Goal: Task Accomplishment & Management: Manage account settings

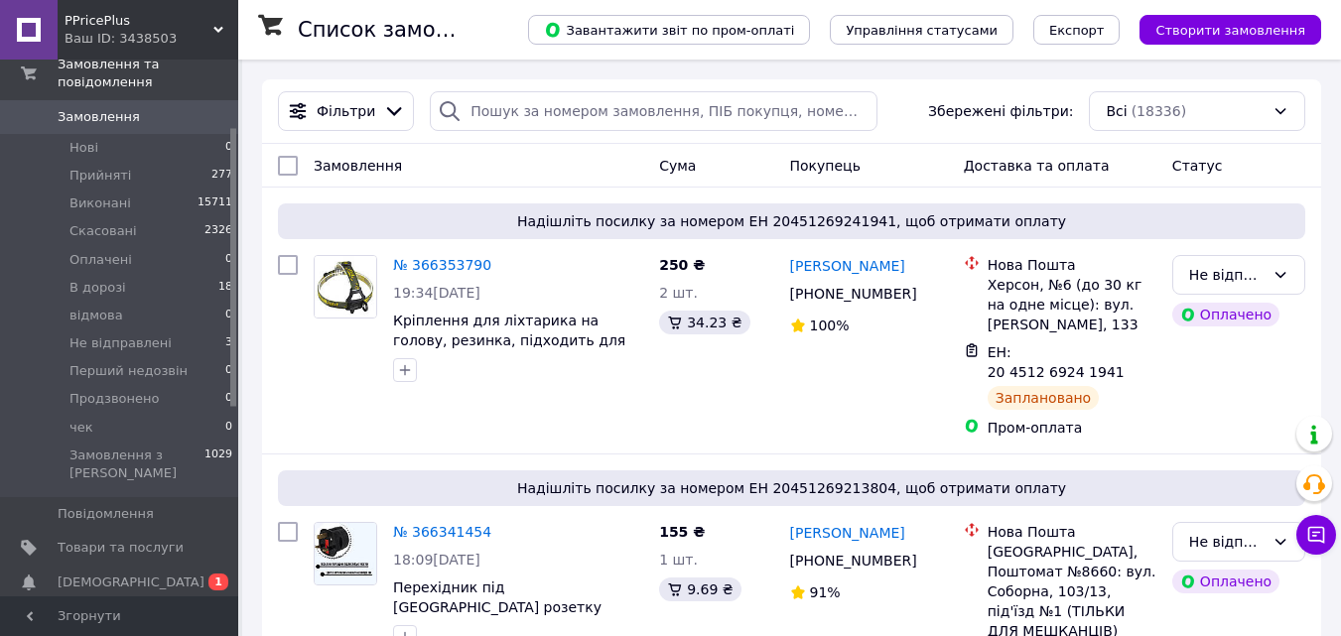
scroll to position [199, 0]
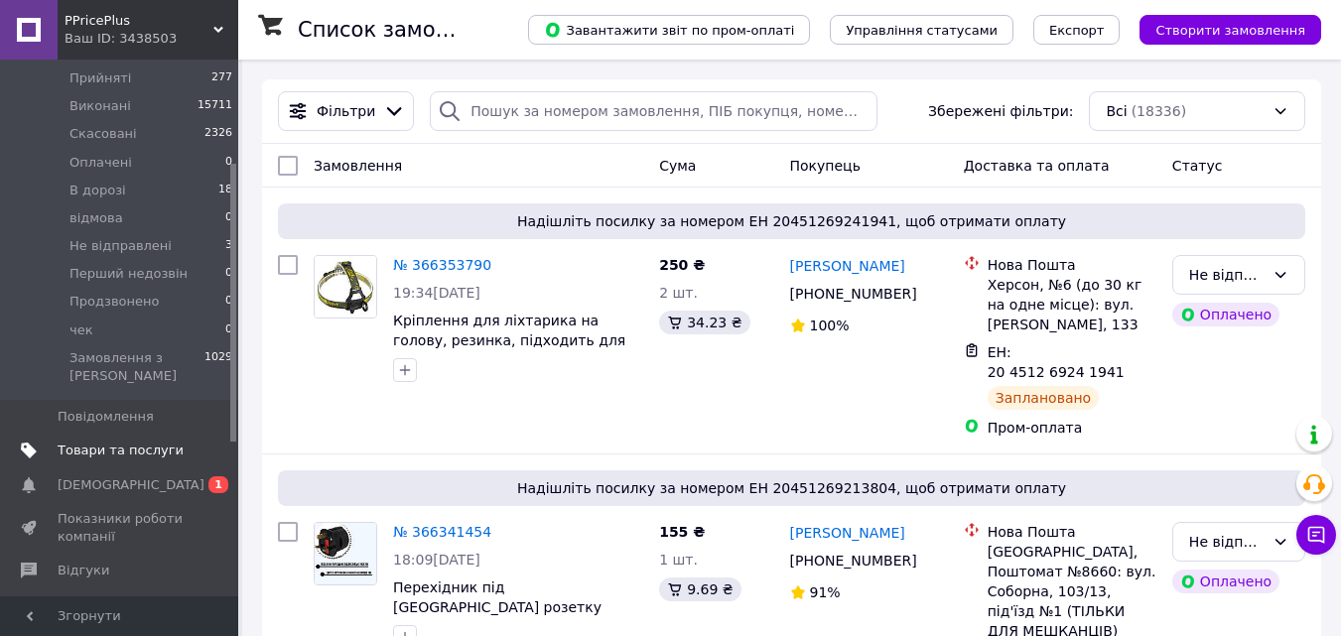
click at [120, 442] on span "Товари та послуги" at bounding box center [121, 451] width 126 height 18
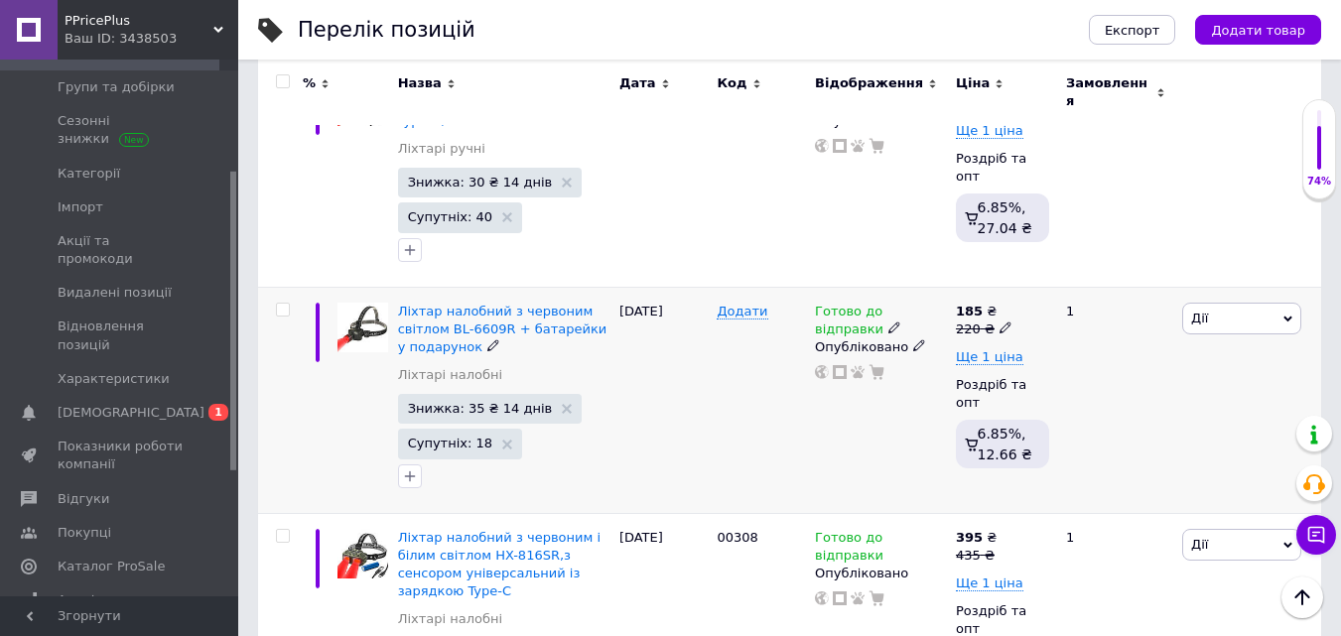
scroll to position [397, 0]
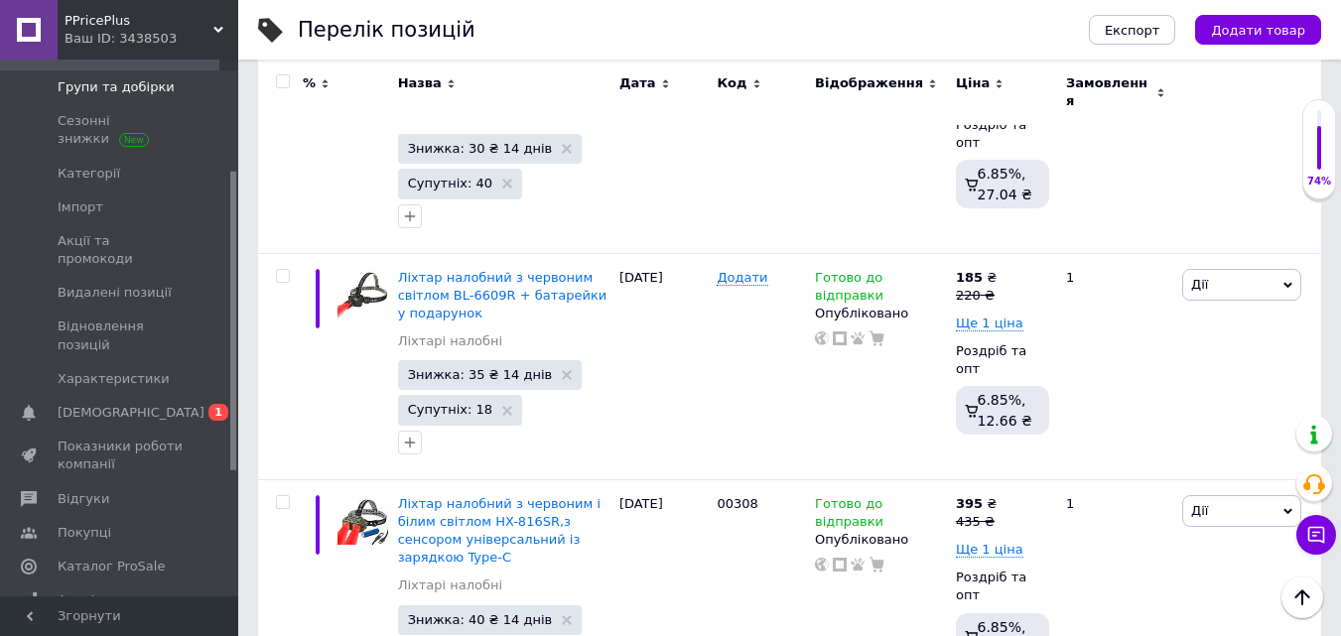
click at [71, 90] on span "Групи та добірки" at bounding box center [116, 87] width 117 height 18
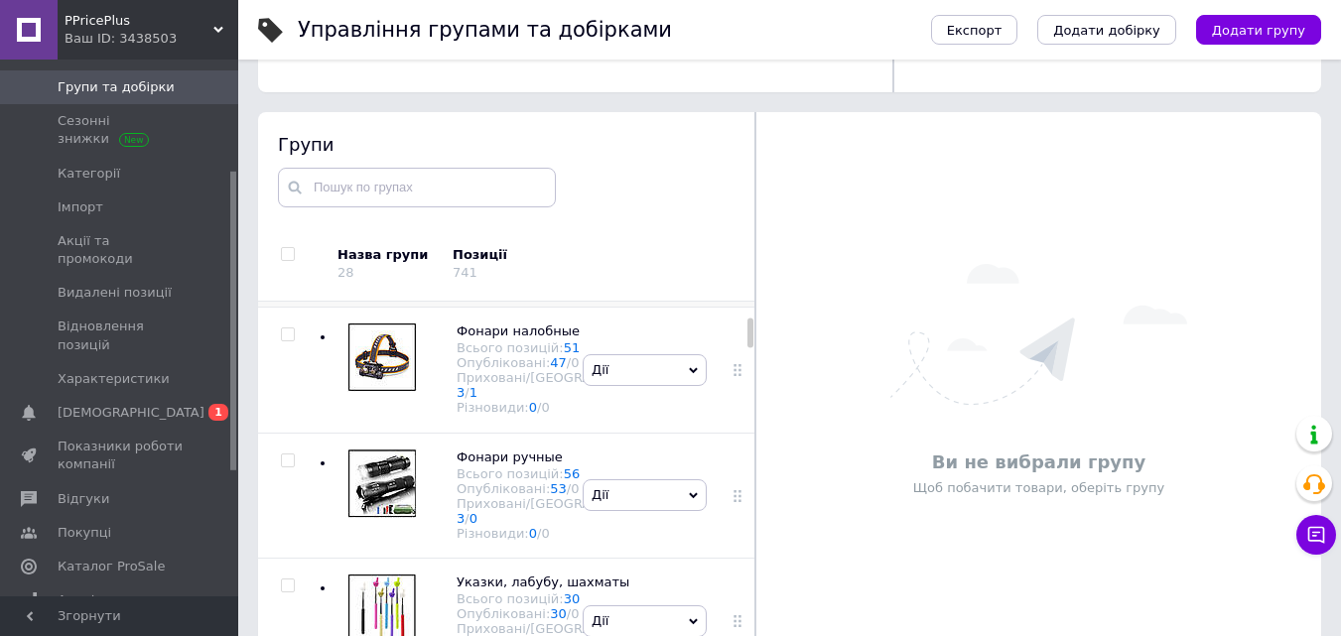
scroll to position [298, 0]
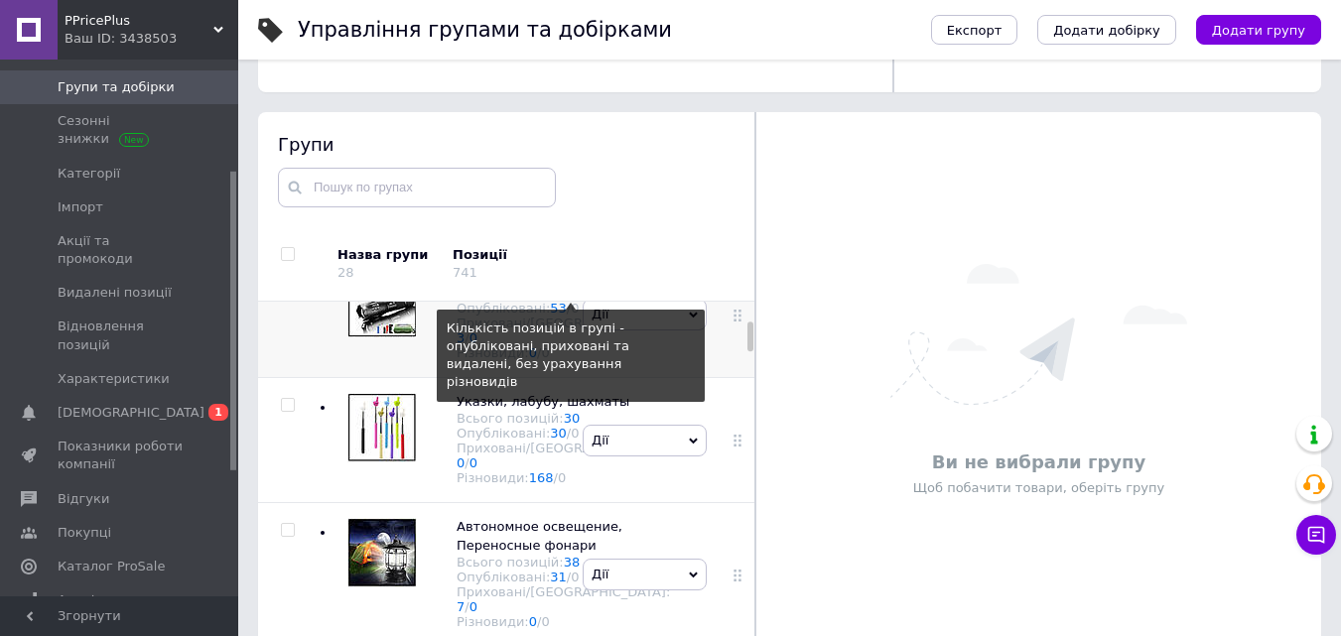
click at [564, 301] on link "56" at bounding box center [572, 293] width 17 height 15
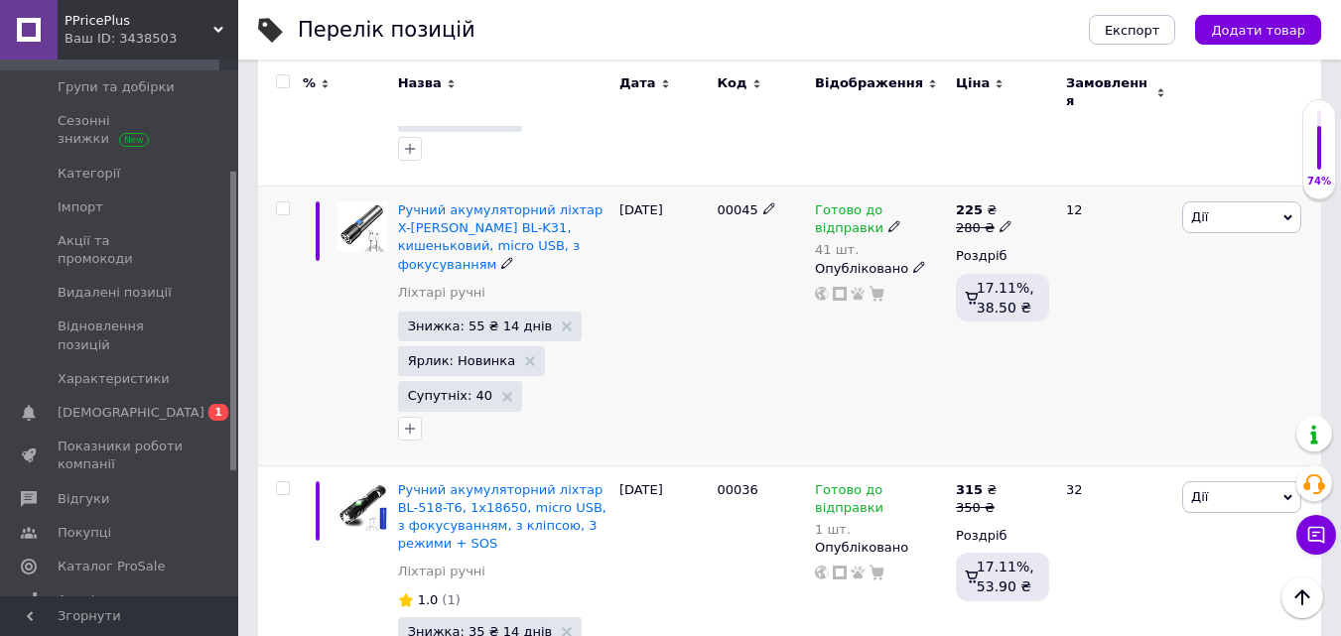
scroll to position [4071, 0]
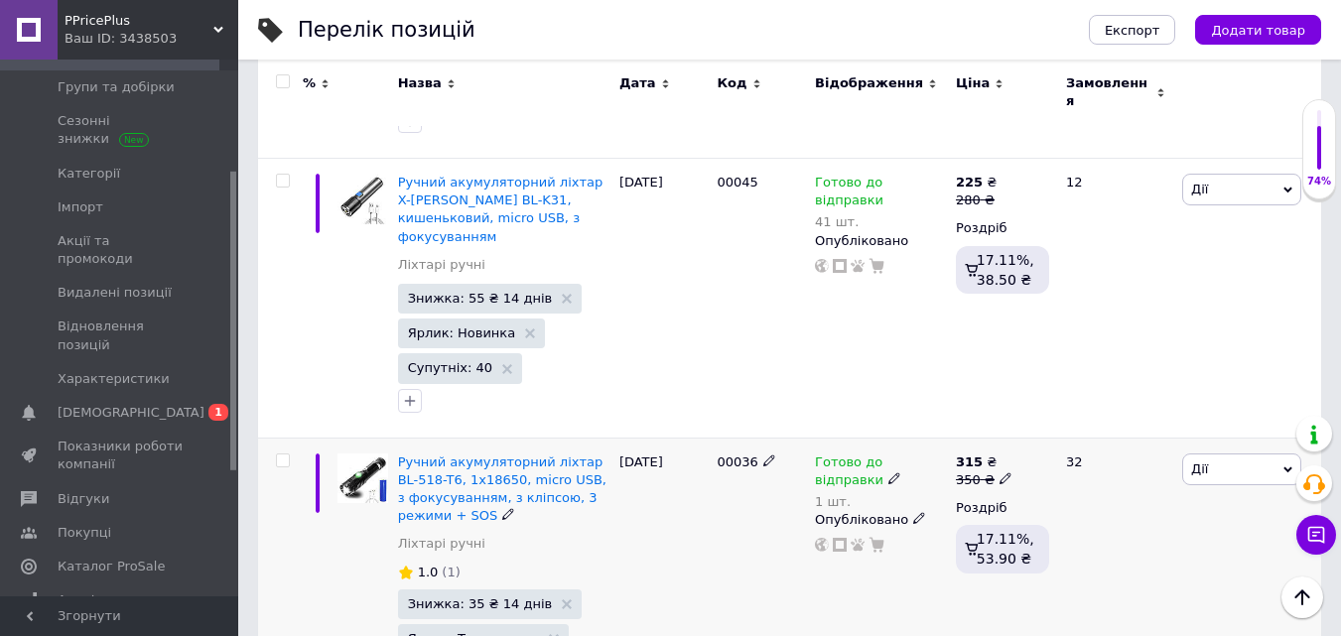
click at [889, 474] on use at bounding box center [894, 479] width 11 height 11
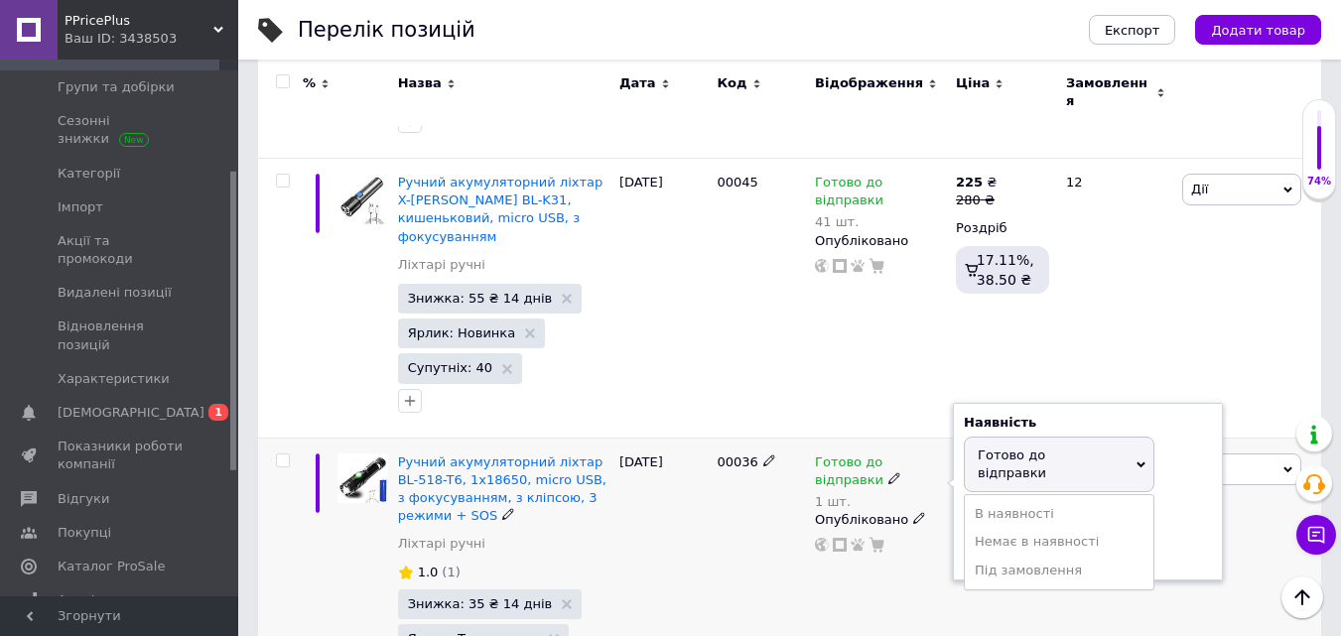
click at [1015, 448] on span "Готово до відправки" at bounding box center [1012, 464] width 69 height 33
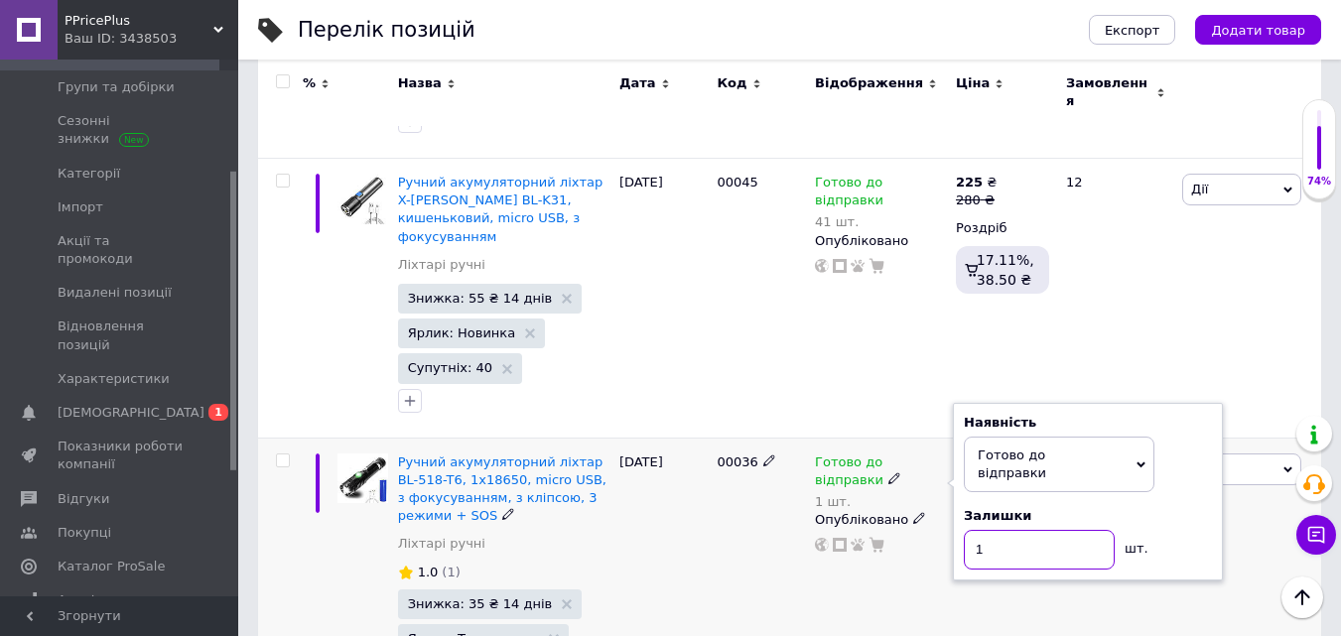
drag, startPoint x: 1005, startPoint y: 368, endPoint x: 945, endPoint y: 395, distance: 65.3
click at [945, 454] on div "Готово до відправки 1 шт. Наявність [PERSON_NAME] до відправки В наявності Нема…" at bounding box center [880, 504] width 131 height 100
click at [882, 503] on div "Готово до відправки 1 шт. Наявність [PERSON_NAME] до відправки В наявності Нема…" at bounding box center [880, 591] width 141 height 306
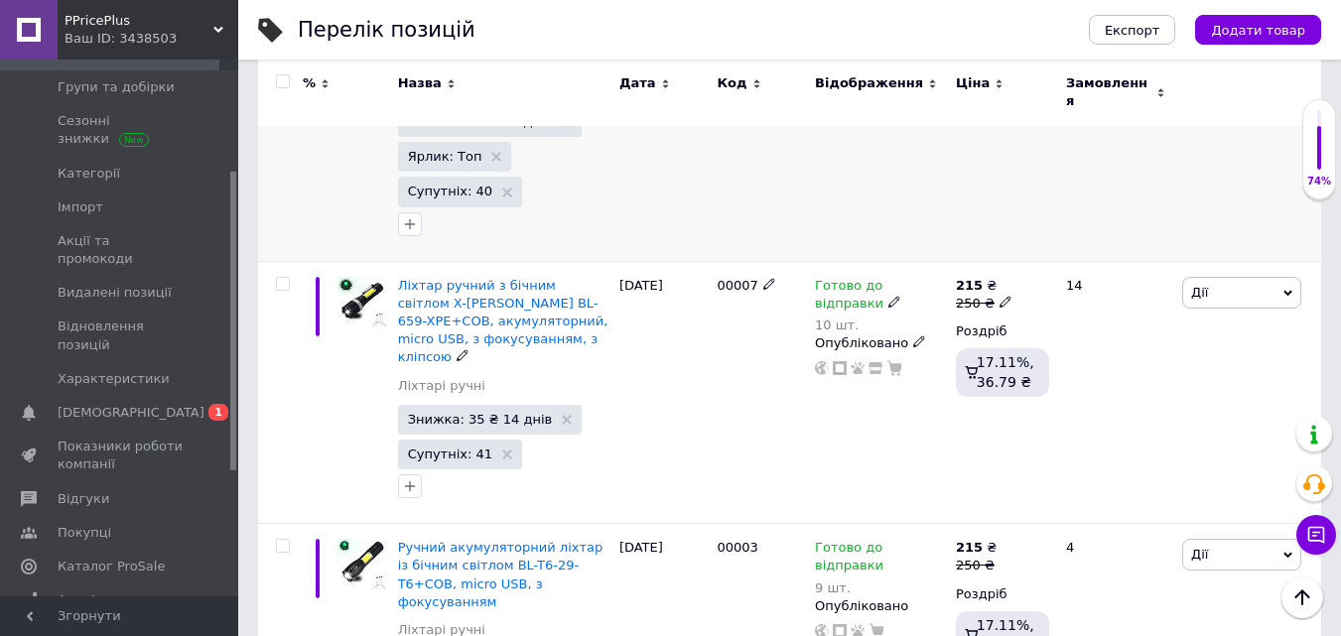
scroll to position [5758, 0]
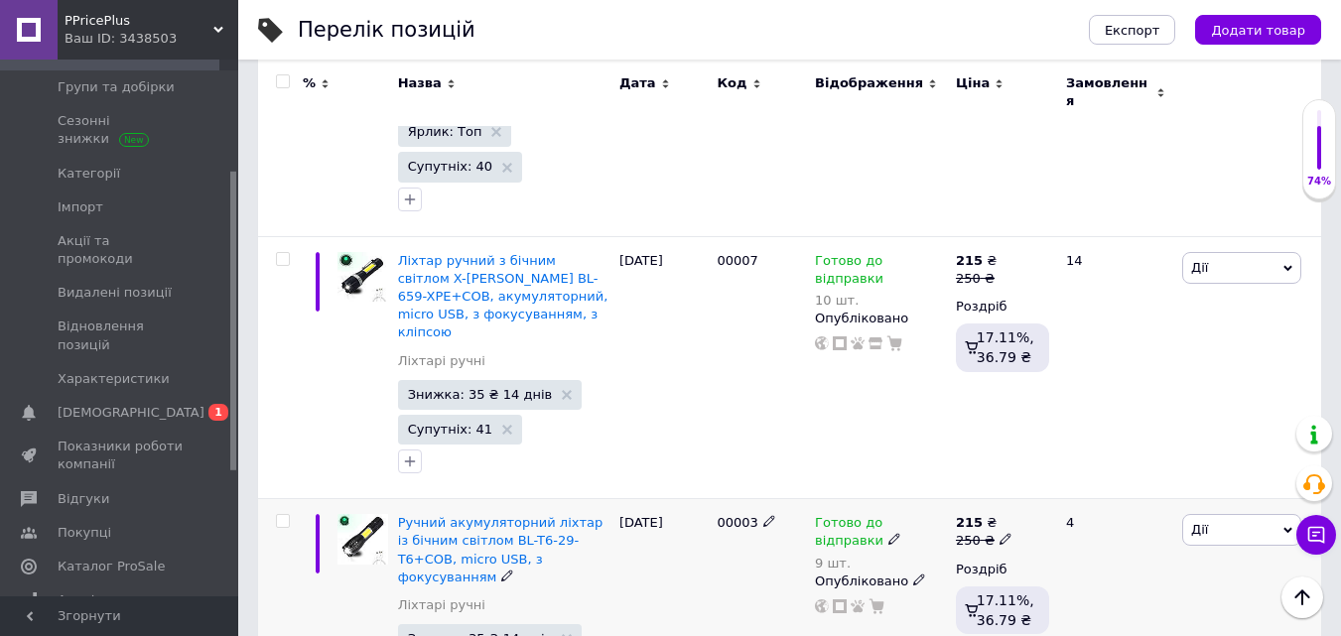
click at [889, 533] on icon at bounding box center [895, 539] width 12 height 12
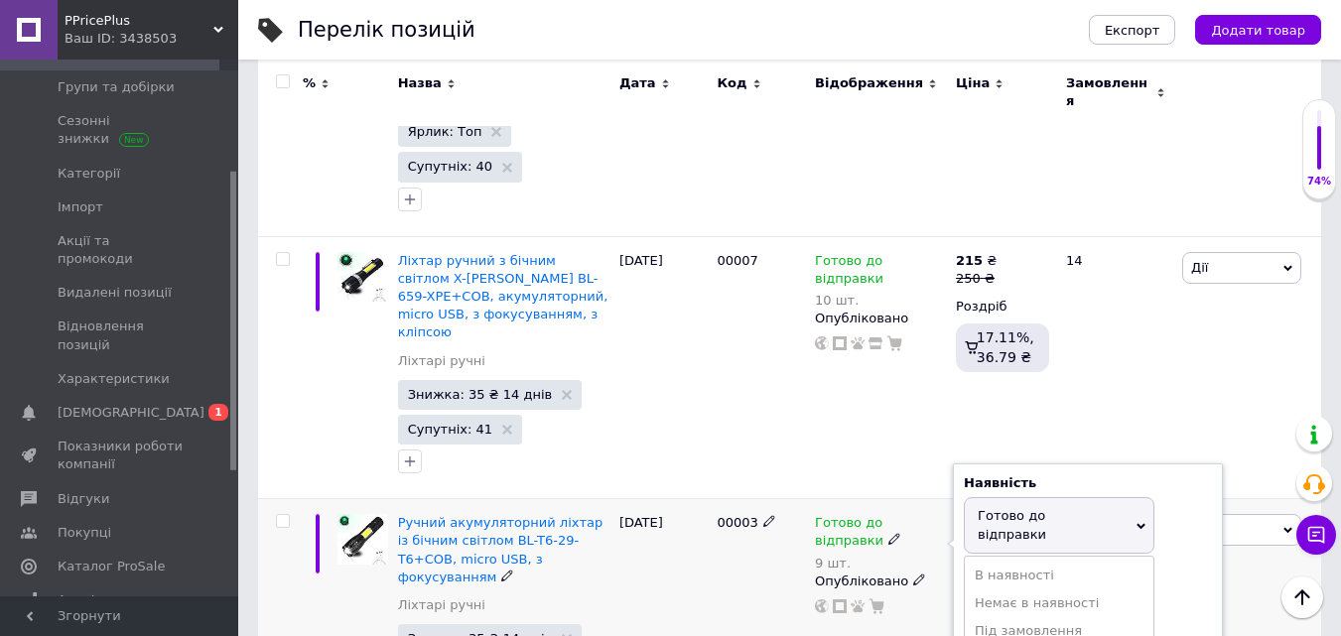
click at [1039, 508] on span "Готово до відправки" at bounding box center [1012, 524] width 69 height 33
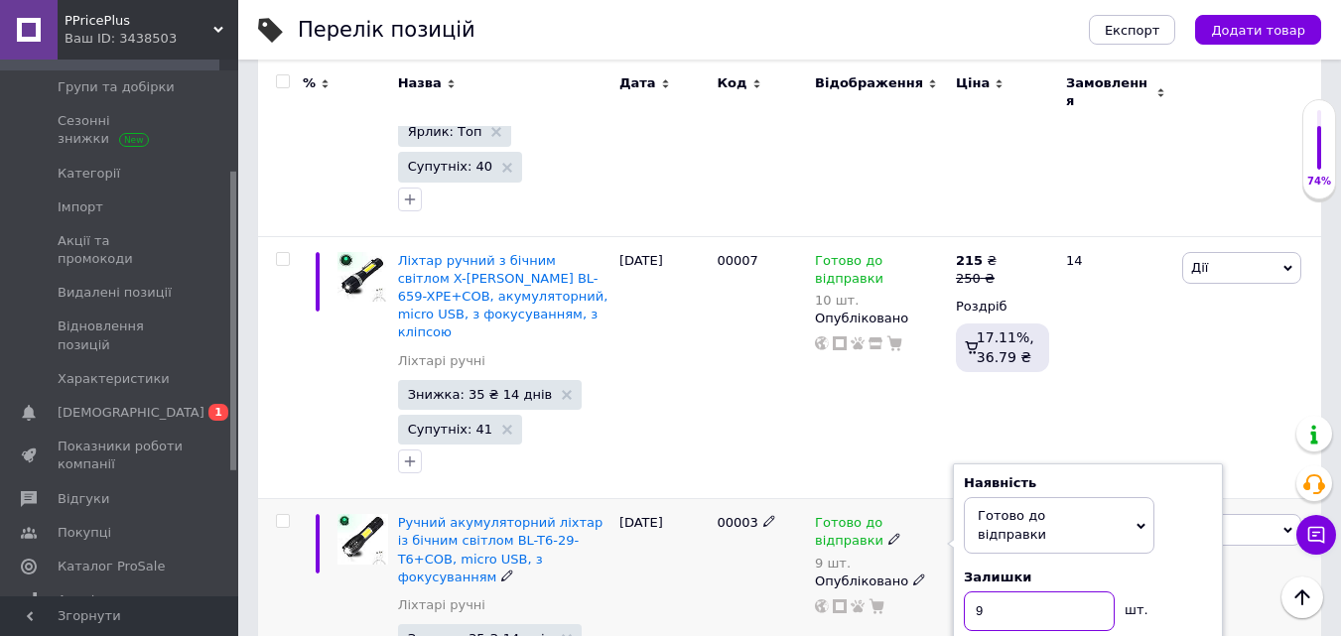
drag, startPoint x: 1002, startPoint y: 387, endPoint x: 934, endPoint y: 450, distance: 92.0
click at [934, 499] on div "Готово до відправки 9 шт. Наявність [PERSON_NAME] до відправки В наявності Нема…" at bounding box center [880, 639] width 141 height 280
click at [869, 499] on div "Готово до відправки 9 шт. Наявність [PERSON_NAME] до відправки В наявності Нема…" at bounding box center [880, 639] width 141 height 280
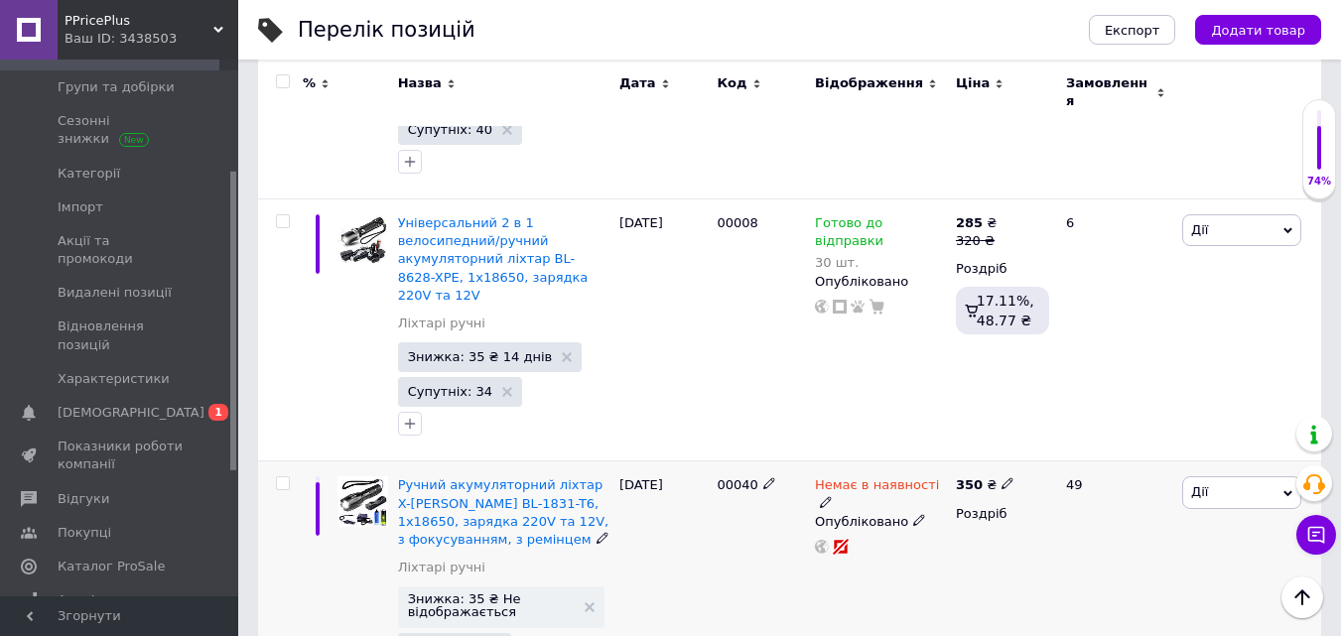
scroll to position [7645, 0]
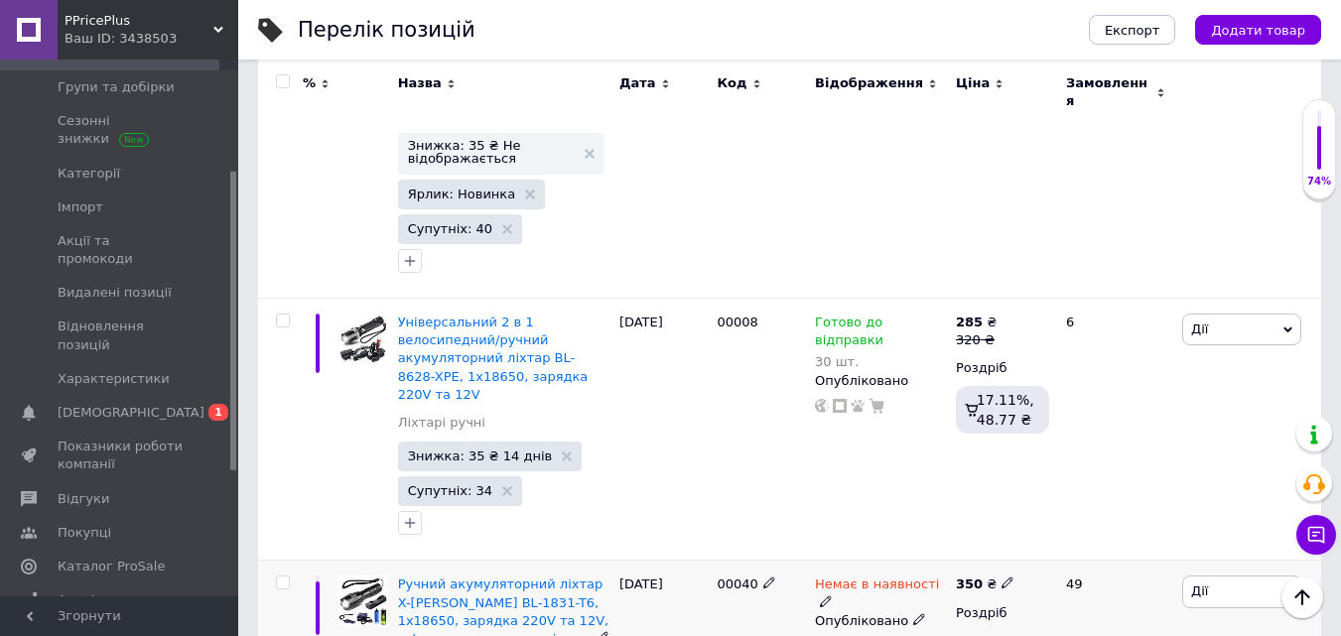
click at [832, 596] on icon at bounding box center [826, 602] width 12 height 12
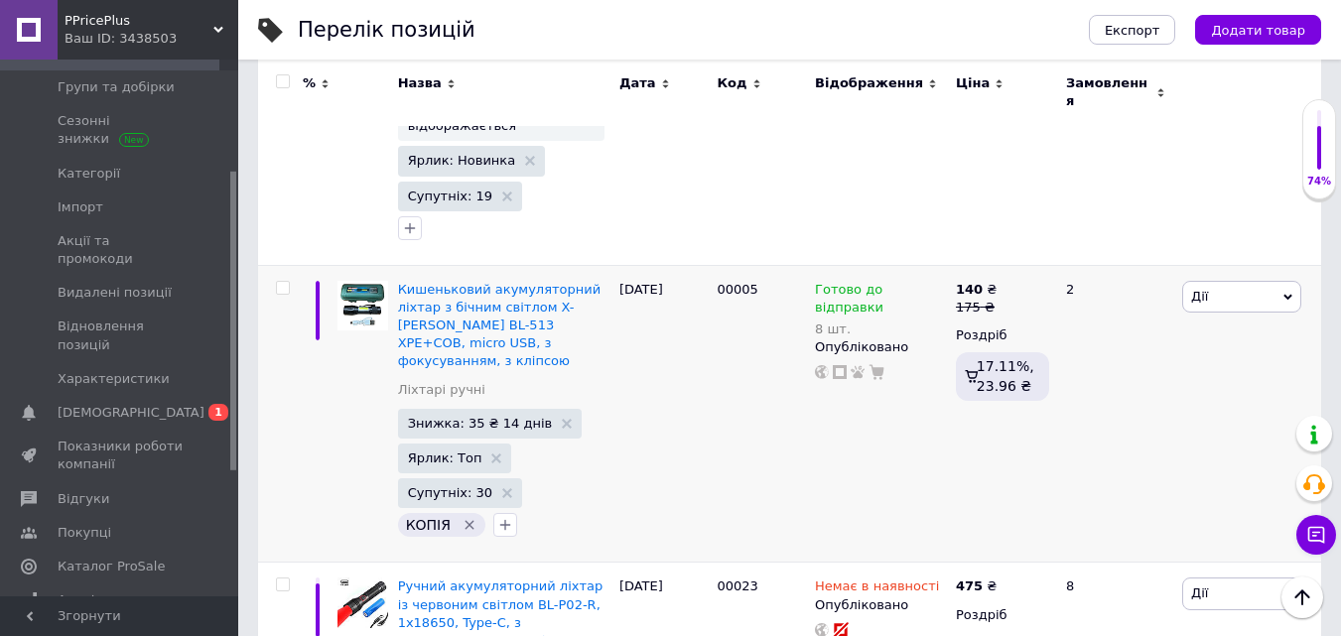
scroll to position [13683, 0]
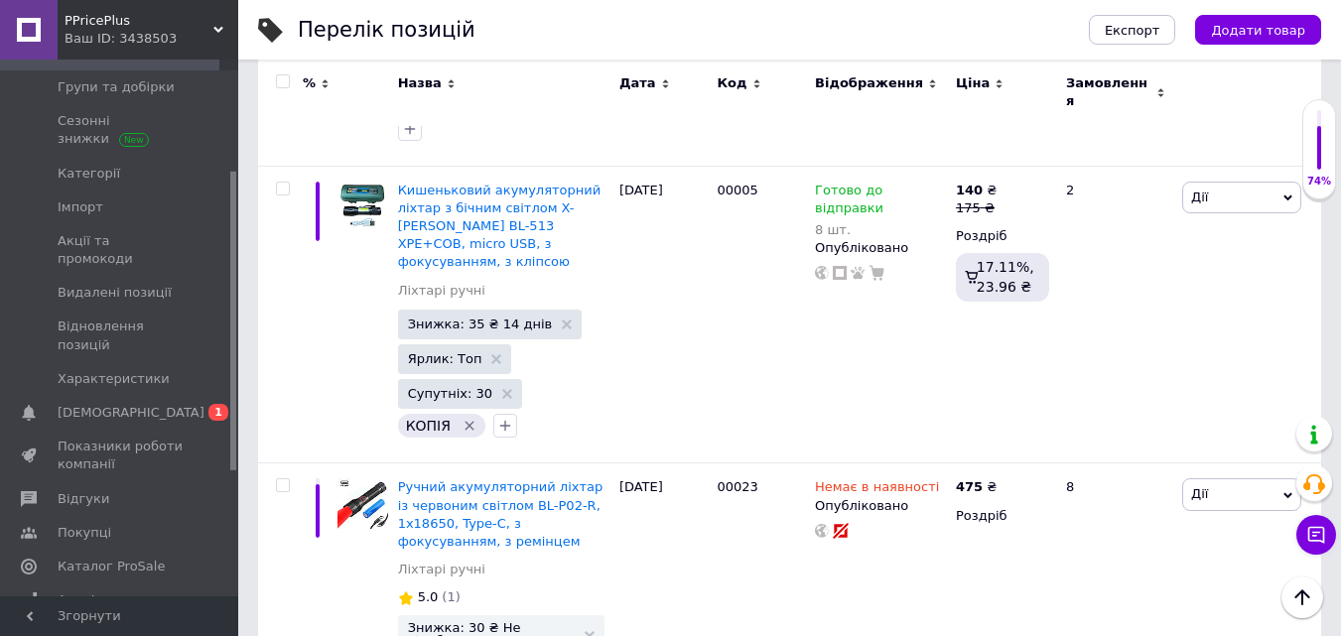
drag, startPoint x: 994, startPoint y: 504, endPoint x: 945, endPoint y: 524, distance: 52.5
type input "20"
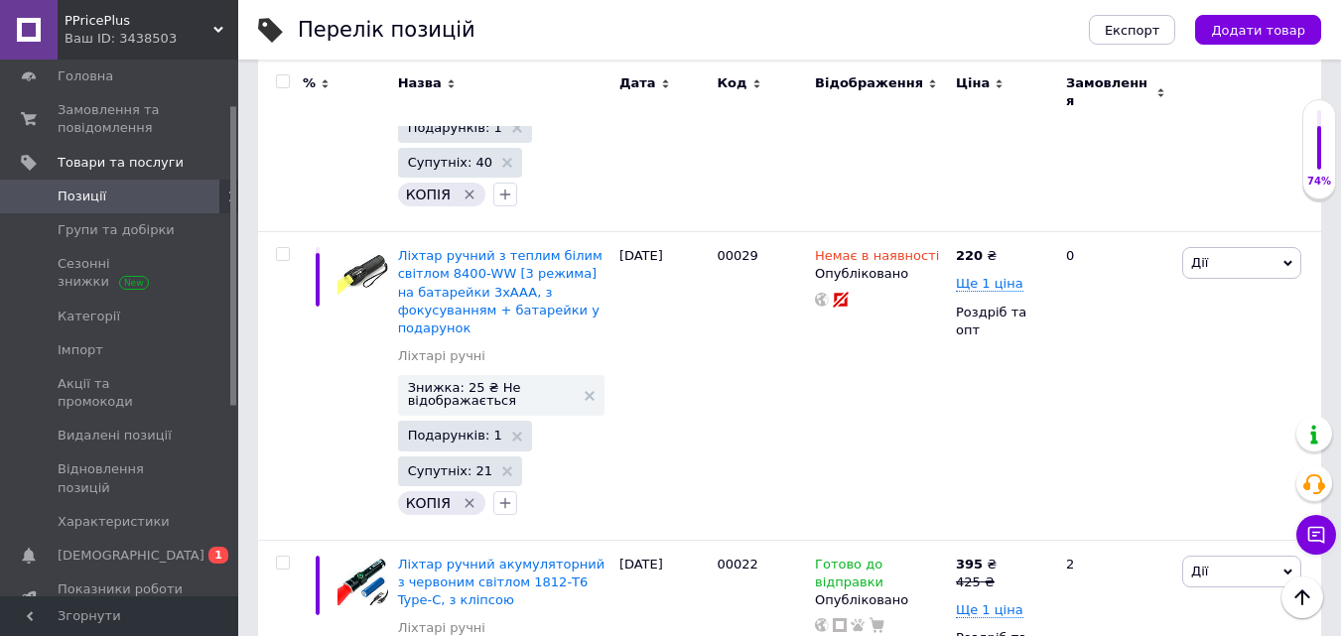
scroll to position [0, 0]
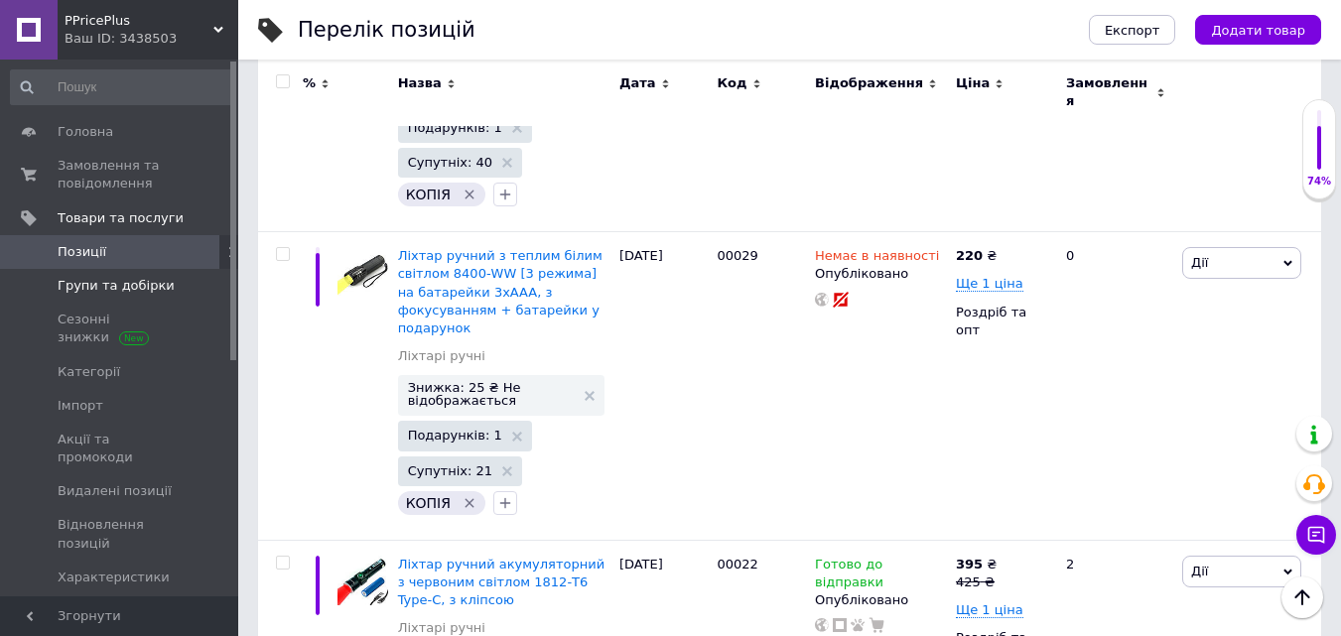
click at [104, 287] on span "Групи та добірки" at bounding box center [116, 286] width 117 height 18
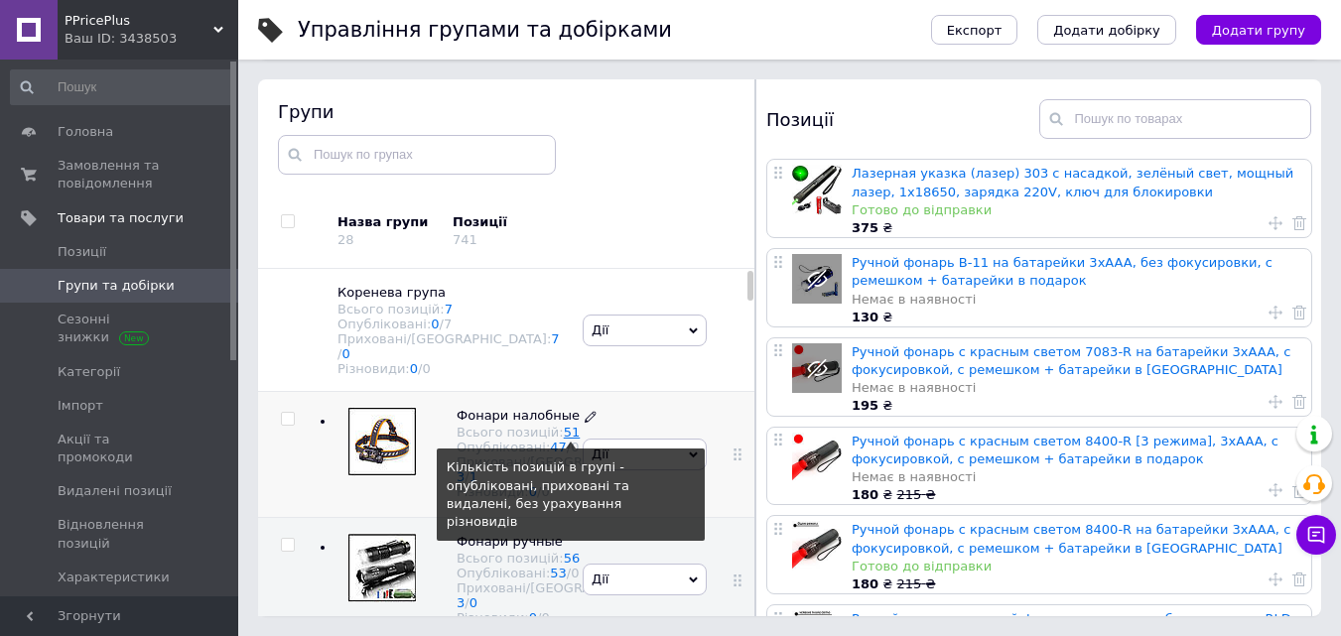
click at [564, 440] on link "51" at bounding box center [572, 432] width 17 height 15
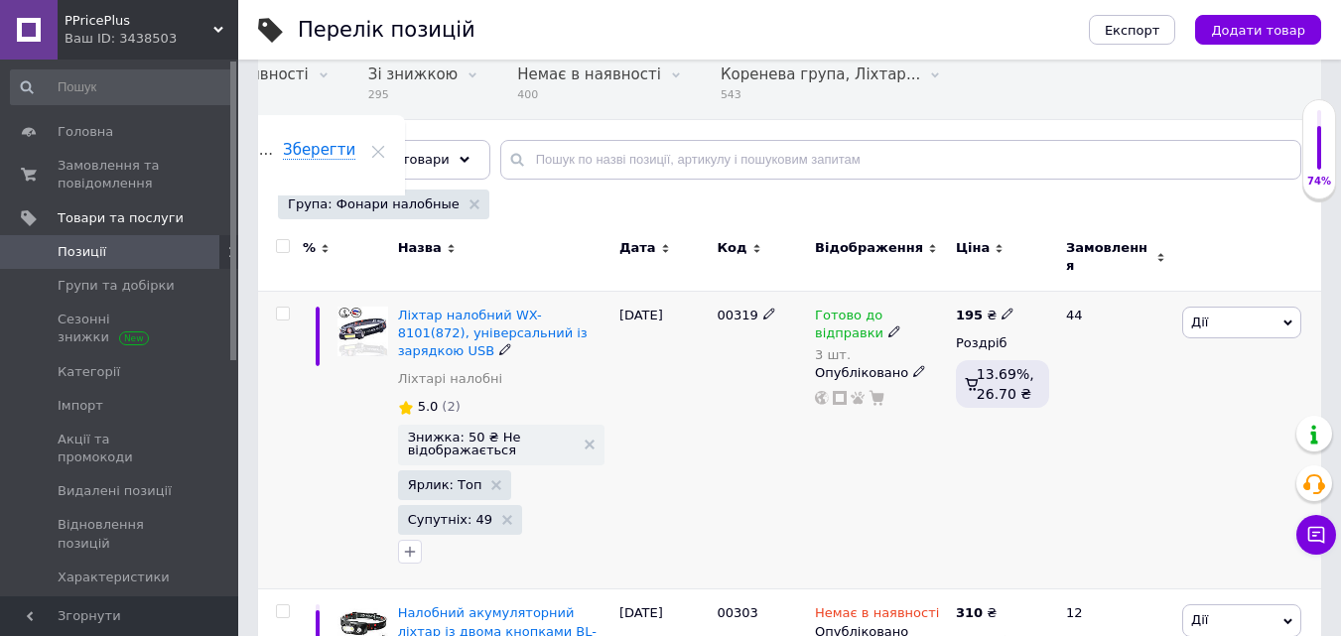
scroll to position [199, 0]
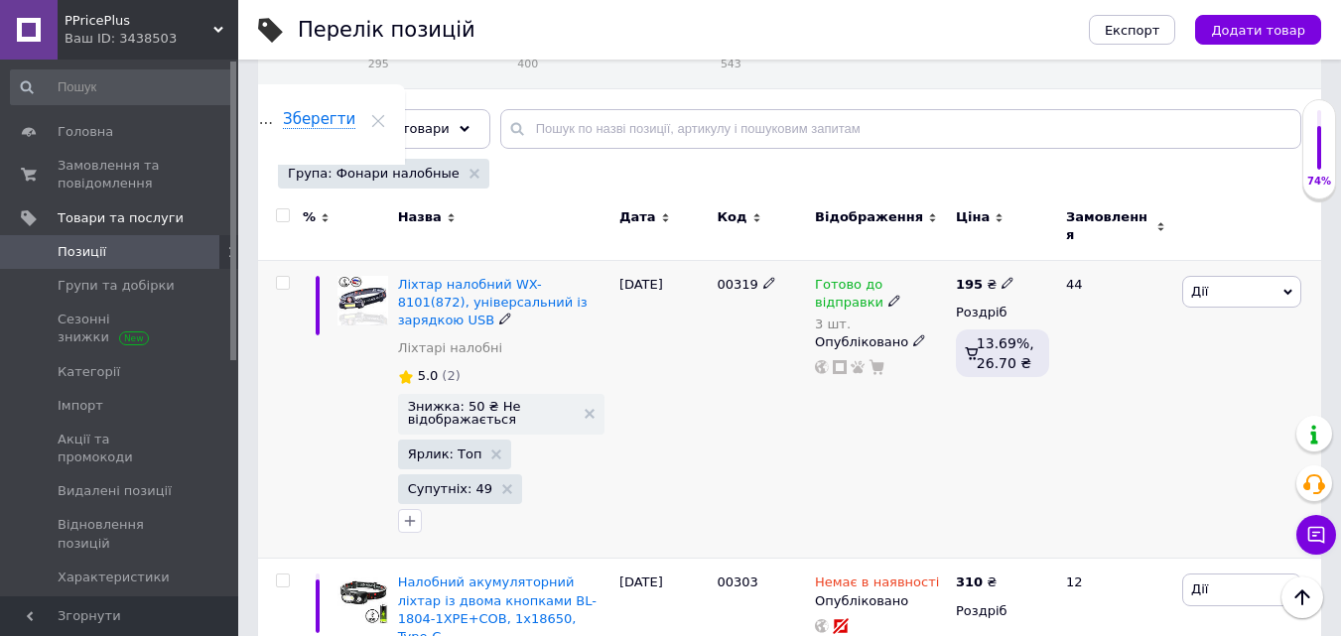
click at [889, 295] on icon at bounding box center [895, 301] width 12 height 12
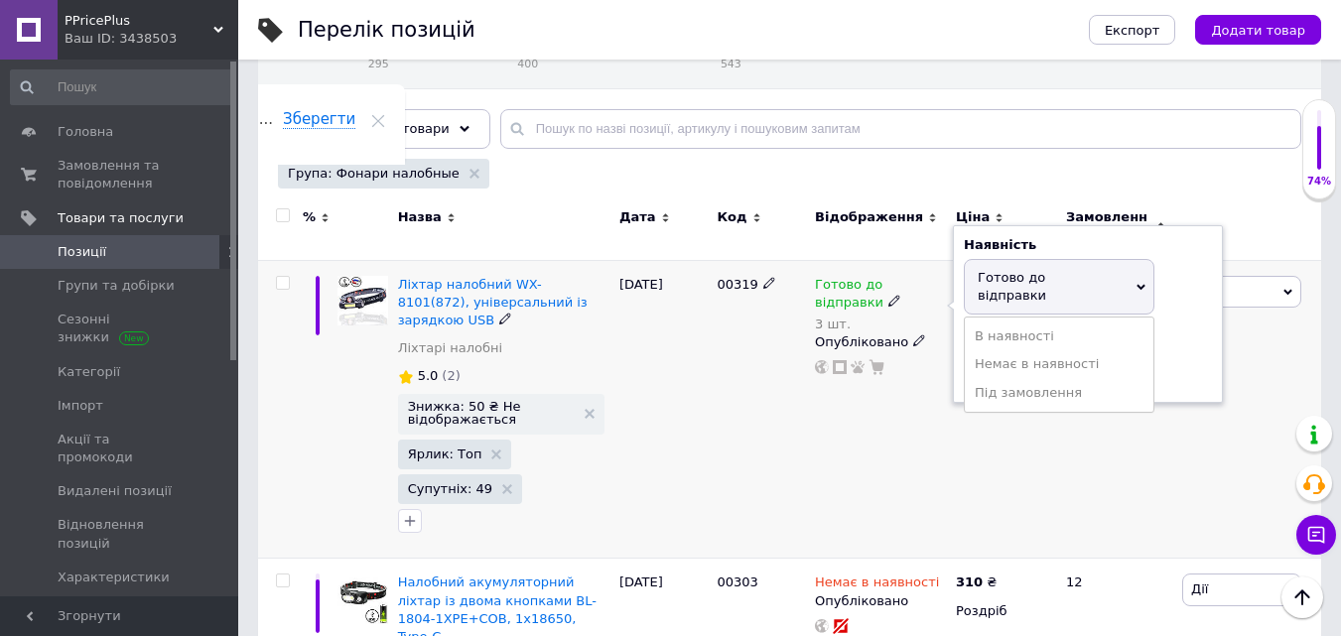
click at [981, 270] on span "Готово до відправки" at bounding box center [1012, 286] width 69 height 33
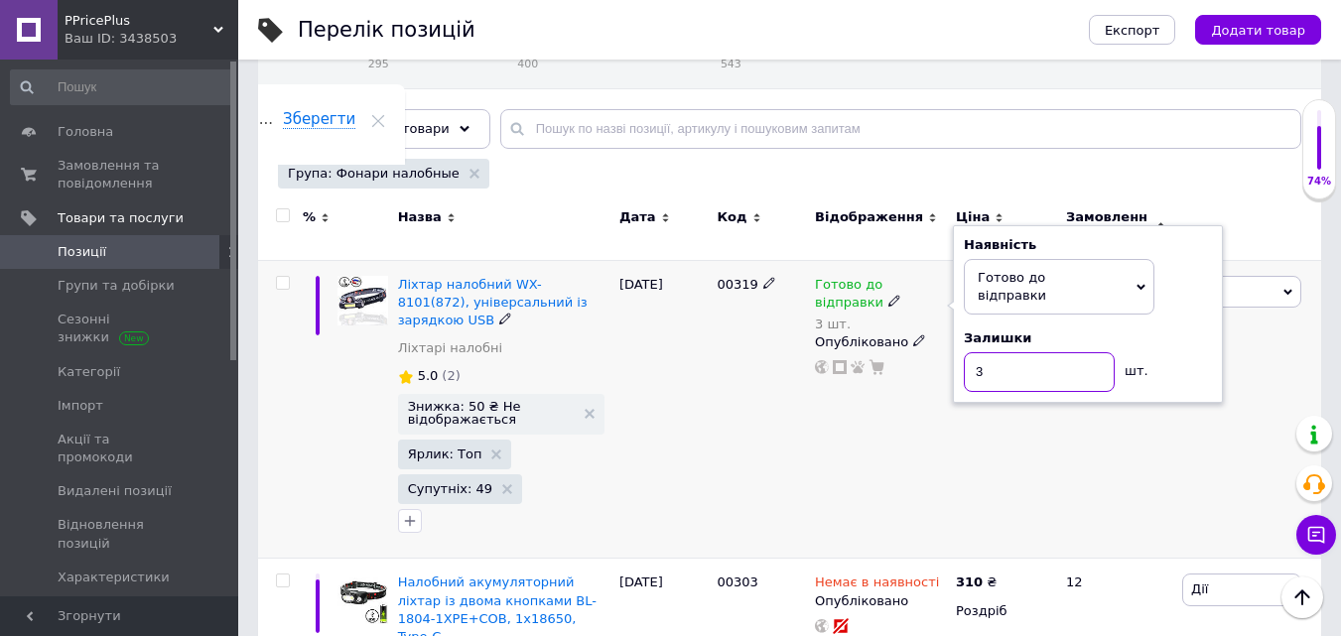
drag, startPoint x: 985, startPoint y: 345, endPoint x: 956, endPoint y: 374, distance: 41.4
click at [956, 374] on div "Ліхтар налобний WX-8101(872), універсальний із зарядкою USB Ліхтарі налобні 5.0…" at bounding box center [789, 409] width 1063 height 299
click at [927, 468] on div "Готово до відправки 3 шт. Наявність [PERSON_NAME] до відправки В наявності Нема…" at bounding box center [880, 409] width 141 height 299
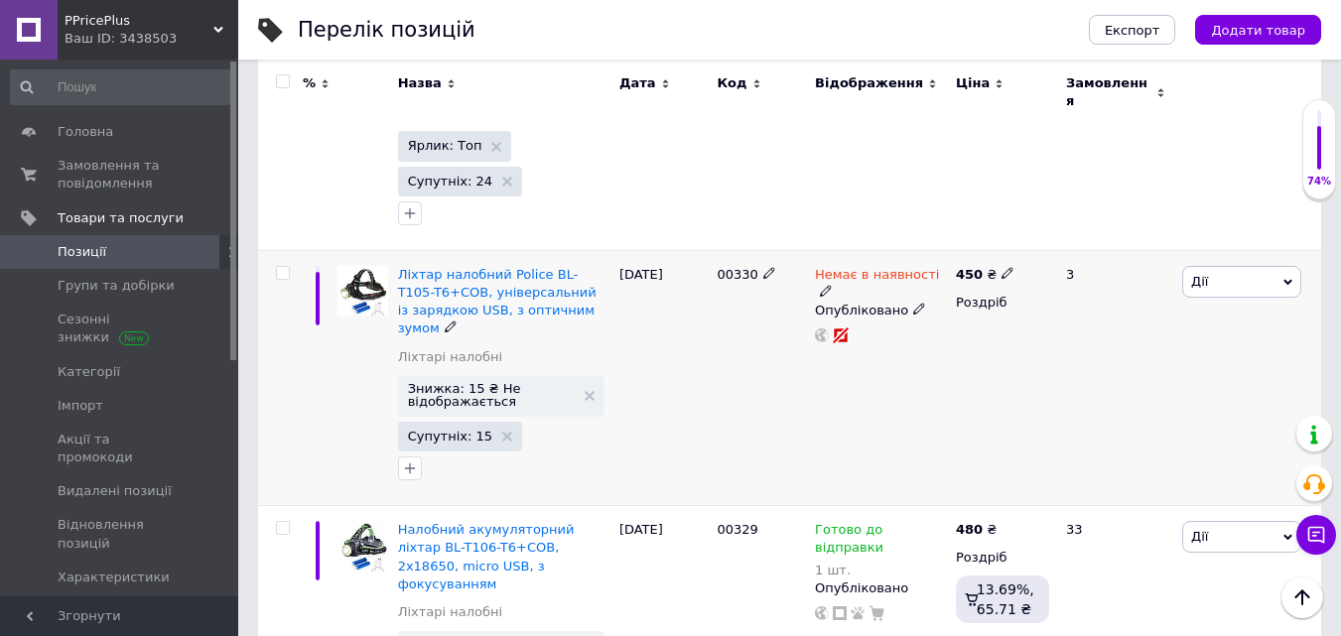
scroll to position [2284, 0]
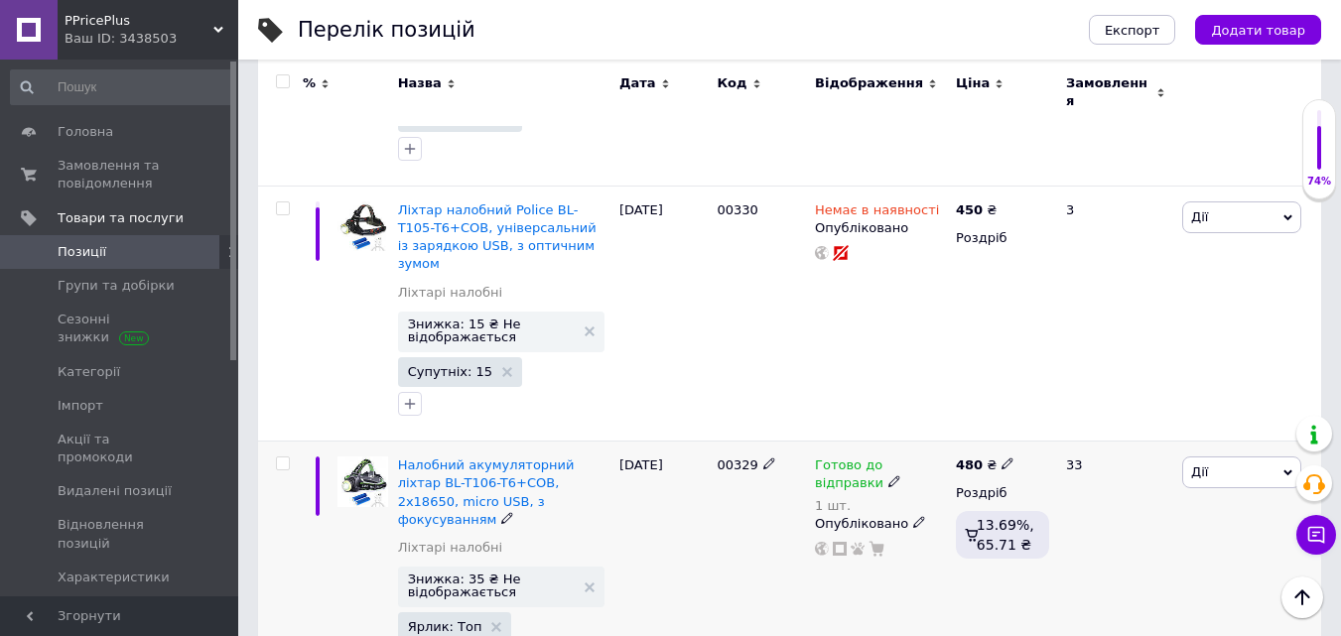
click at [889, 476] on icon at bounding box center [895, 482] width 12 height 12
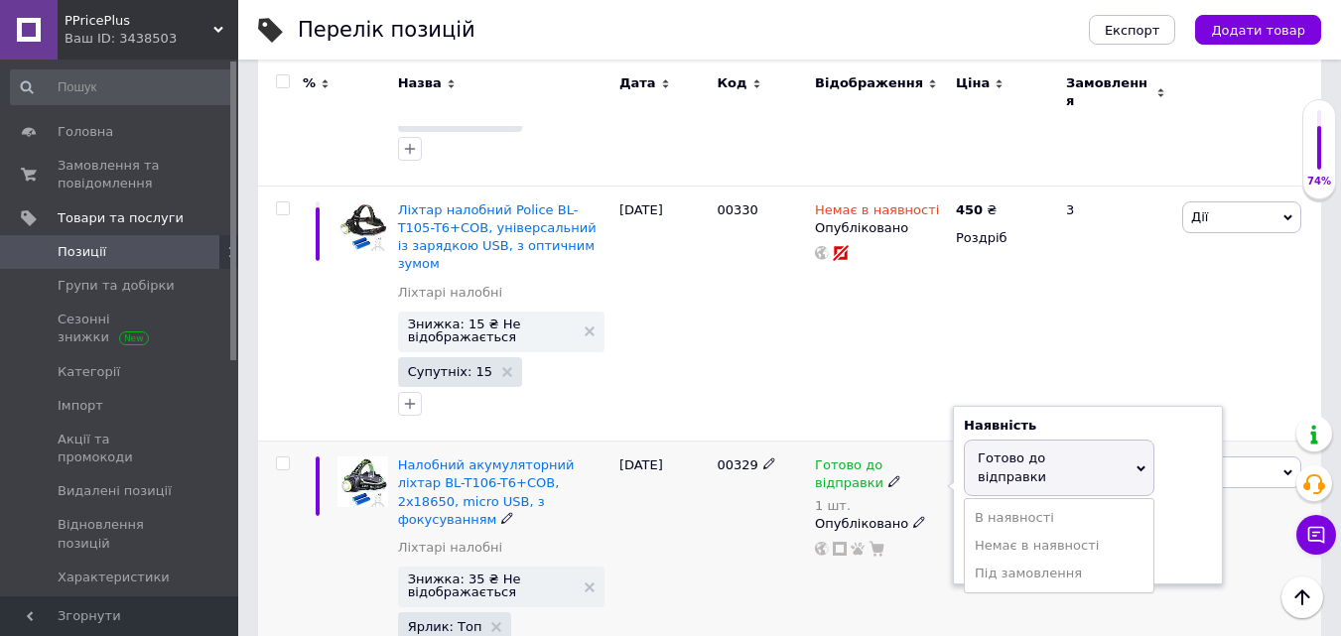
click at [983, 451] on span "Готово до відправки" at bounding box center [1012, 467] width 69 height 33
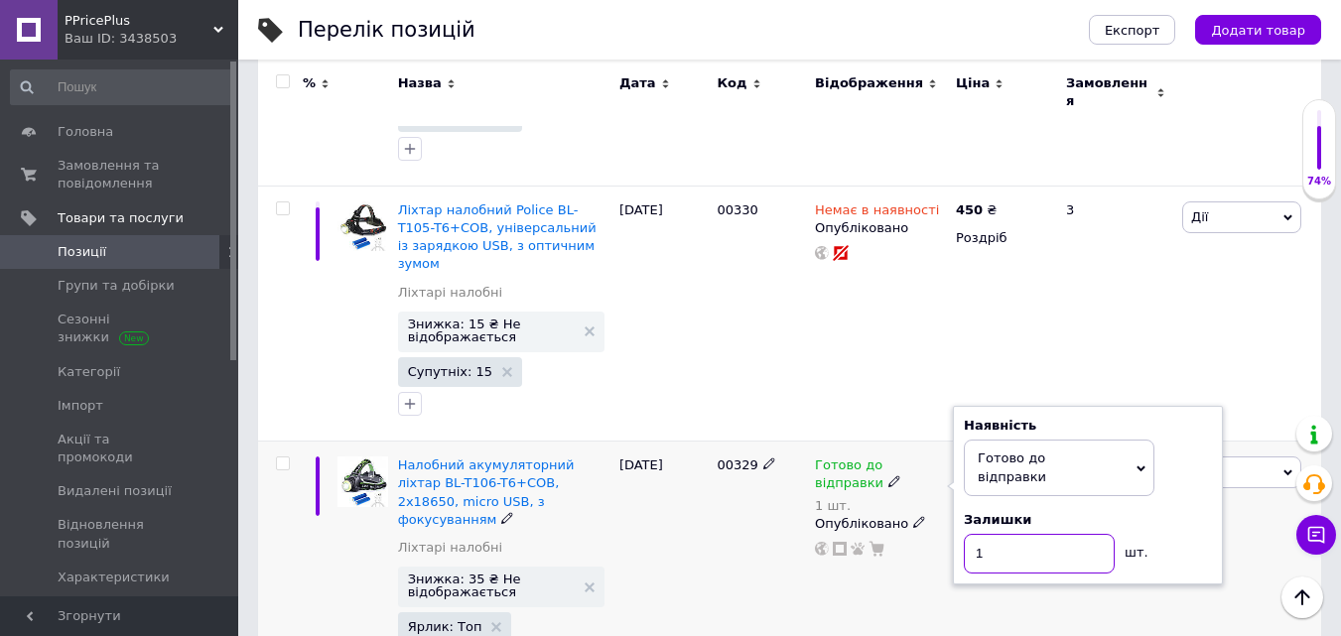
drag, startPoint x: 990, startPoint y: 404, endPoint x: 916, endPoint y: 437, distance: 80.4
click at [916, 442] on div "Готово до відправки 1 шт. Наявність [PERSON_NAME] до відправки В наявності Нема…" at bounding box center [880, 587] width 141 height 291
click at [875, 508] on div "Готово до відправки 1 шт. Наявність [PERSON_NAME] до відправки В наявності Нема…" at bounding box center [880, 587] width 141 height 291
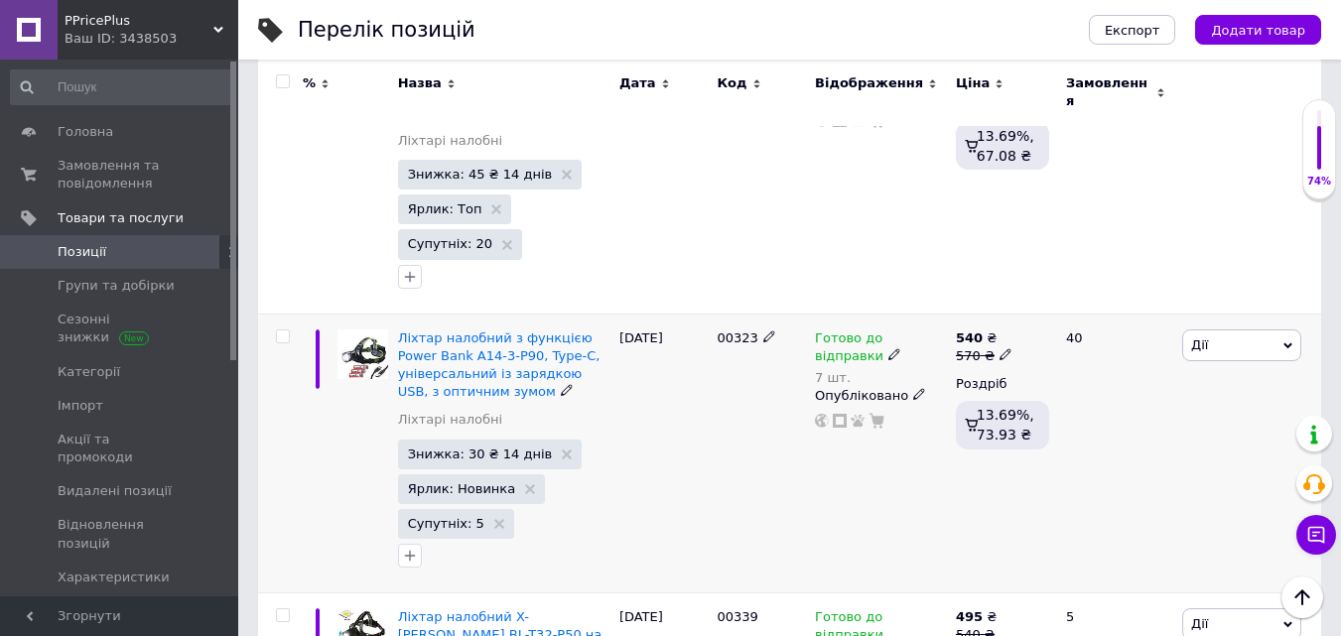
scroll to position [3276, 0]
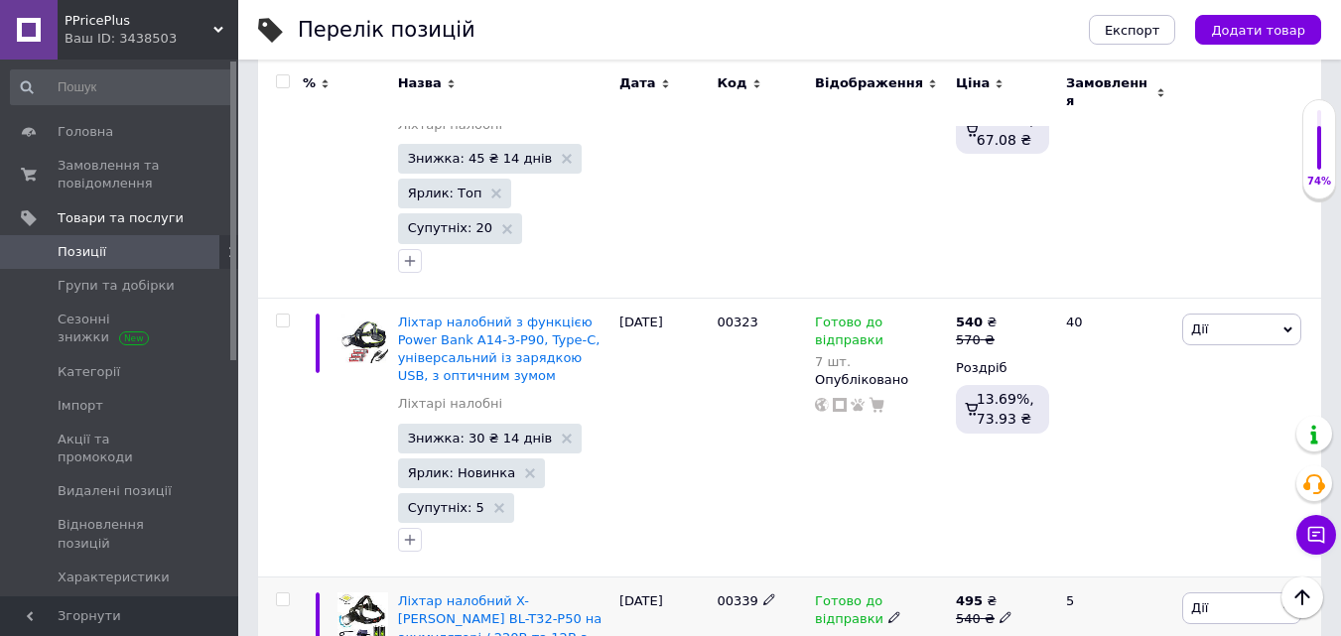
click at [827, 594] on span "Готово до відправки" at bounding box center [849, 613] width 69 height 39
click at [1066, 576] on span "Готово до відправки" at bounding box center [1059, 604] width 191 height 56
drag, startPoint x: 1029, startPoint y: 480, endPoint x: 947, endPoint y: 530, distance: 95.9
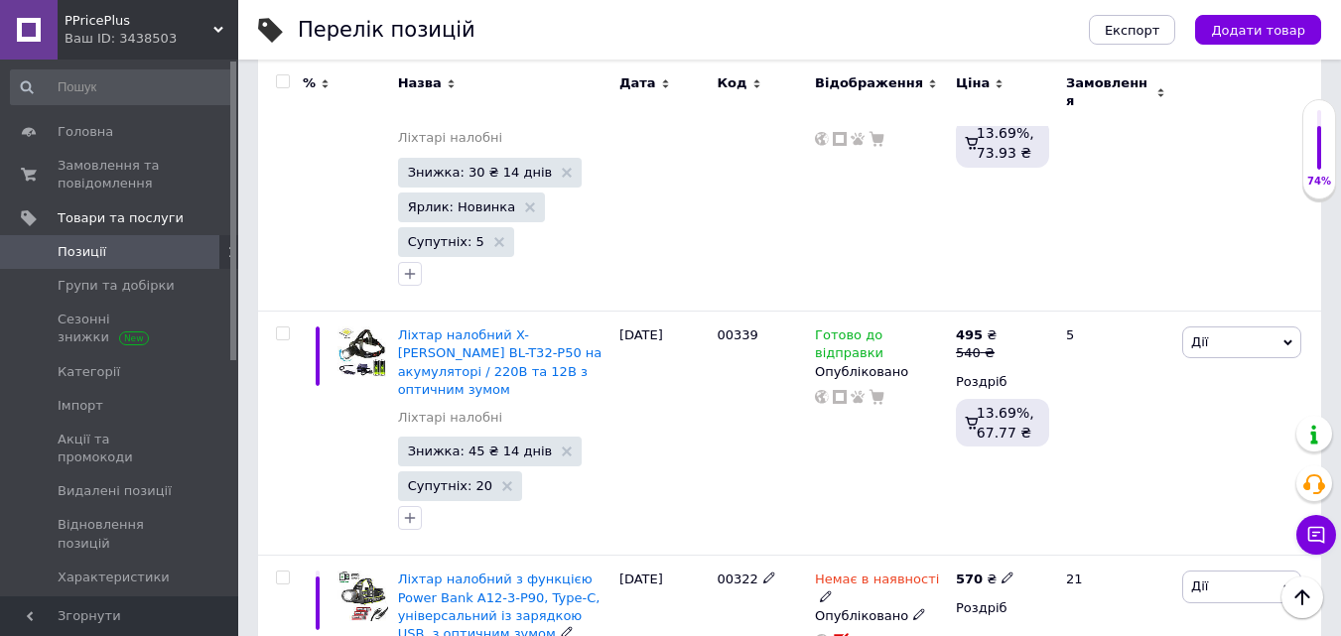
scroll to position [3673, 0]
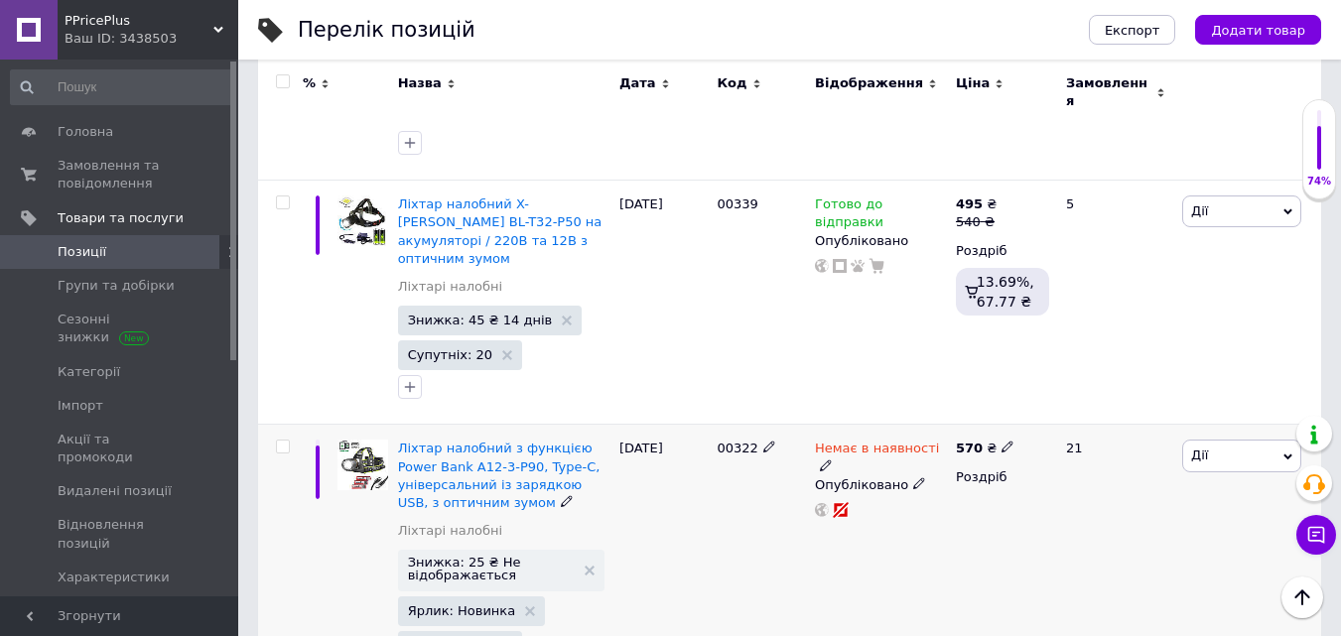
click at [896, 441] on span "Немає в наявності" at bounding box center [877, 451] width 124 height 21
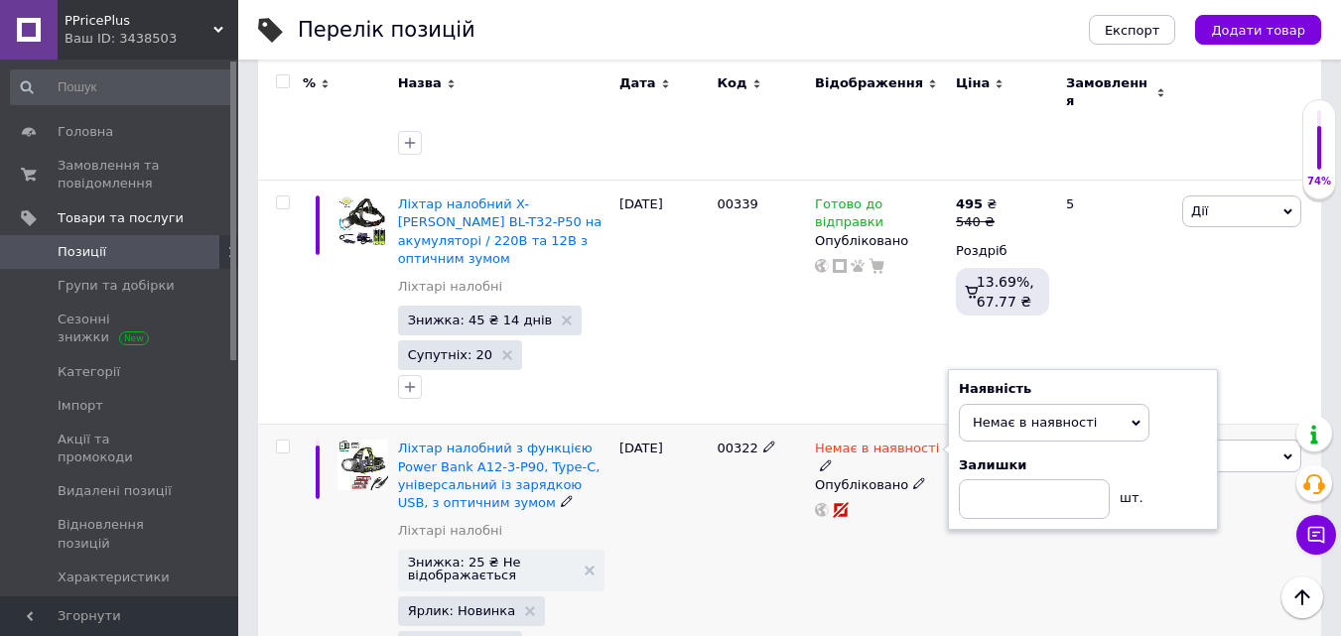
click at [832, 460] on icon at bounding box center [826, 466] width 12 height 12
click at [1135, 419] on icon at bounding box center [1136, 423] width 9 height 9
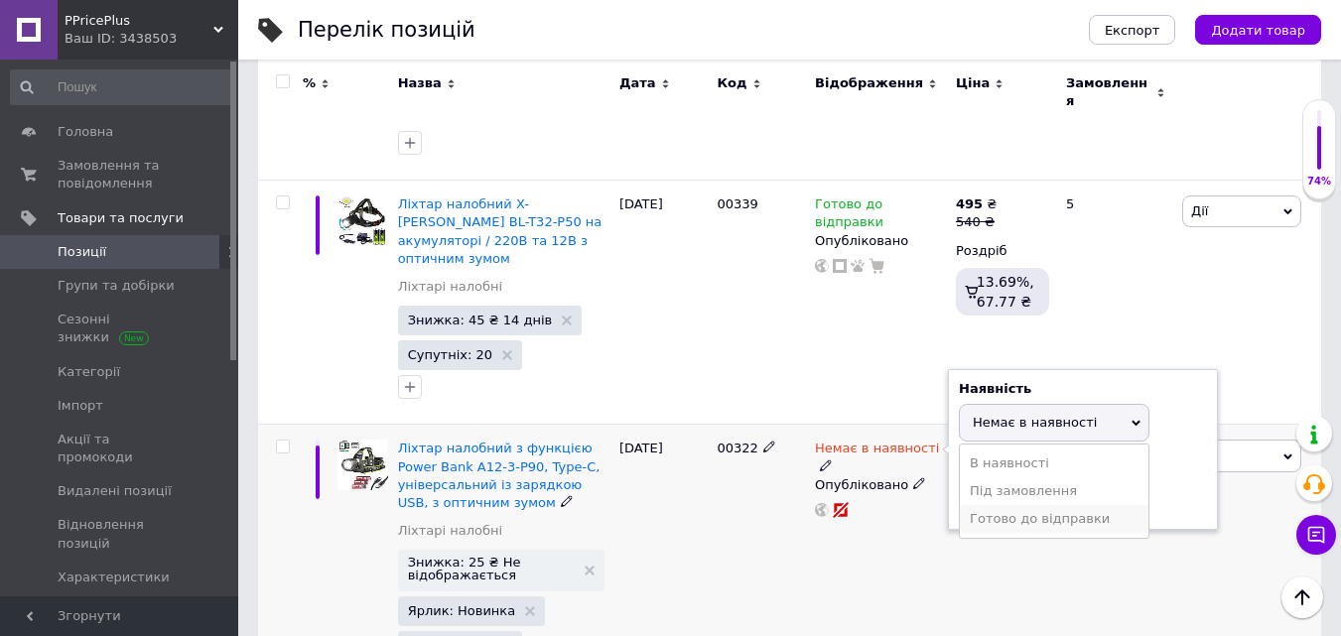
click at [1089, 505] on li "Готово до відправки" at bounding box center [1054, 519] width 189 height 28
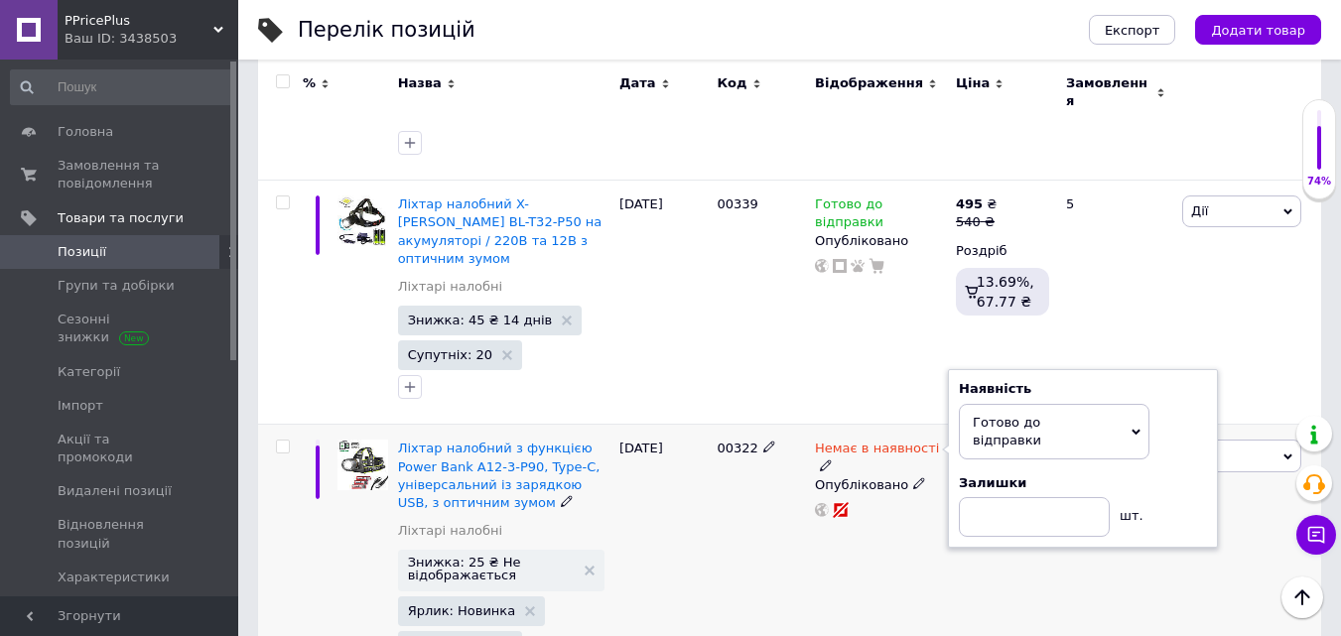
click at [1039, 425] on div "570 ₴ Роздріб" at bounding box center [1002, 570] width 103 height 291
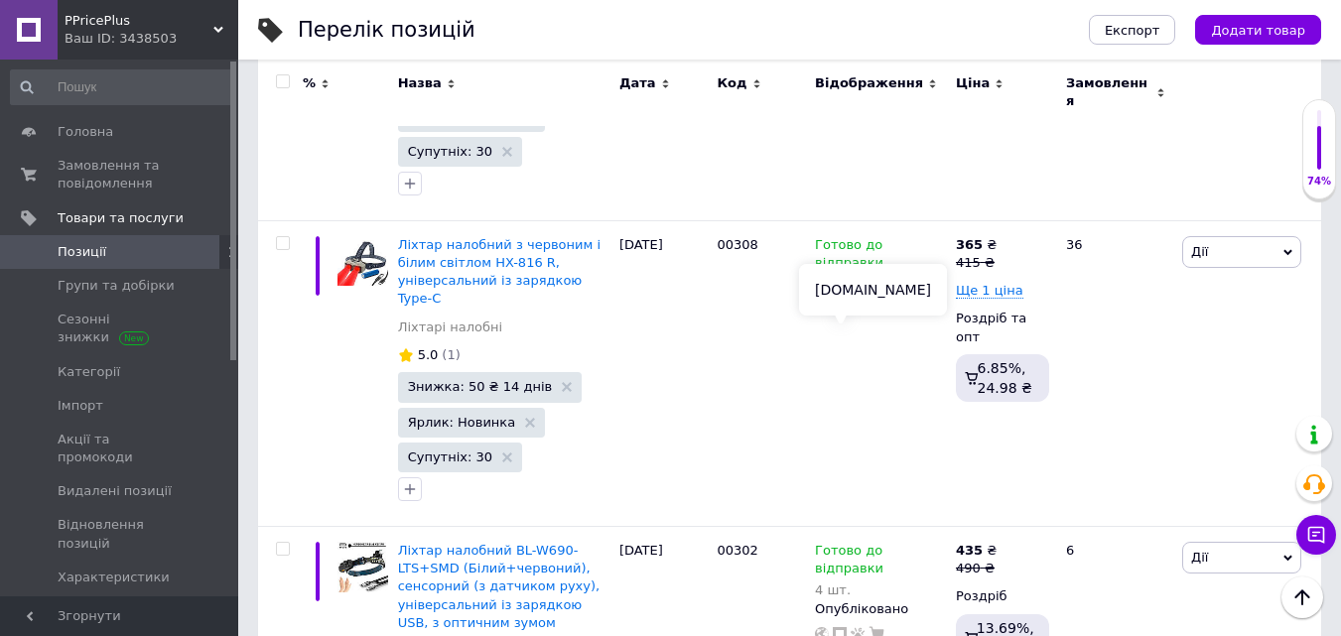
scroll to position [5758, 0]
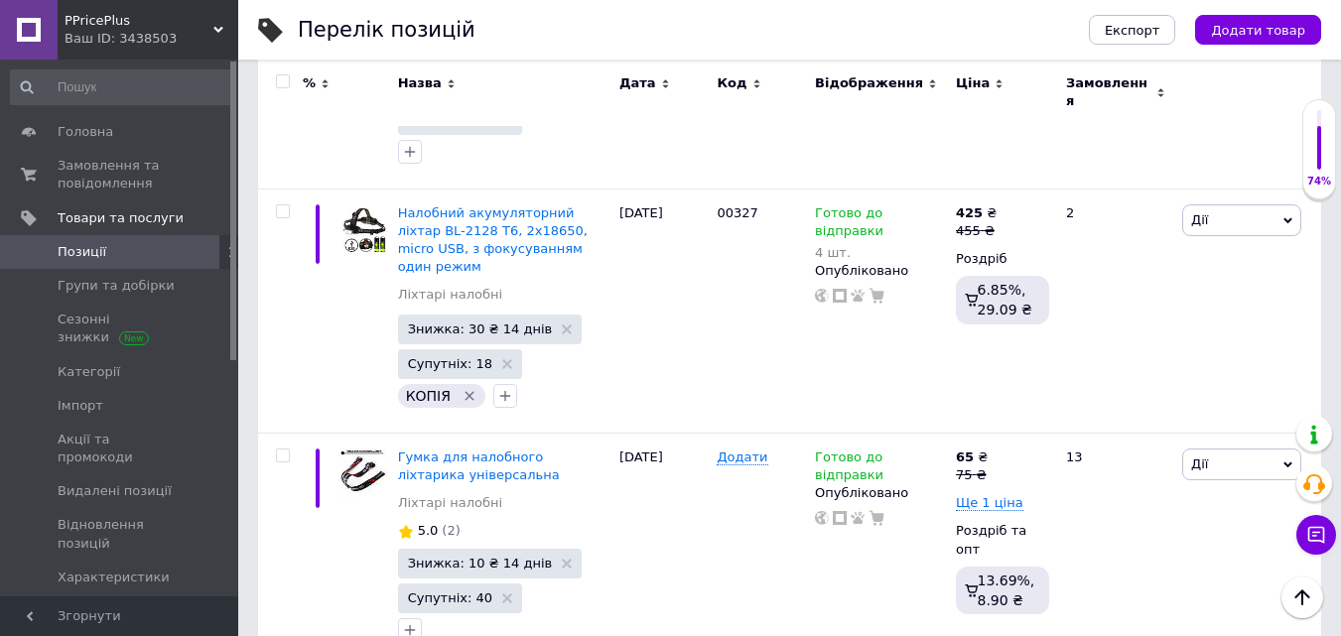
scroll to position [12212, 0]
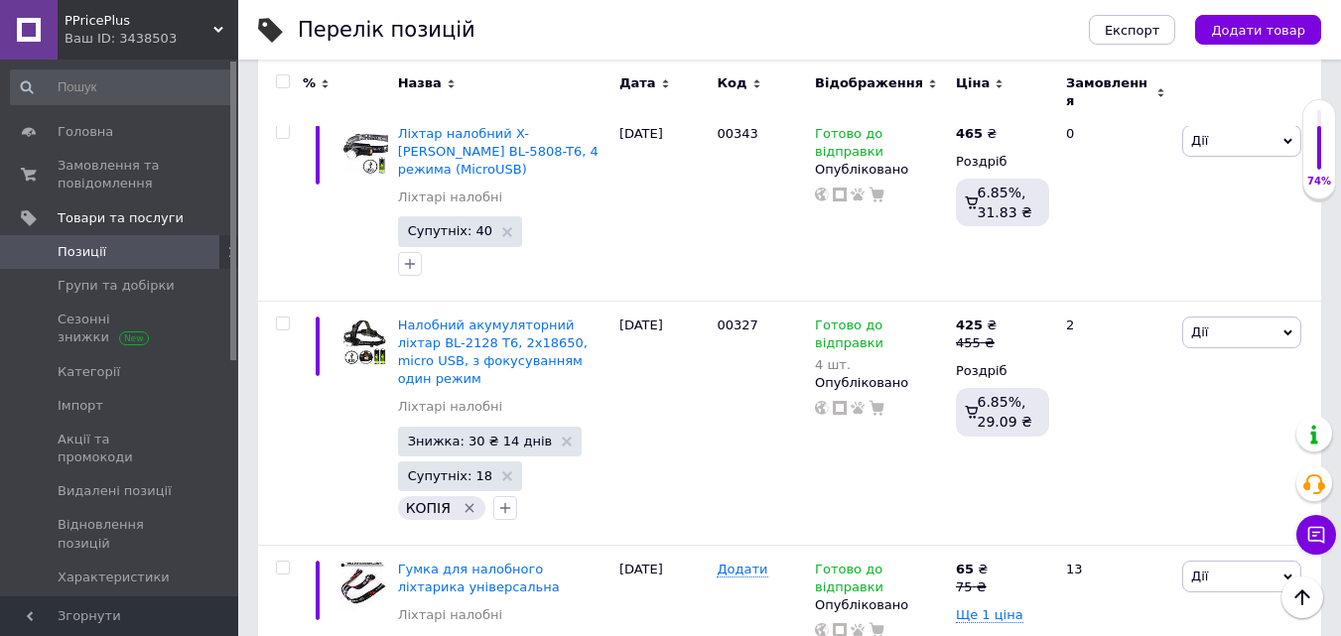
drag, startPoint x: 994, startPoint y: 350, endPoint x: 909, endPoint y: 393, distance: 94.6
type input "100"
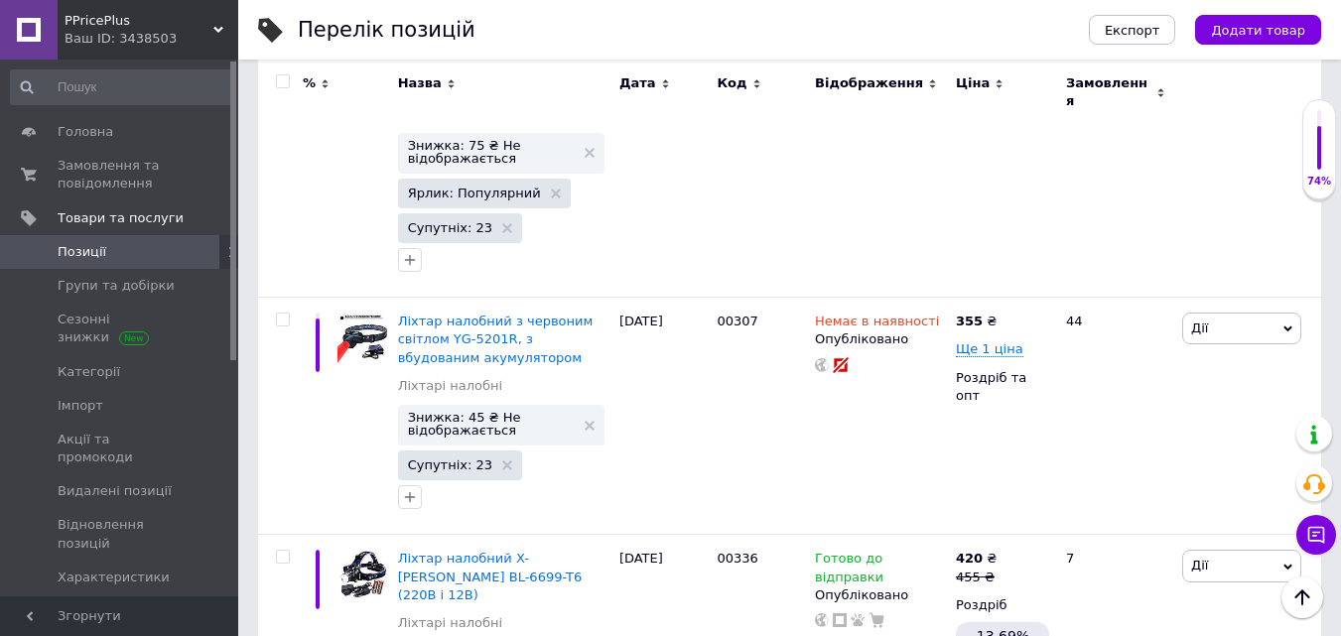
scroll to position [9350, 0]
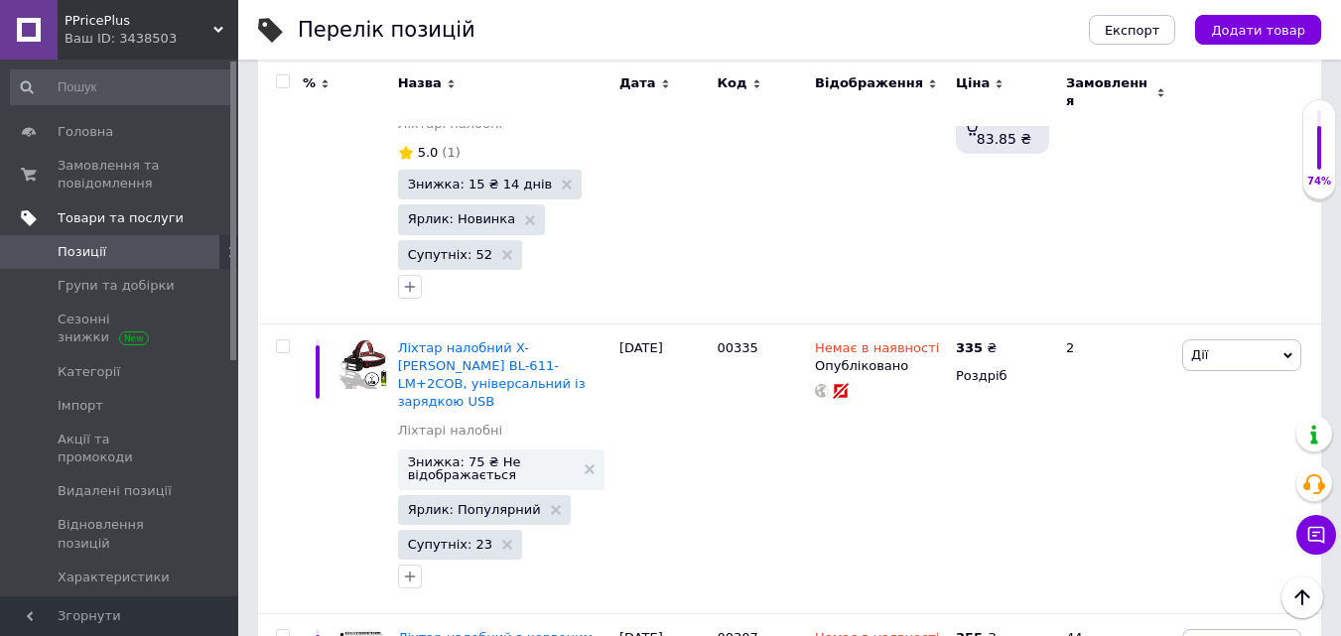
click at [128, 213] on span "Товари та послуги" at bounding box center [121, 218] width 126 height 18
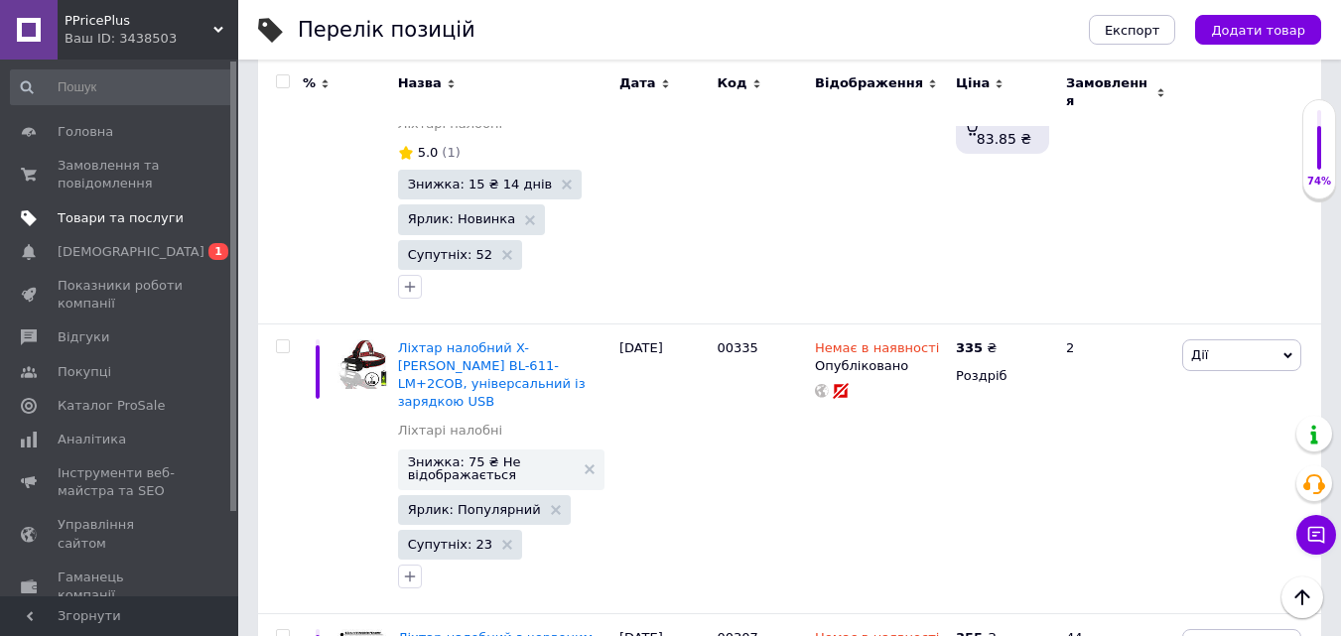
click at [99, 213] on span "Товари та послуги" at bounding box center [121, 218] width 126 height 18
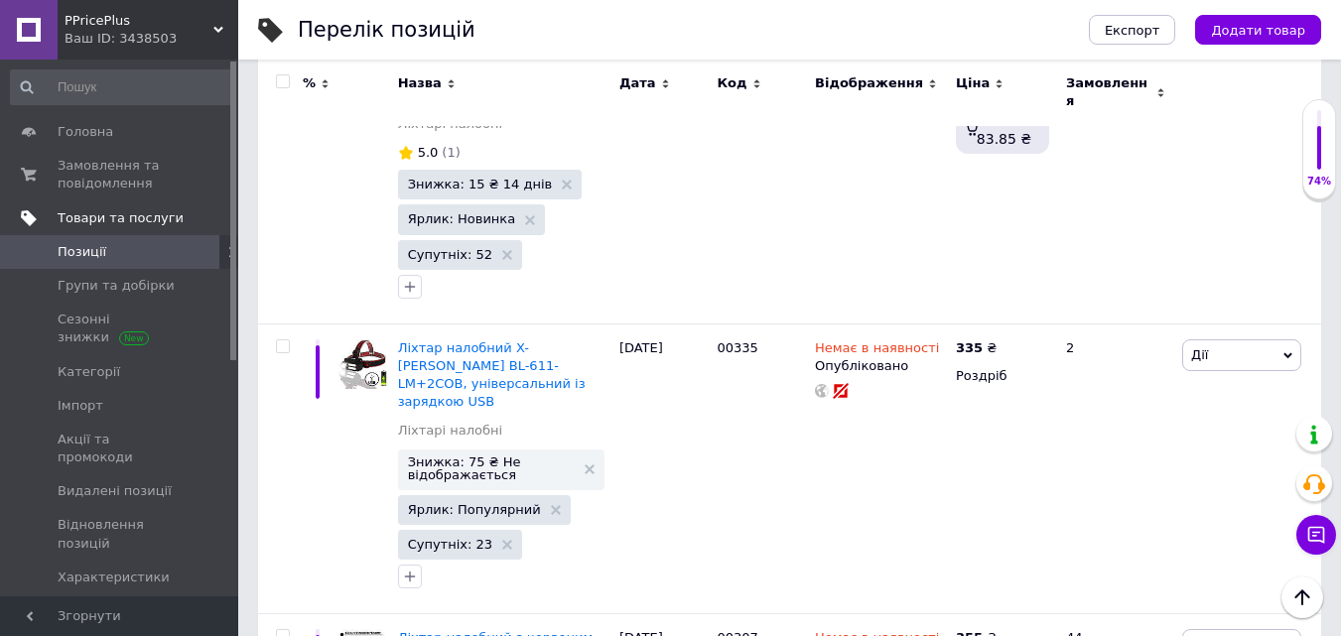
click at [99, 213] on span "Товари та послуги" at bounding box center [121, 218] width 126 height 18
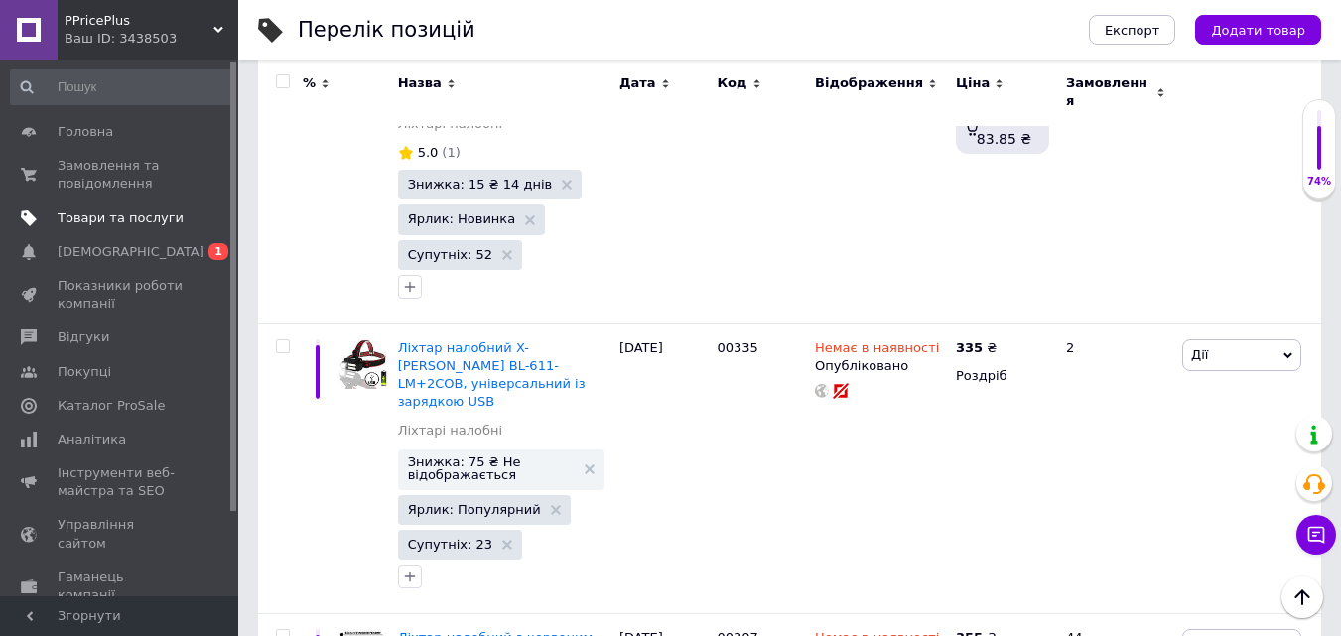
click at [99, 213] on span "Товари та послуги" at bounding box center [121, 218] width 126 height 18
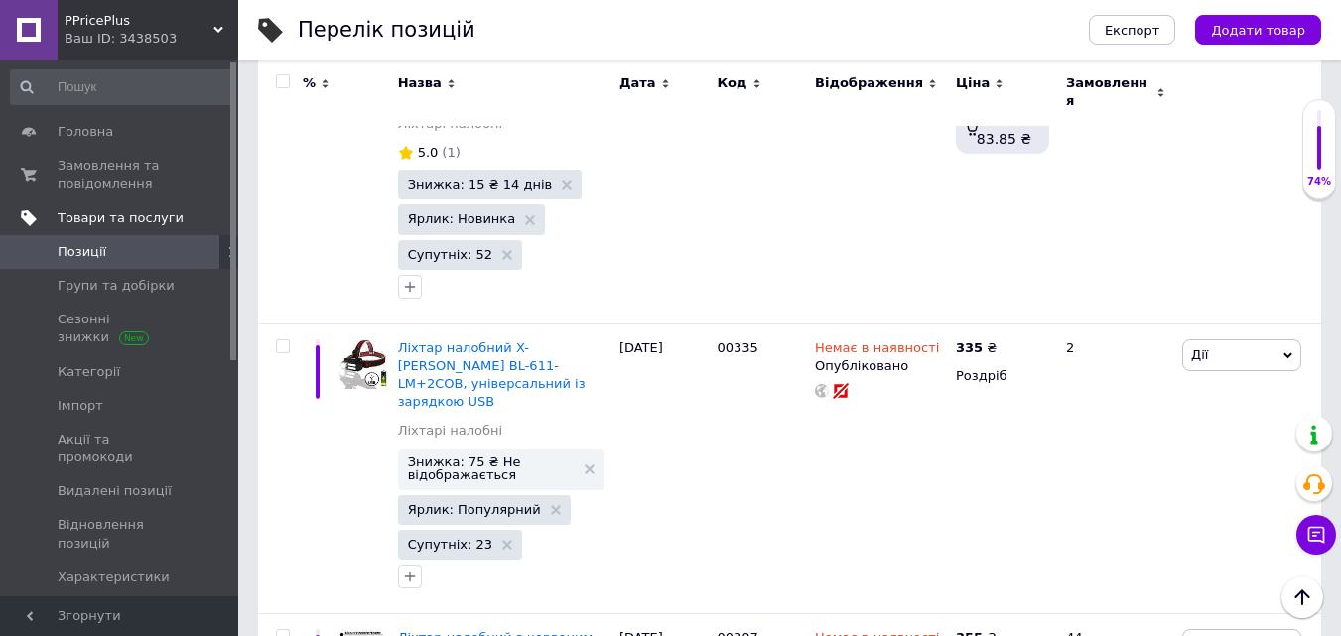
click at [156, 218] on span "Товари та послуги" at bounding box center [121, 218] width 126 height 18
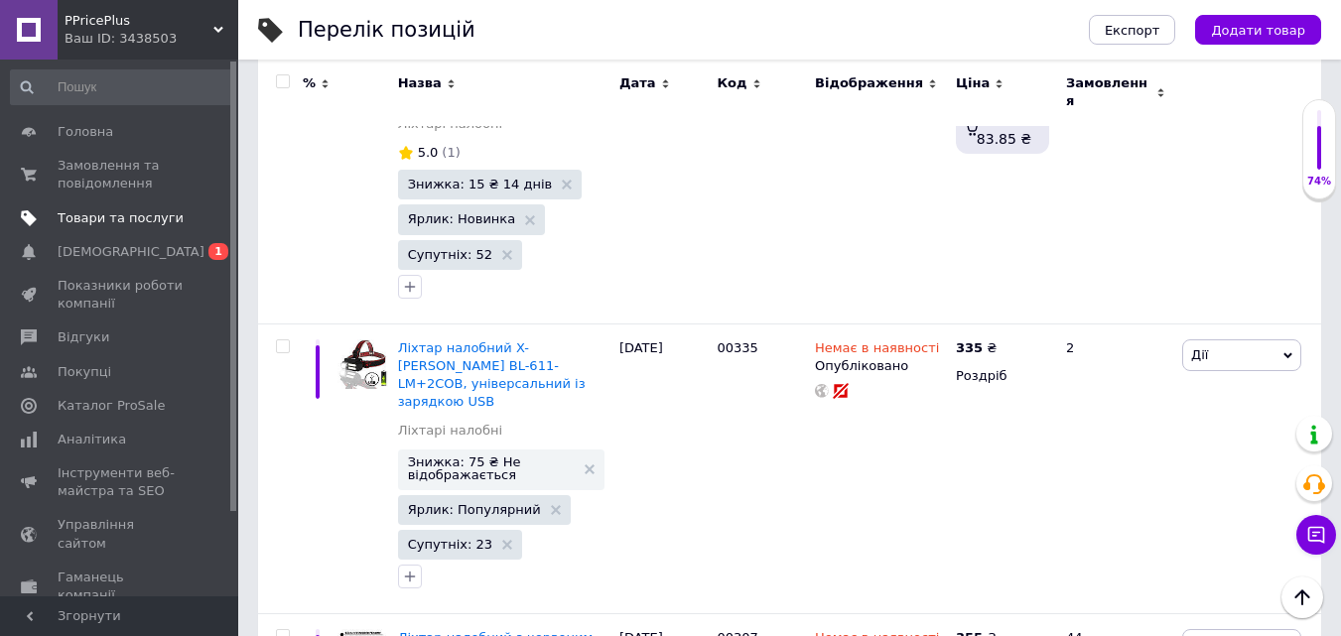
click at [166, 219] on span "Товари та послуги" at bounding box center [121, 218] width 126 height 18
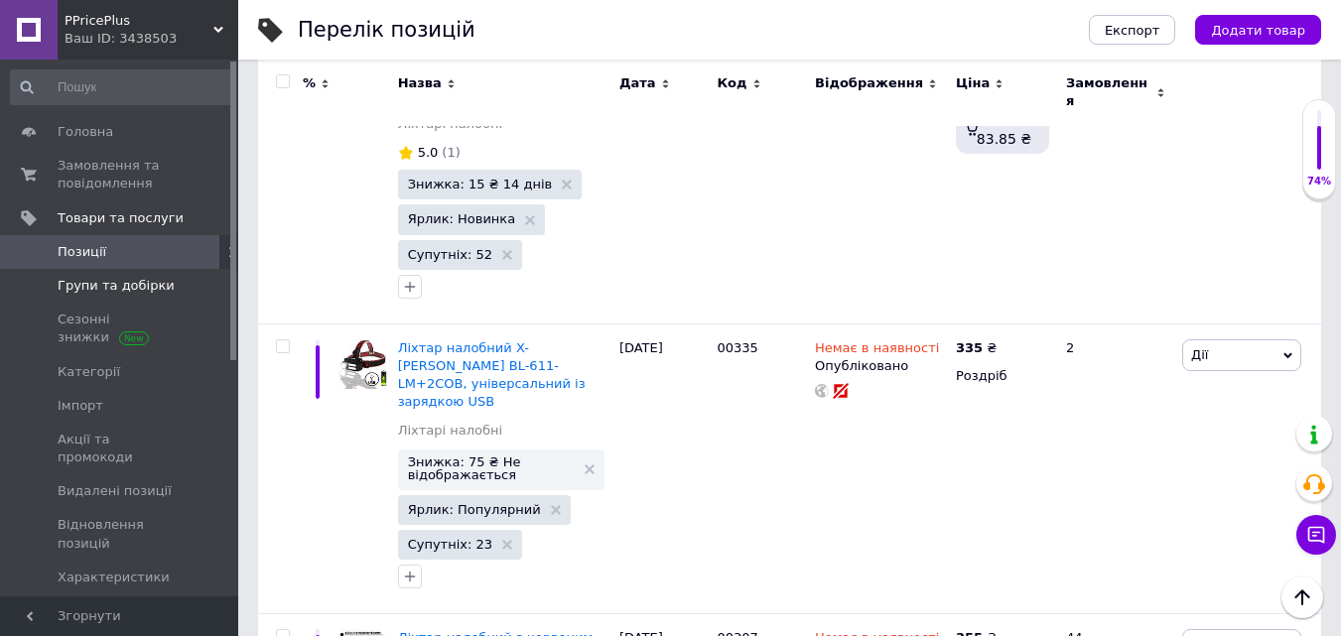
click at [161, 289] on span "Групи та добірки" at bounding box center [121, 286] width 126 height 18
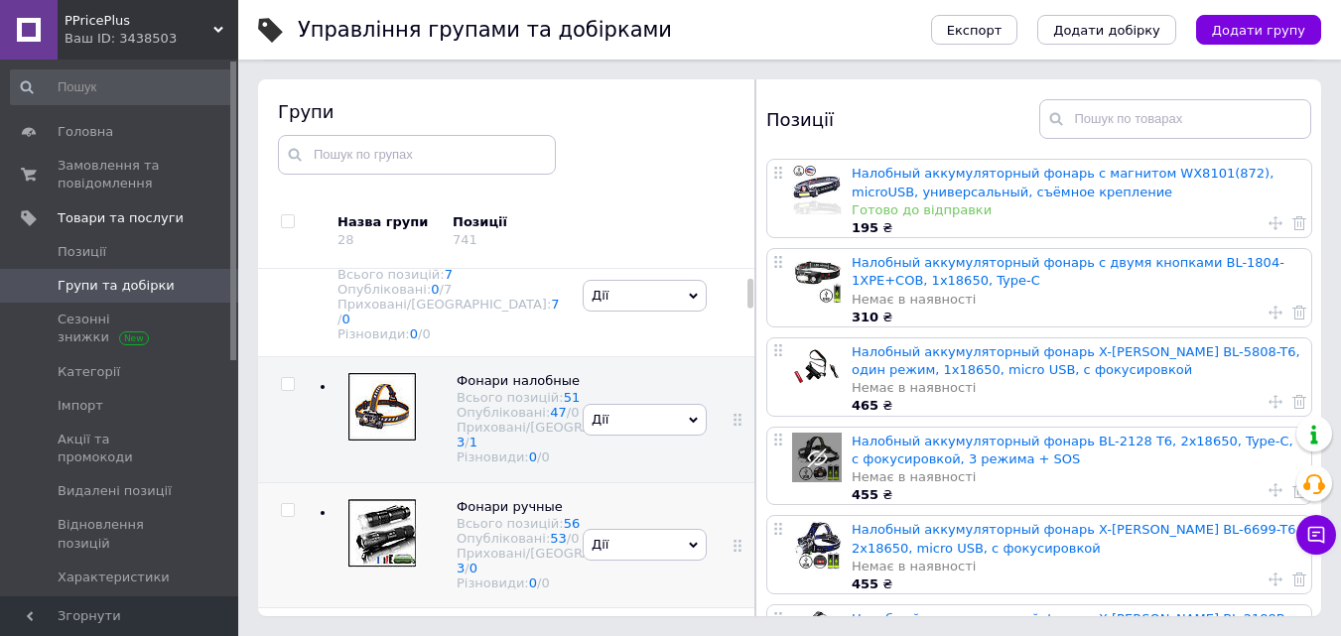
scroll to position [134, 0]
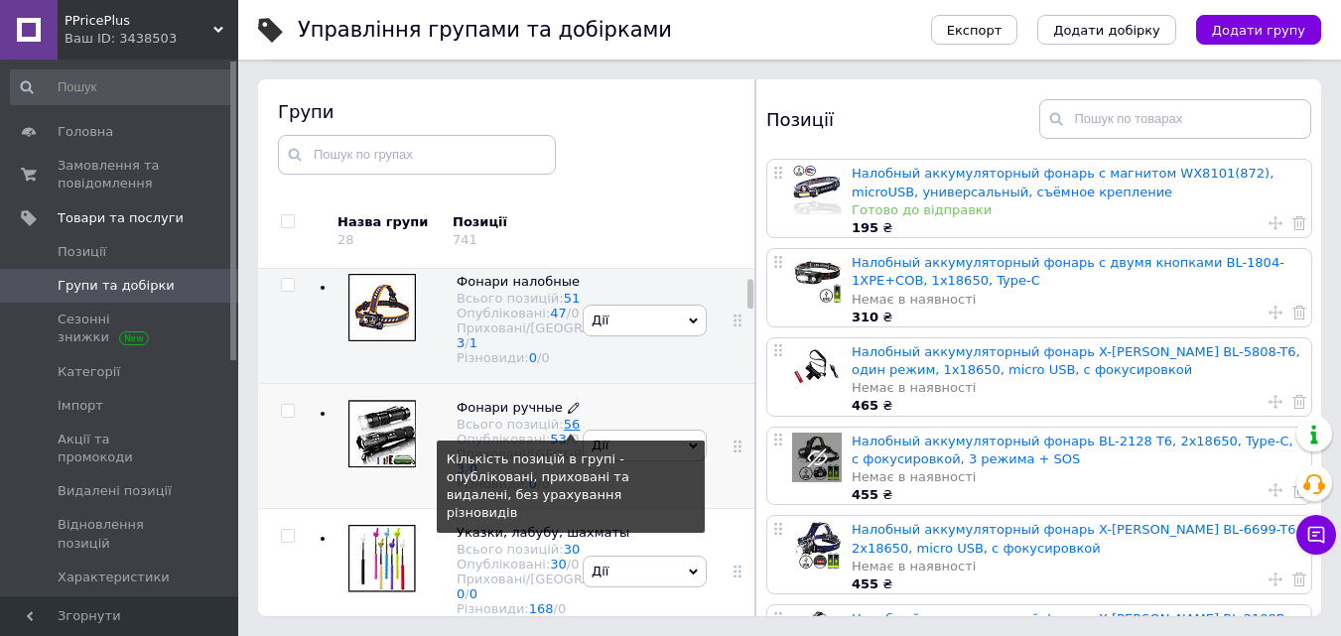
click at [564, 432] on link "56" at bounding box center [572, 424] width 17 height 15
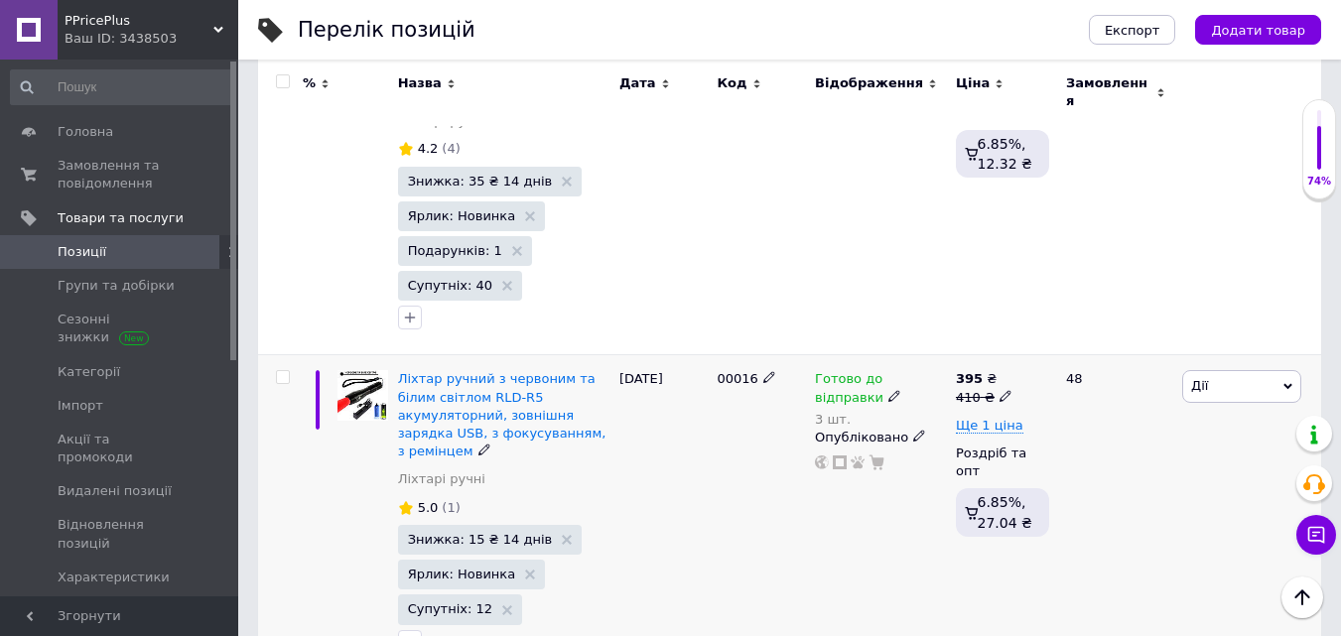
scroll to position [1688, 0]
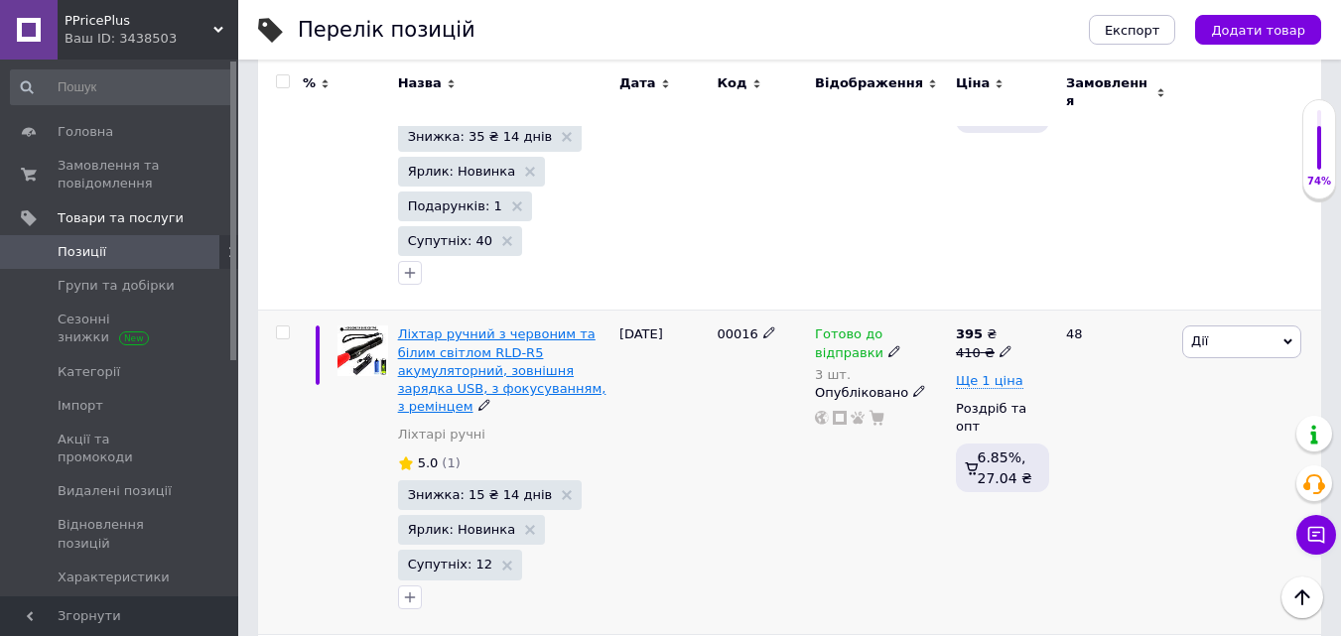
click at [488, 327] on span "Ліхтар ручний з червоним та білим світлом RLD-R5 акумуляторний, зовнішня зарядк…" at bounding box center [502, 370] width 208 height 87
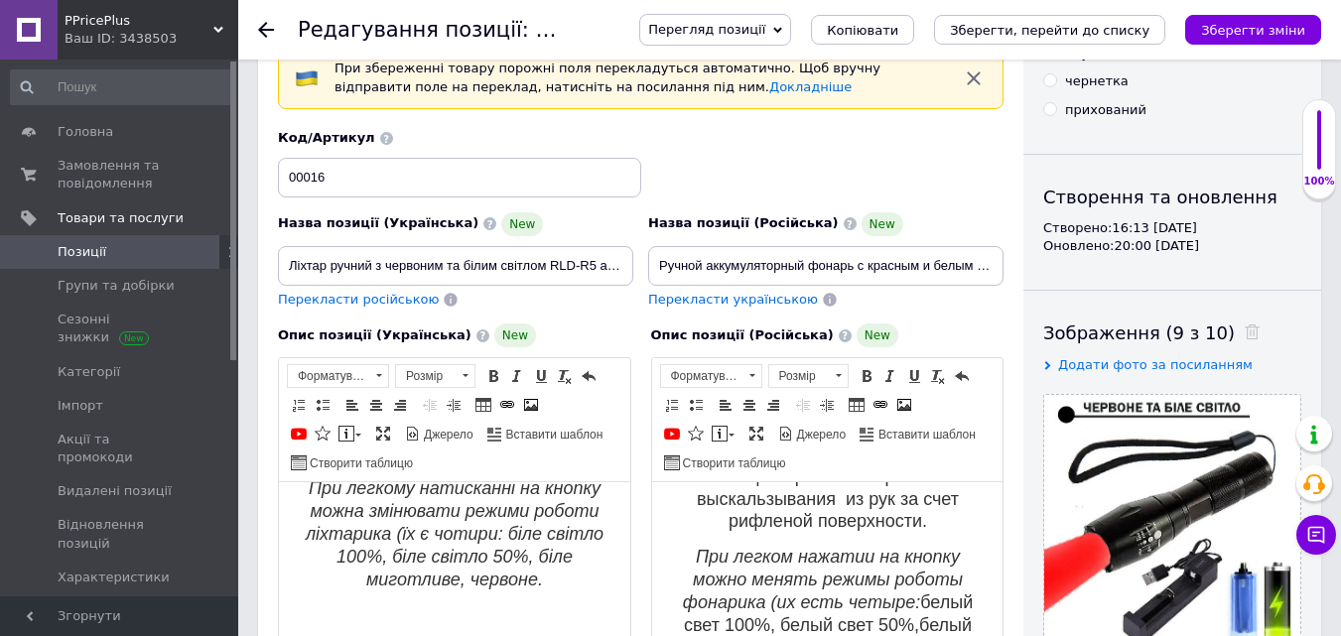
scroll to position [298, 0]
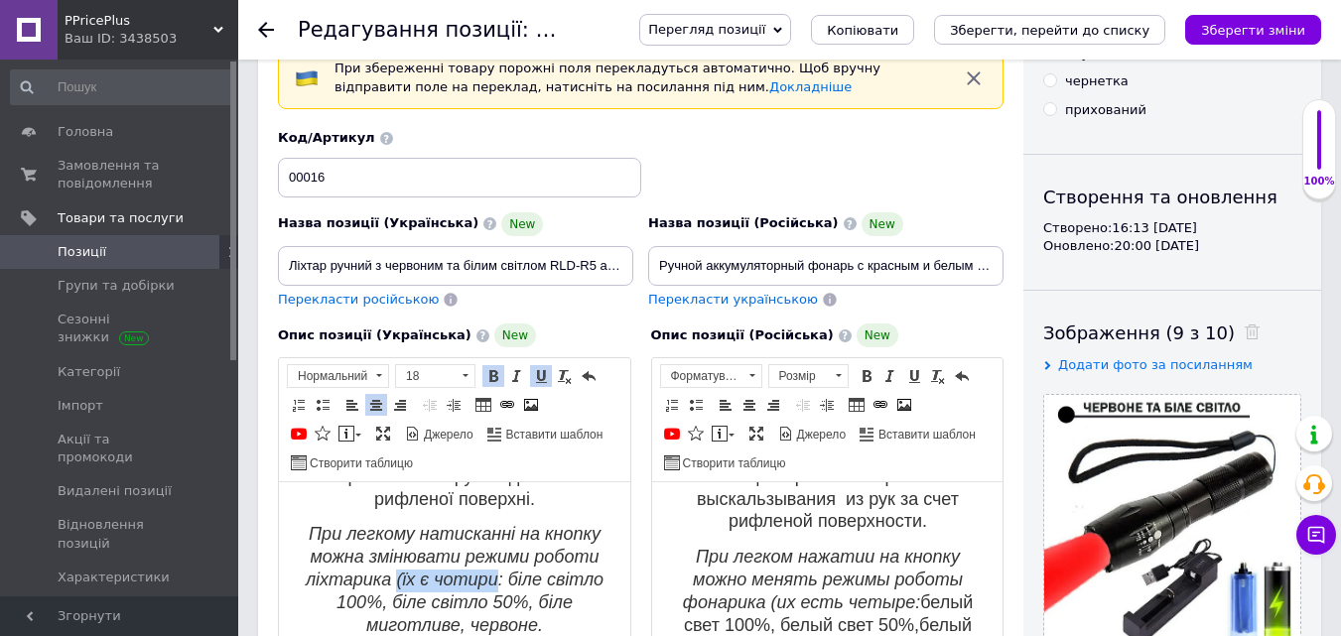
drag, startPoint x: 520, startPoint y: 579, endPoint x: 421, endPoint y: 571, distance: 99.6
click at [421, 571] on em "При легкому натисканні на кнопку можна змінювати режими роботи ліхтарика (їх є …" at bounding box center [455, 579] width 298 height 110
click at [412, 576] on em "При легкому натисканні на кнопку можна змінювати режими роботи ліхтарика : біле…" at bounding box center [455, 579] width 292 height 110
click at [404, 573] on em "При легкому натисканні на кнопку можна змінювати режими роботи ліхтарика : біле…" at bounding box center [455, 579] width 292 height 110
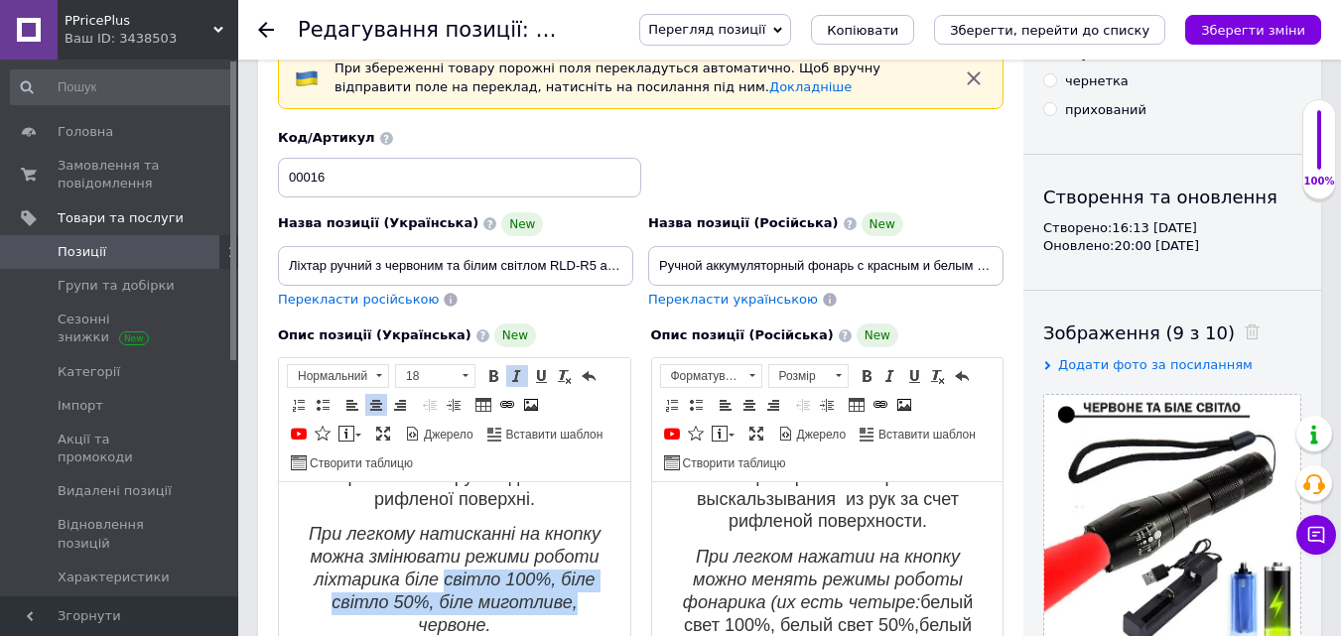
drag, startPoint x: 565, startPoint y: 598, endPoint x: 435, endPoint y: 584, distance: 130.8
click at [435, 584] on p "При легкому натисканні на кнопку можна змінювати режими роботи ліхтарика біле с…" at bounding box center [455, 580] width 312 height 113
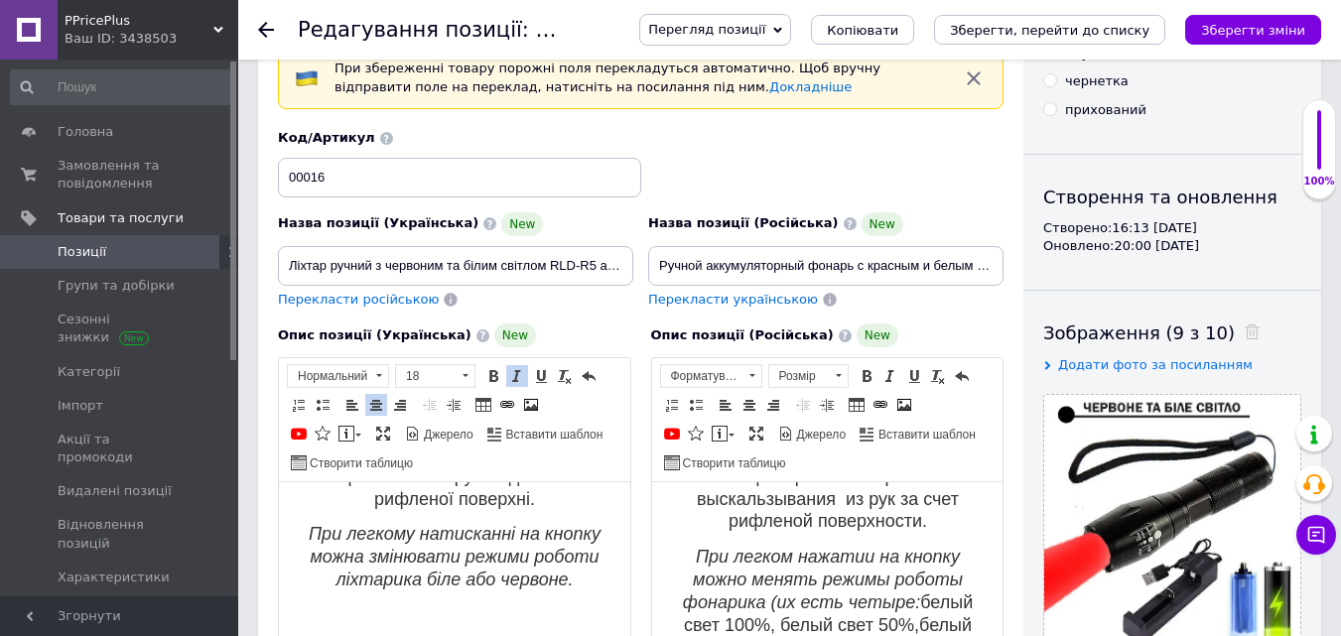
click at [593, 620] on p "Редактор, C1460A3A-F354-402C-8794-999CF9A5EBC3" at bounding box center [455, 616] width 312 height 21
click at [418, 577] on em "При легкому натисканні на кнопку можна змінювати режими роботи ліхтарика біле а…" at bounding box center [455, 557] width 292 height 66
click at [563, 579] on em "При легкому натисканні на кнопку можна змінювати режими роботи ліхтарика - біле…" at bounding box center [455, 557] width 292 height 66
click at [443, 600] on em "При легкому натисканні на кнопку можна змінювати режими роботи ліхтарика - біле…" at bounding box center [455, 567] width 292 height 87
click at [429, 590] on em "При легкому натисканні на кнопку можна змінювати режими роботи ліхтарика - біле…" at bounding box center [455, 557] width 310 height 66
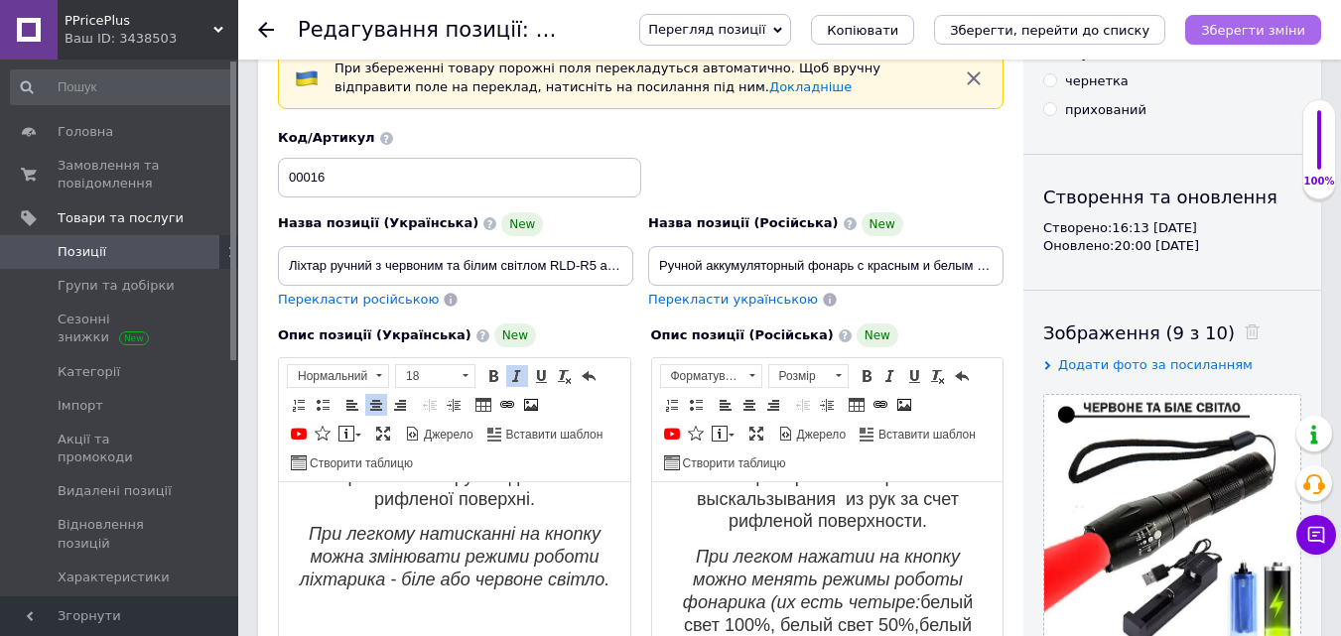
click at [1287, 36] on icon "Зберегти зміни" at bounding box center [1253, 30] width 104 height 15
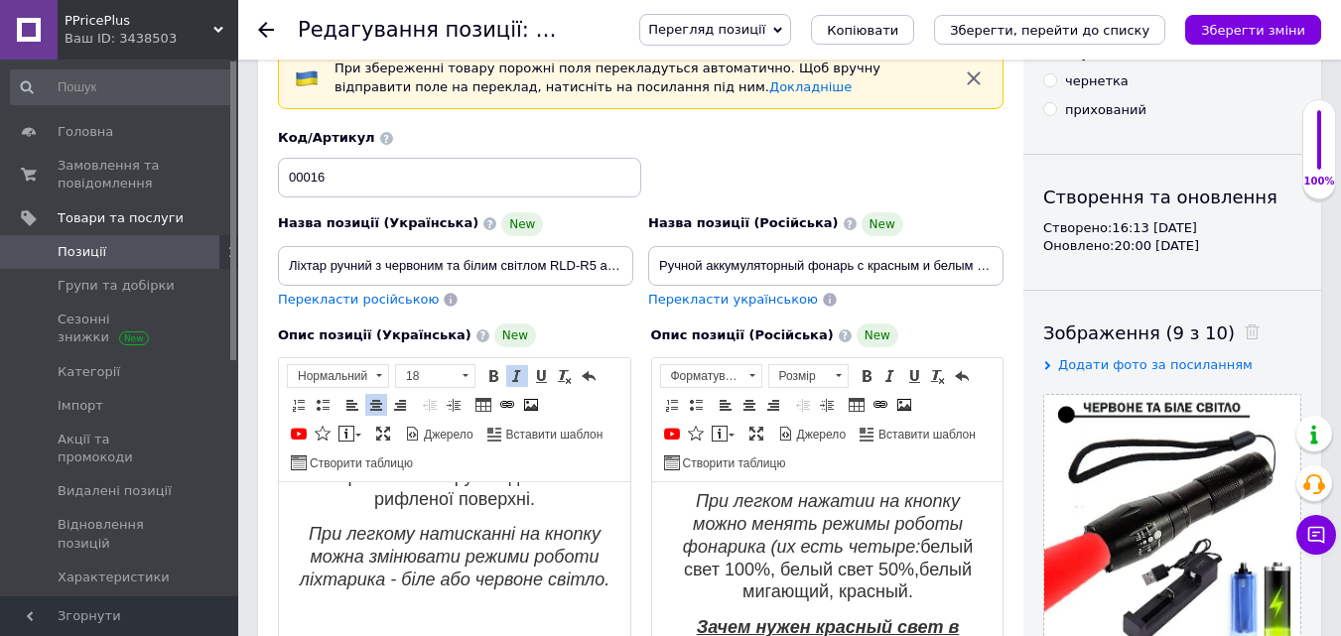
scroll to position [397, 0]
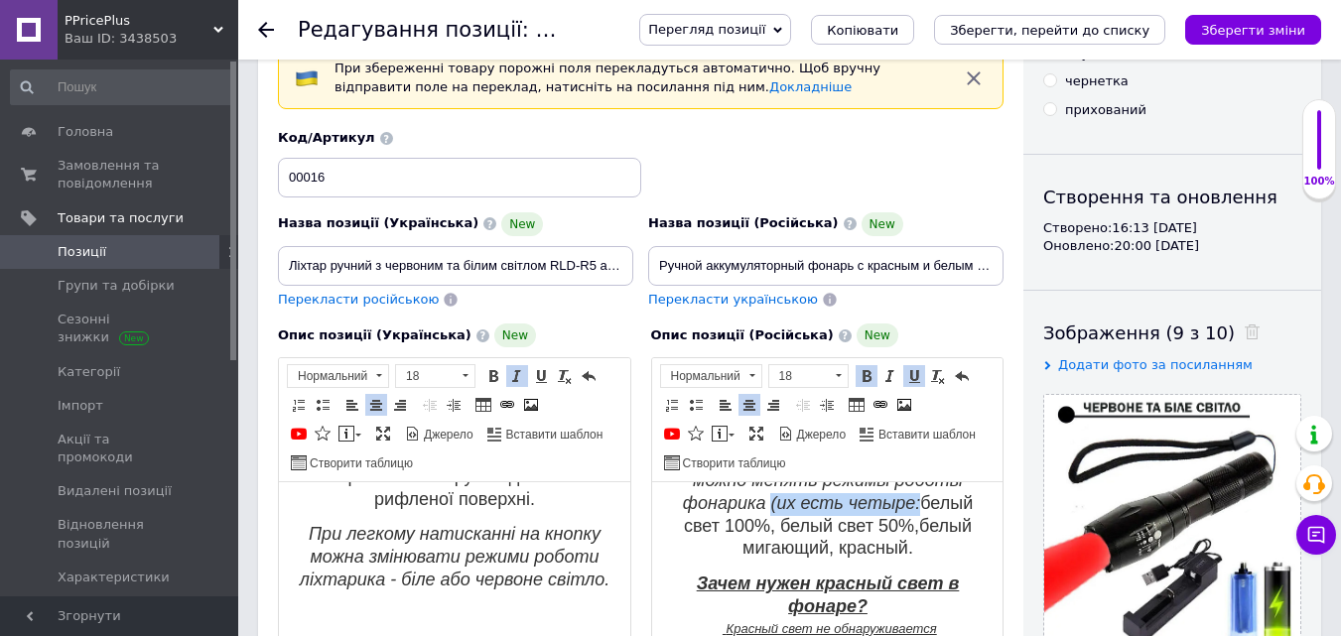
drag, startPoint x: 908, startPoint y: 524, endPoint x: 760, endPoint y: 536, distance: 149.4
click at [760, 536] on p "При легком нажатии на кнопку можно менять режимы роботы фонарика (их есть четыр…" at bounding box center [827, 504] width 312 height 113
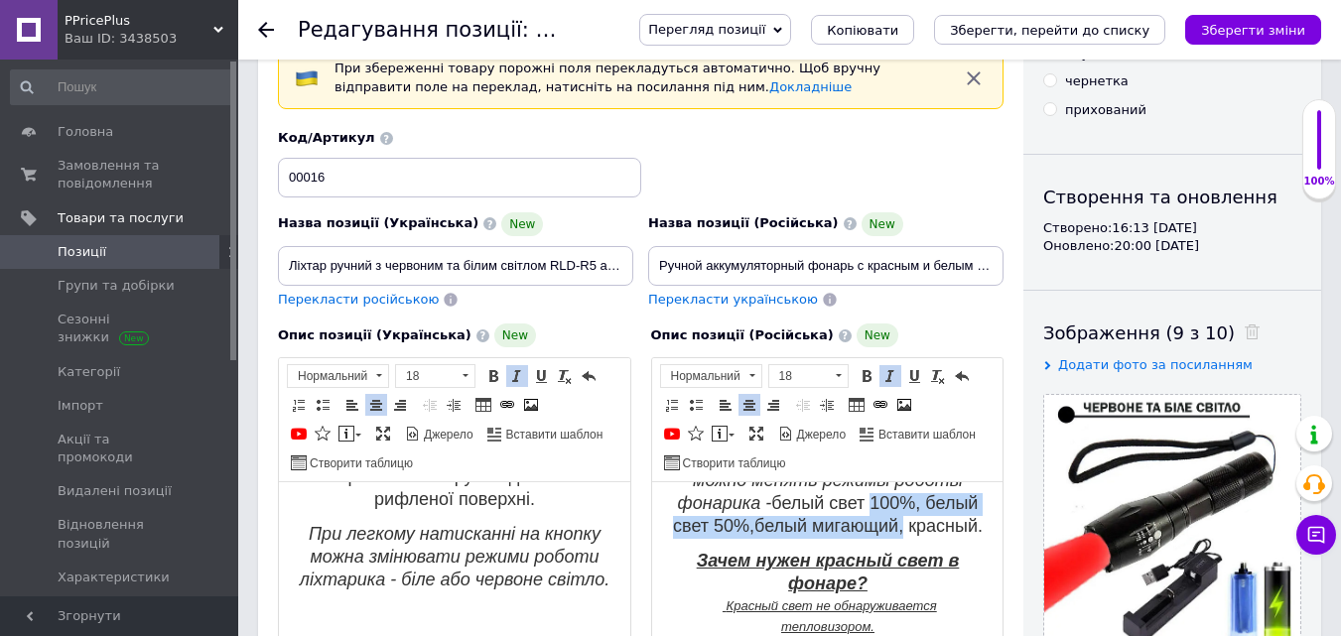
drag, startPoint x: 821, startPoint y: 568, endPoint x: 680, endPoint y: 541, distance: 143.5
click at [680, 538] on p "При легком нажатии на кнопку можно менять режимы роботы фонарика - белый свет 1…" at bounding box center [827, 493] width 312 height 90
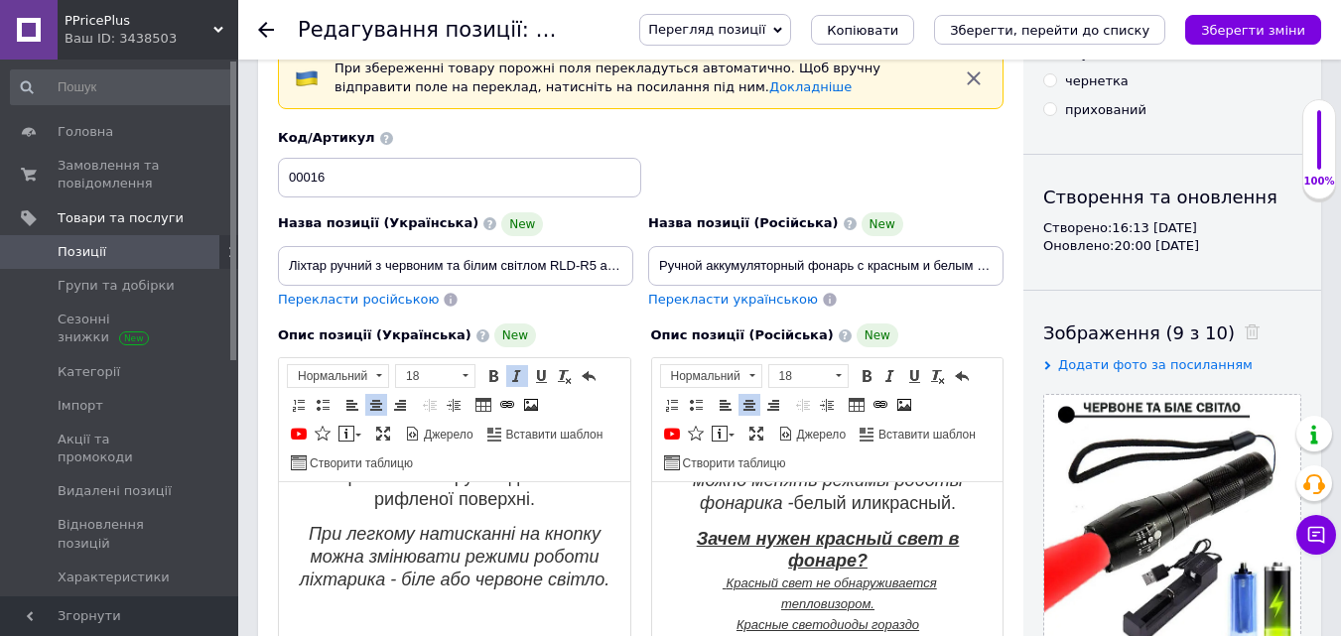
click at [946, 513] on span "При легком нажатии на кнопку можно менять режимы роботы фонарика - белый или кр…" at bounding box center [827, 481] width 270 height 66
click at [1228, 29] on icon "Зберегти зміни" at bounding box center [1253, 30] width 104 height 15
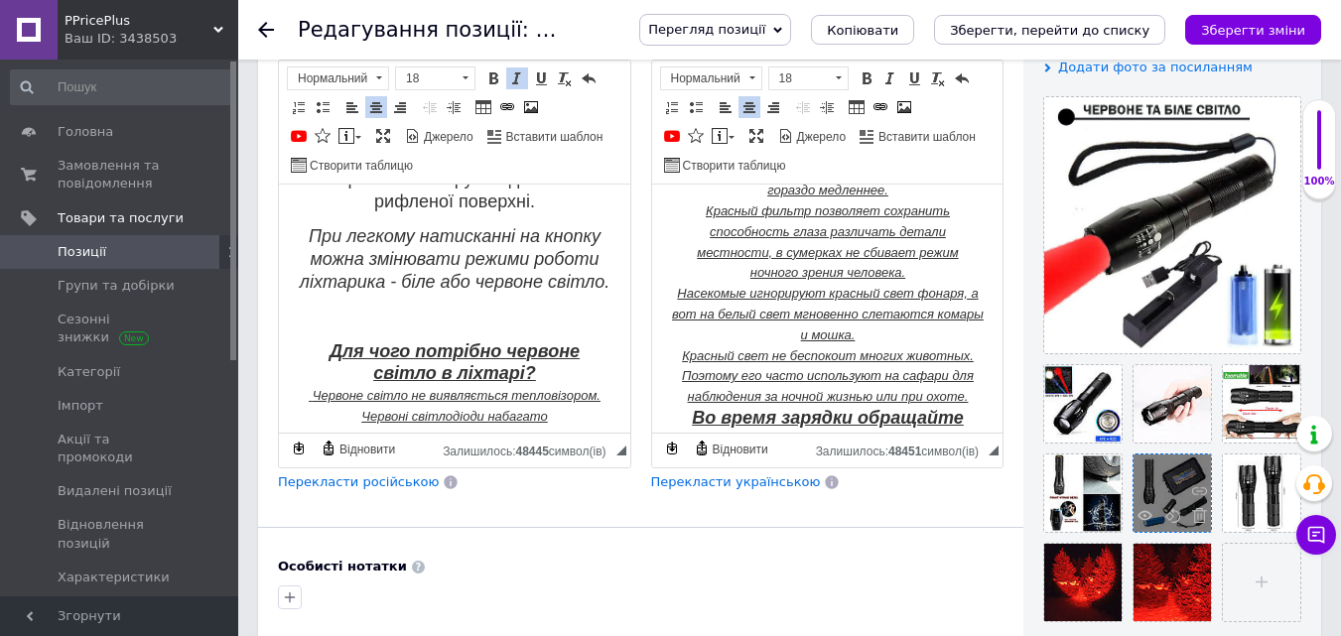
click at [1191, 513] on span at bounding box center [1194, 518] width 25 height 20
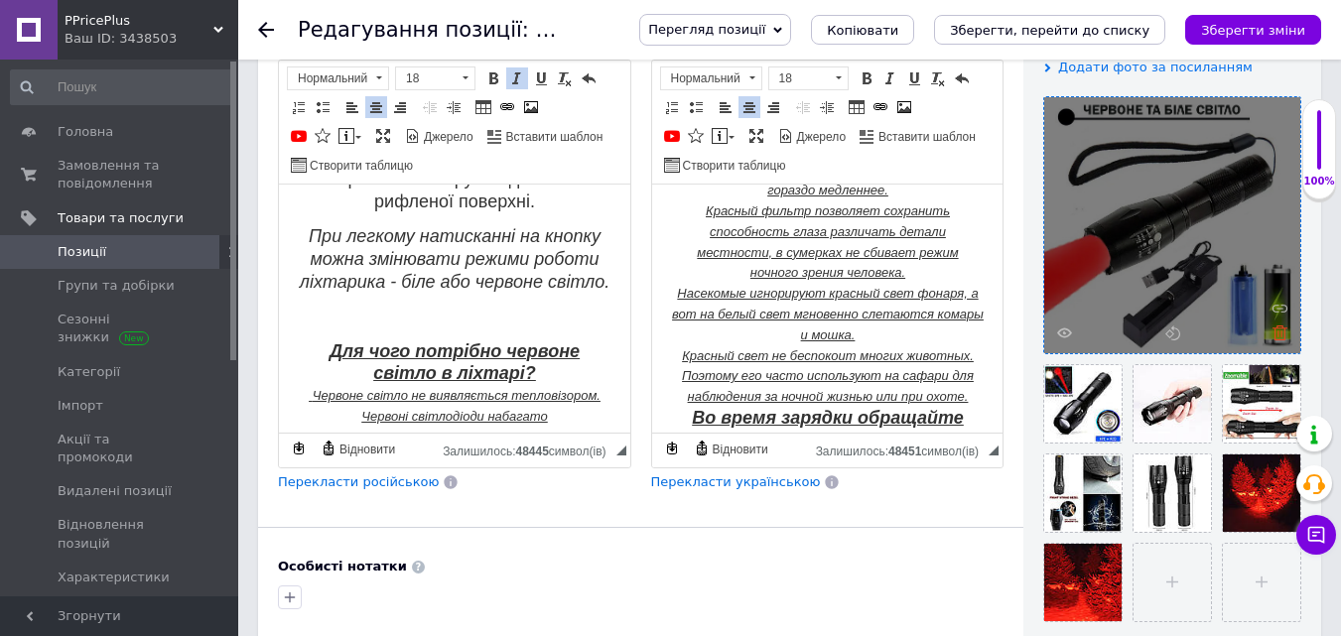
click at [1274, 337] on icon at bounding box center [1280, 333] width 15 height 15
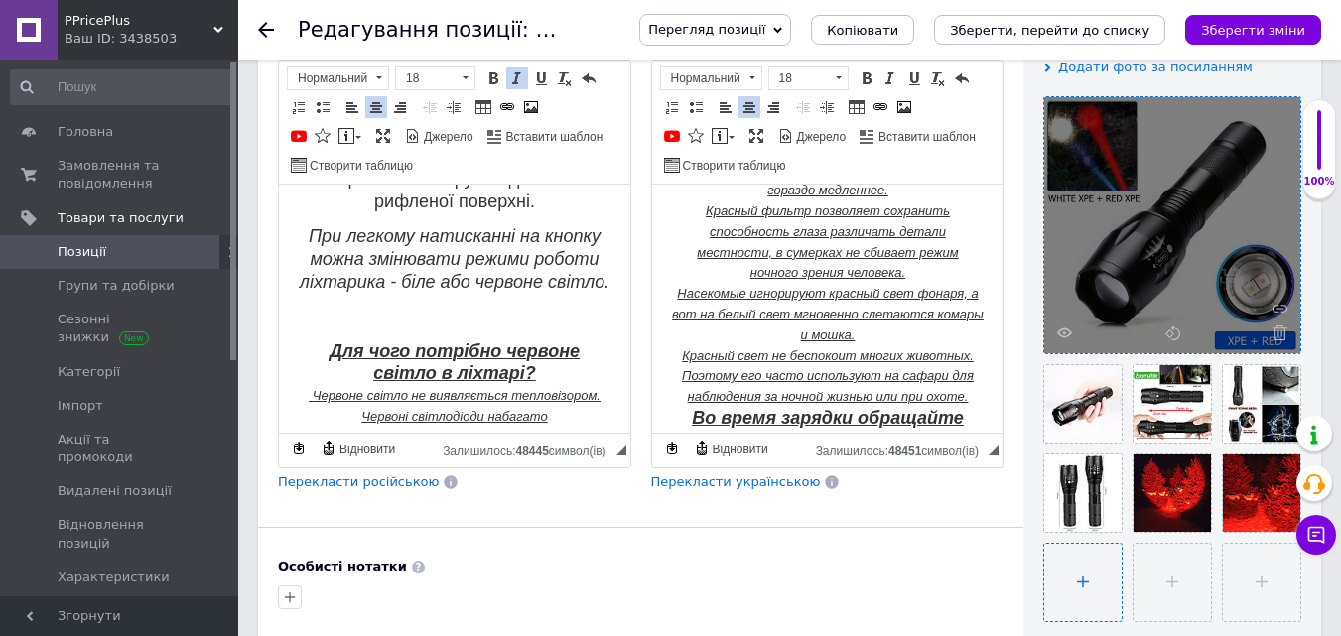
click at [1079, 584] on input "file" at bounding box center [1082, 582] width 77 height 77
type input "C:\fakepath\R5USB typeC1.jpg"
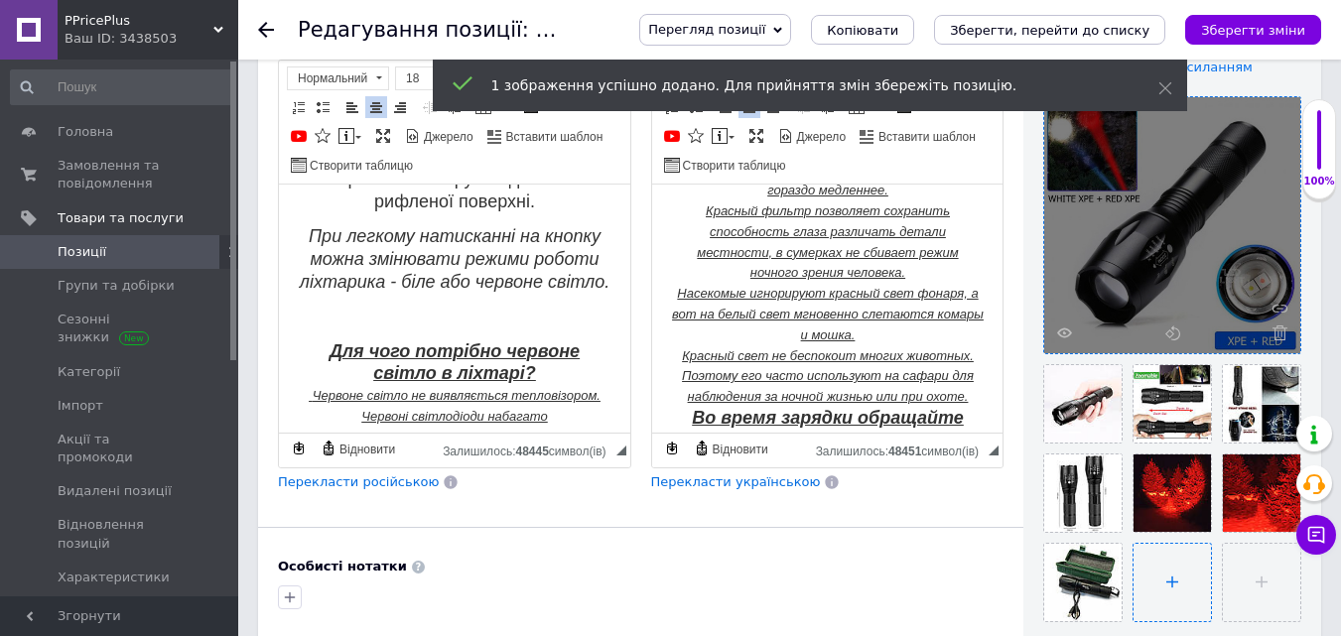
click at [1182, 590] on input "file" at bounding box center [1172, 582] width 77 height 77
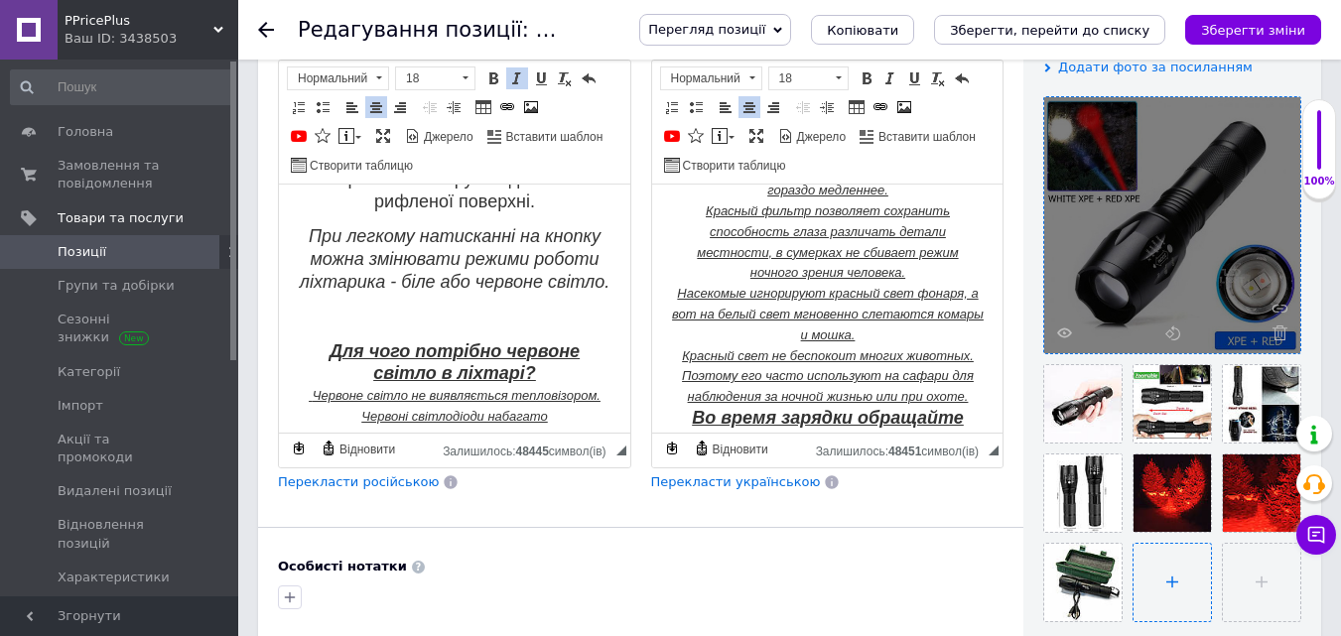
type input "C:\fakepath\R5USB typeC.jpg"
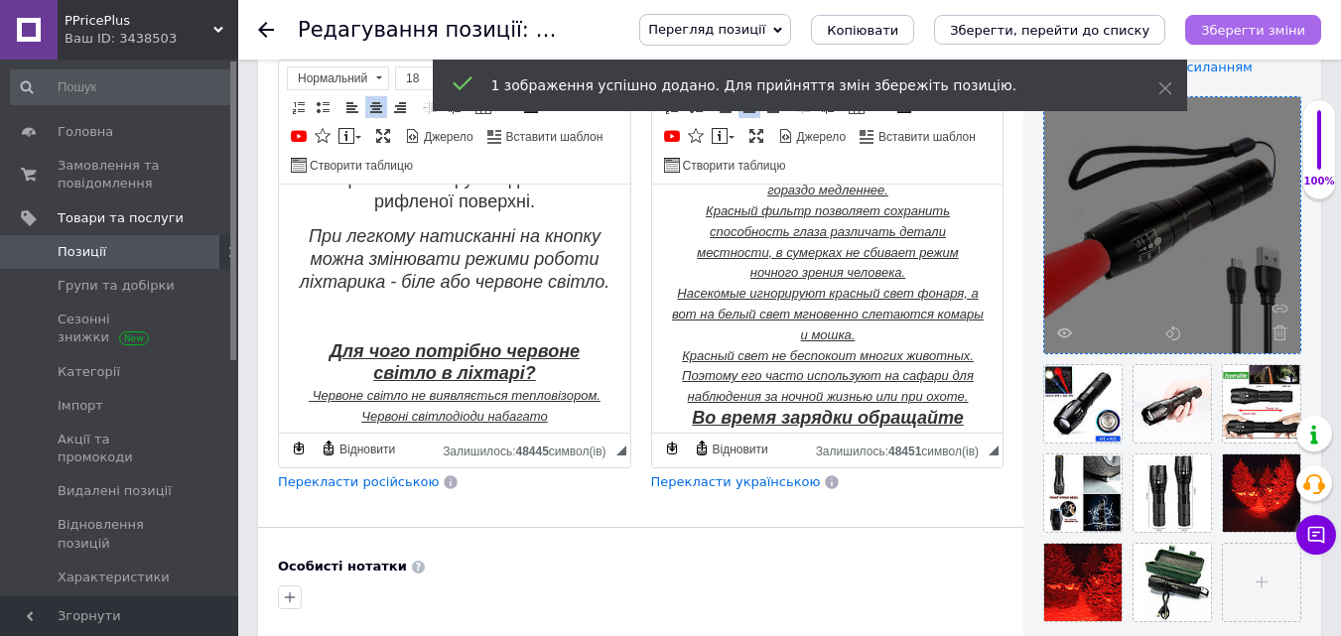
click at [1224, 28] on icon "Зберегти зміни" at bounding box center [1253, 30] width 104 height 15
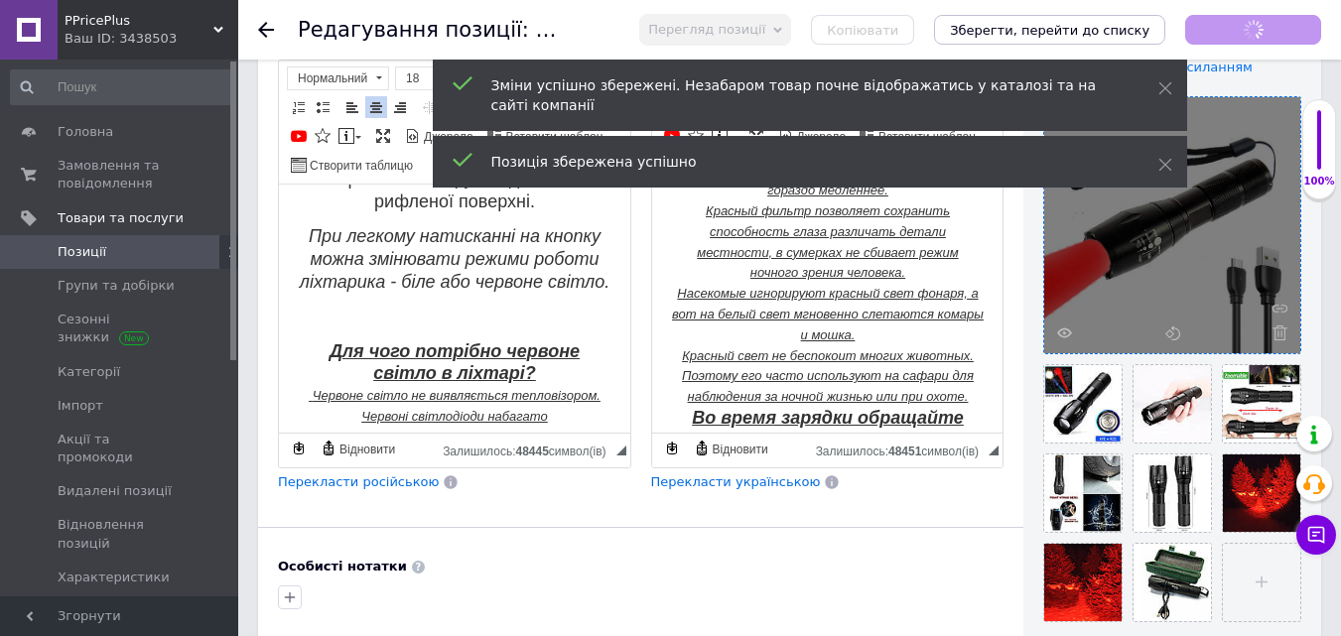
scroll to position [596, 0]
click at [1235, 36] on icon "Зберегти зміни" at bounding box center [1253, 30] width 104 height 15
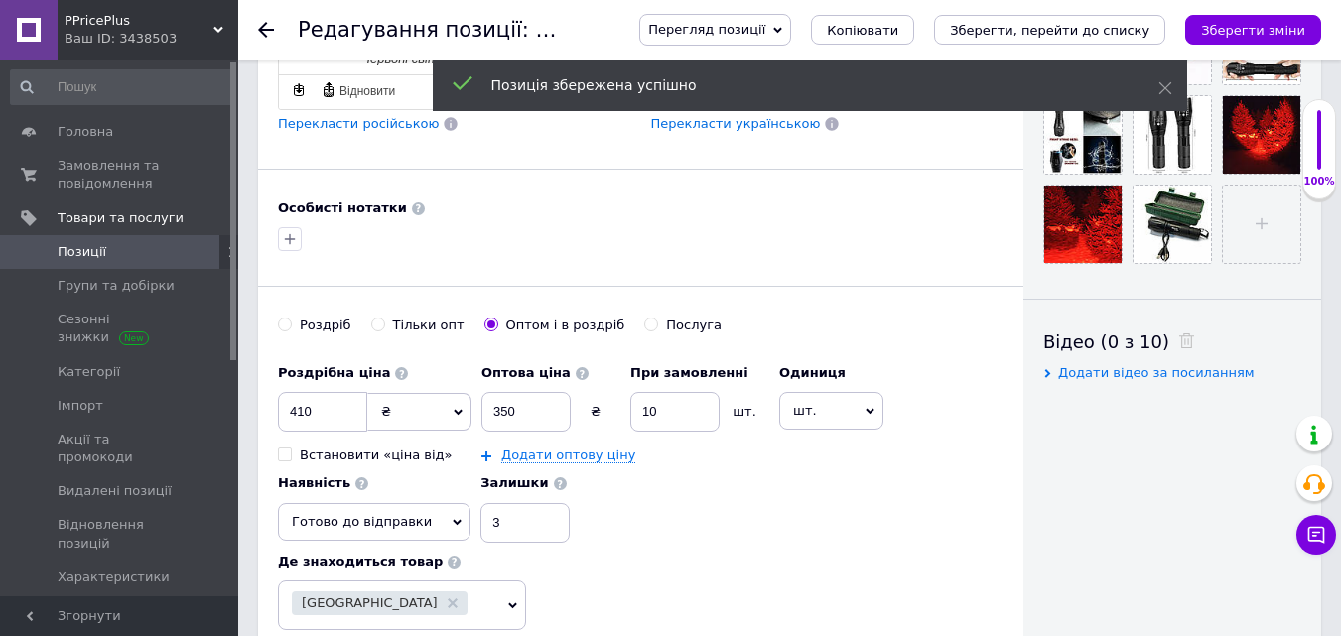
scroll to position [794, 0]
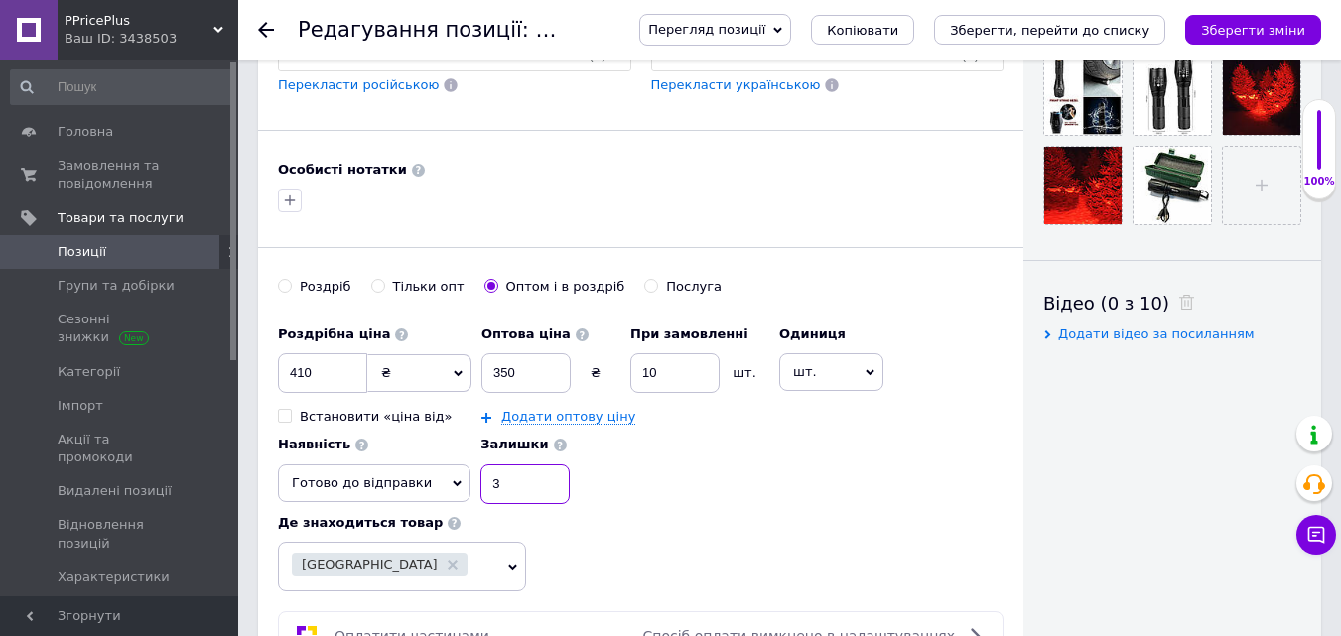
drag, startPoint x: 494, startPoint y: 483, endPoint x: 468, endPoint y: 491, distance: 28.3
click at [481, 491] on input "3" at bounding box center [525, 485] width 89 height 40
click at [826, 581] on div "Роздрібна ціна 410 ₴ $ EUR CHF GBP ¥ PLN ₸ MDL HUF KGS CNY TRY KRW lei Встанови…" at bounding box center [641, 454] width 726 height 276
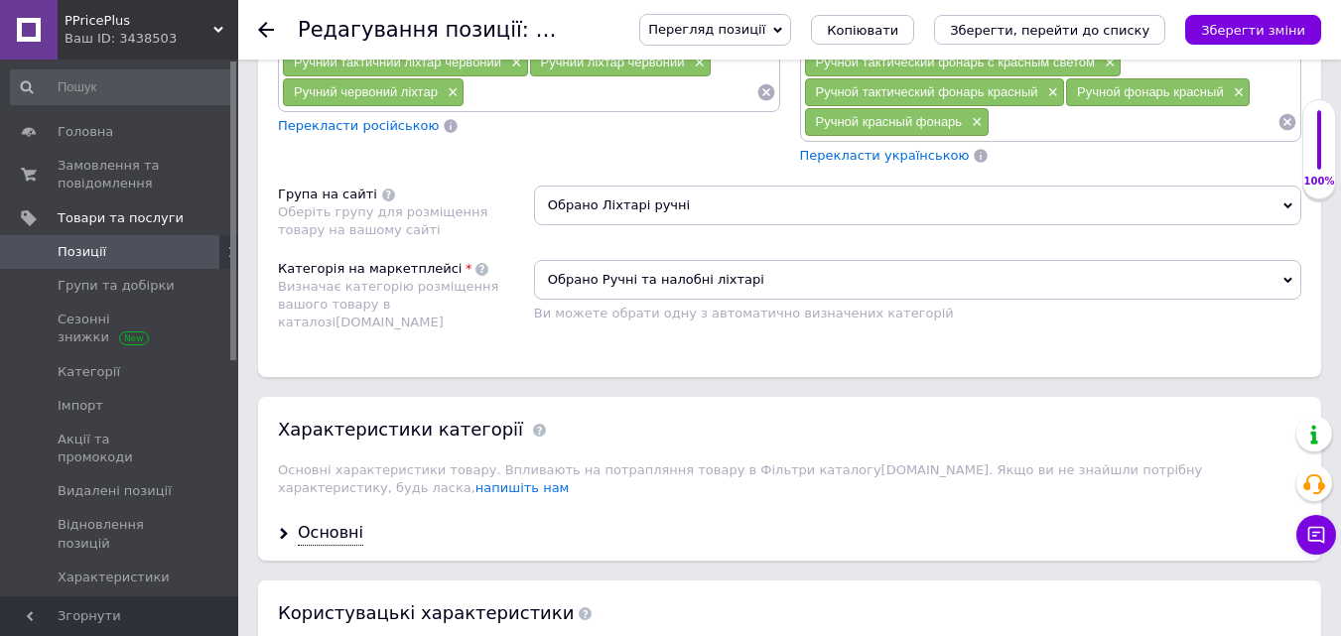
scroll to position [1886, 0]
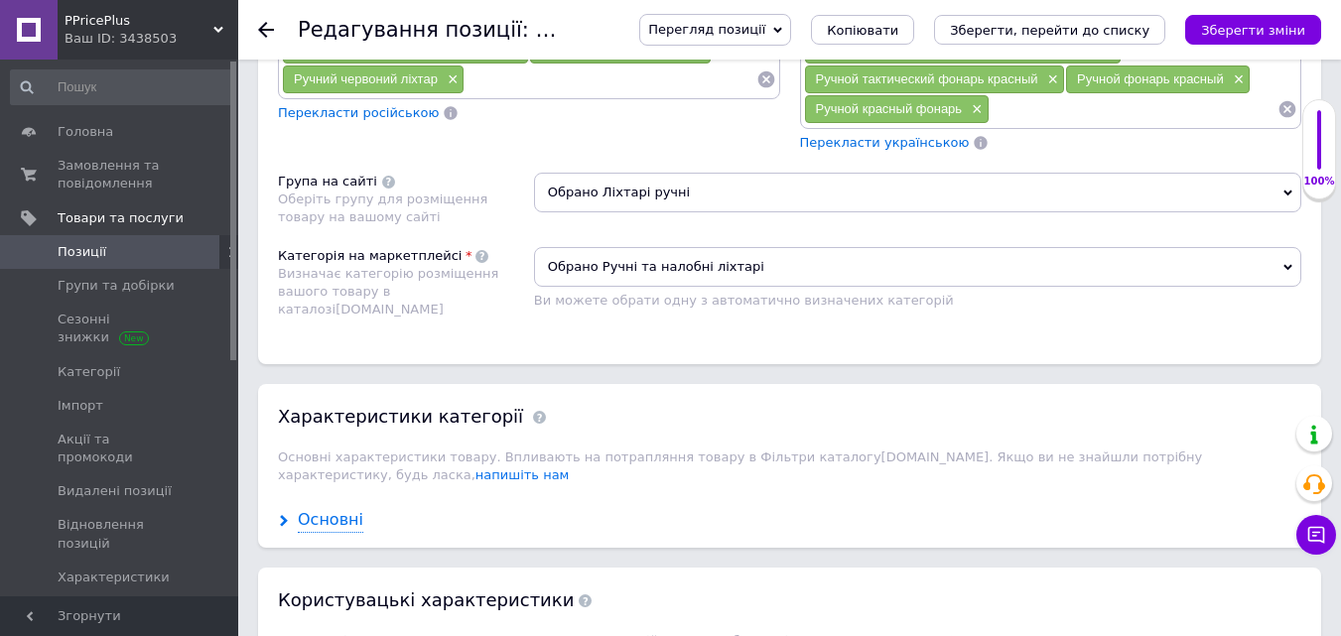
click at [324, 509] on div "Основні" at bounding box center [331, 520] width 66 height 23
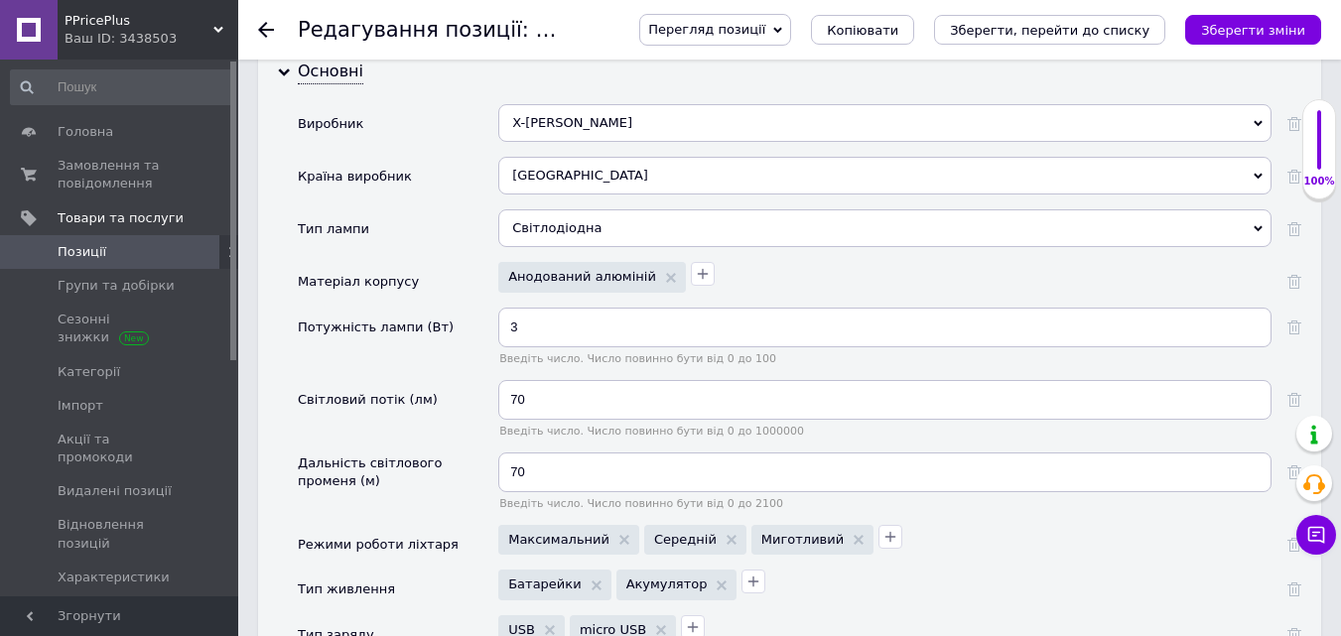
scroll to position [2383, 0]
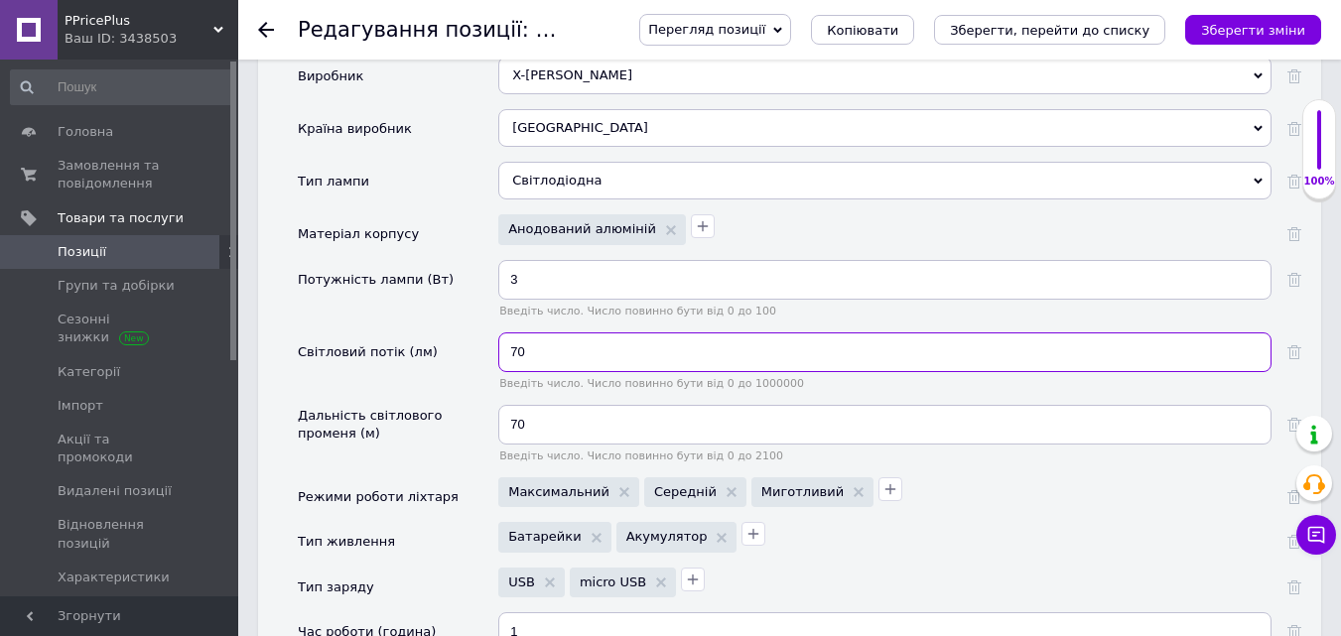
drag, startPoint x: 565, startPoint y: 328, endPoint x: 480, endPoint y: 333, distance: 85.5
click at [480, 333] on div "Світловий потік (лм) 70 Введіть число. Число повинно бути від 0 до 1000000" at bounding box center [800, 369] width 1004 height 72
type input "300"
click at [457, 431] on div "Дальність світлового променя (м)" at bounding box center [398, 441] width 201 height 72
click at [883, 482] on icon "button" at bounding box center [891, 490] width 16 height 16
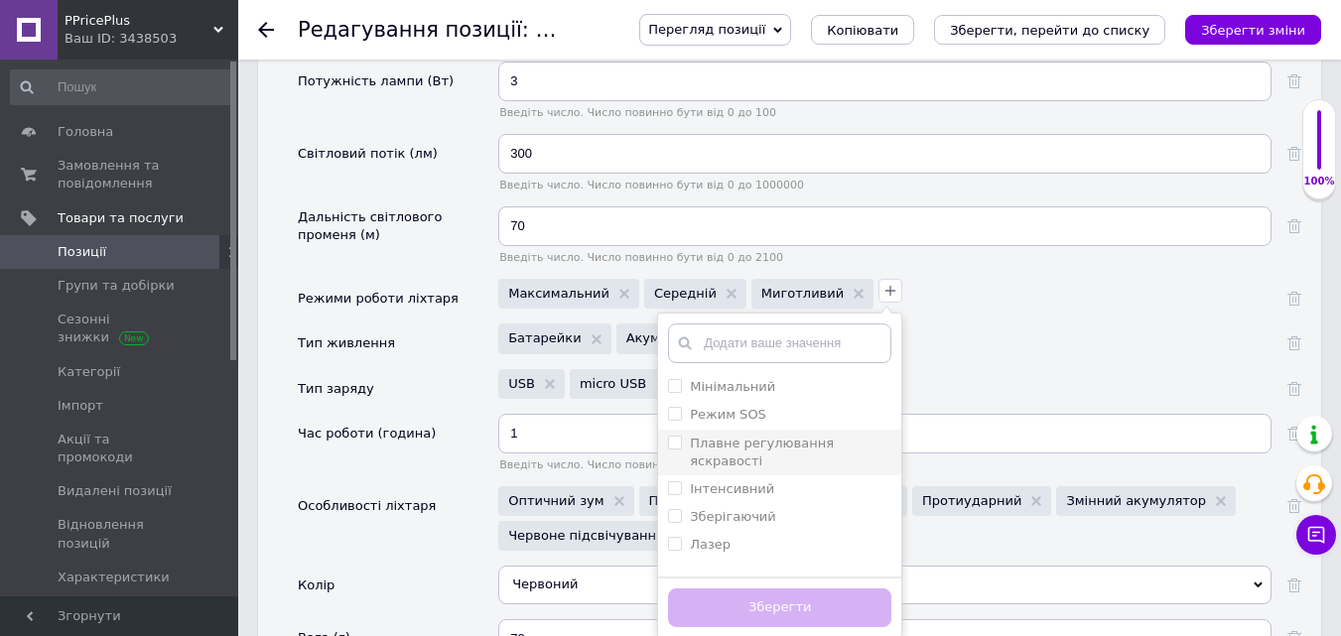
scroll to position [2482, 0]
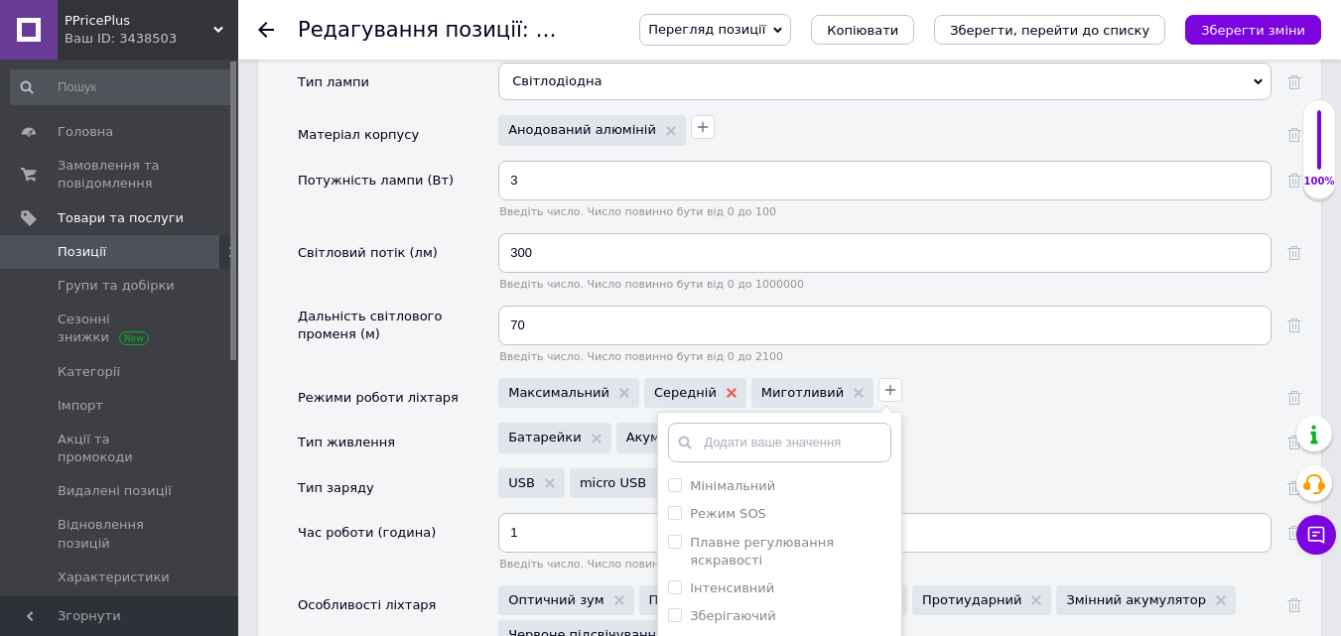
click at [727, 388] on icon at bounding box center [732, 393] width 10 height 10
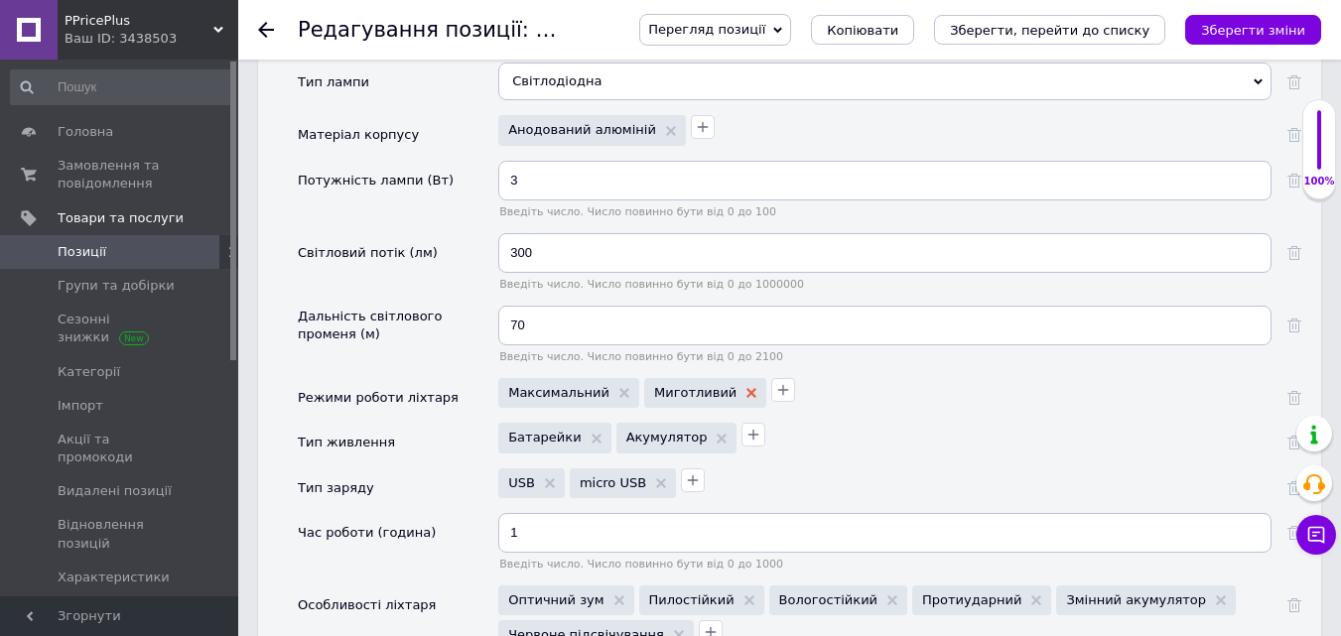
click at [747, 388] on use at bounding box center [752, 393] width 10 height 10
click at [651, 385] on icon "button" at bounding box center [656, 390] width 11 height 11
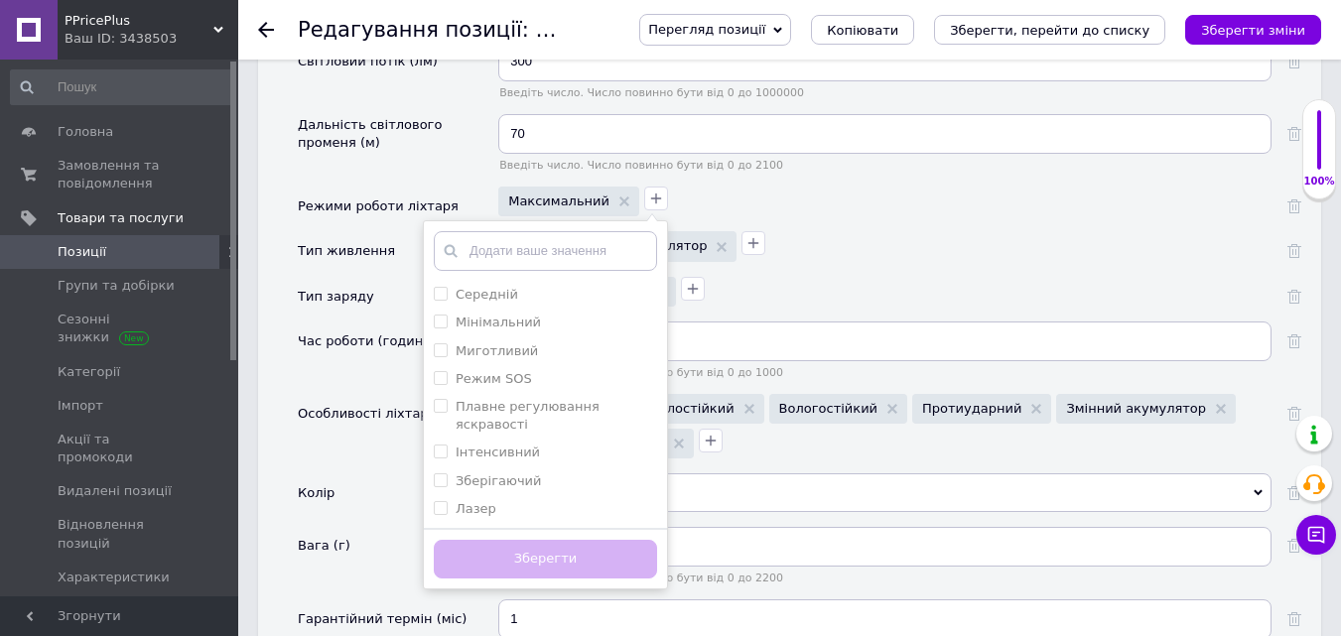
scroll to position [2681, 0]
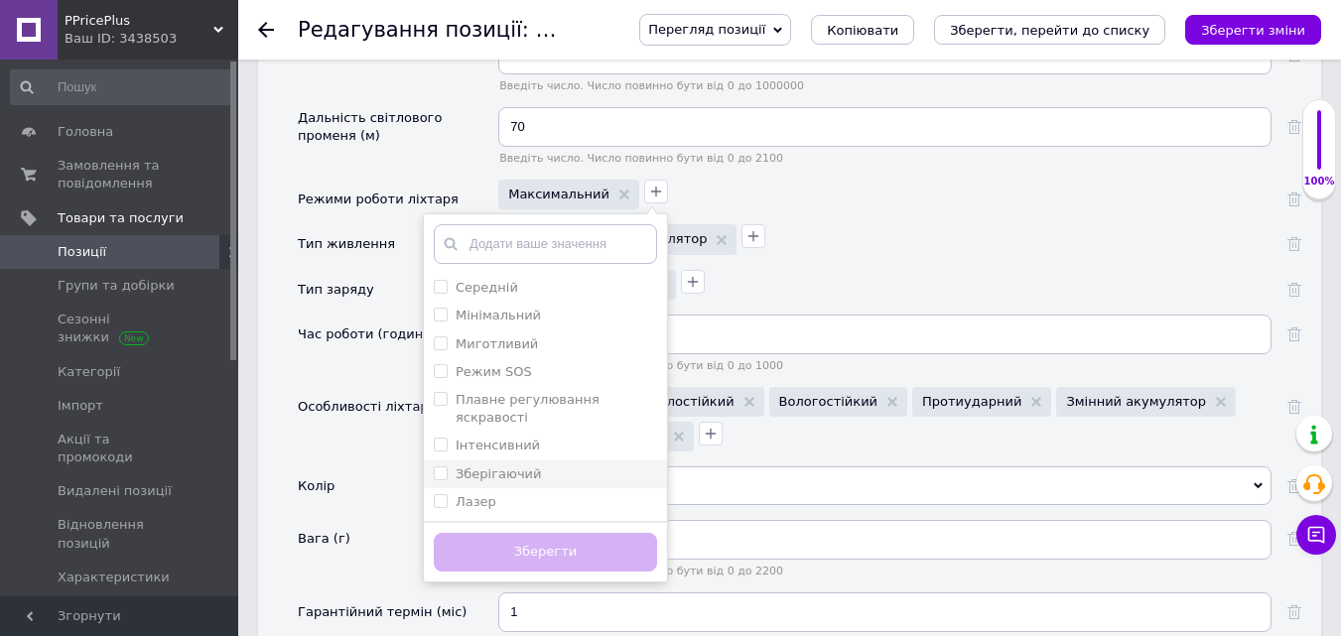
click at [434, 467] on input "Зберігаючий" at bounding box center [440, 473] width 13 height 13
checkbox input "true"
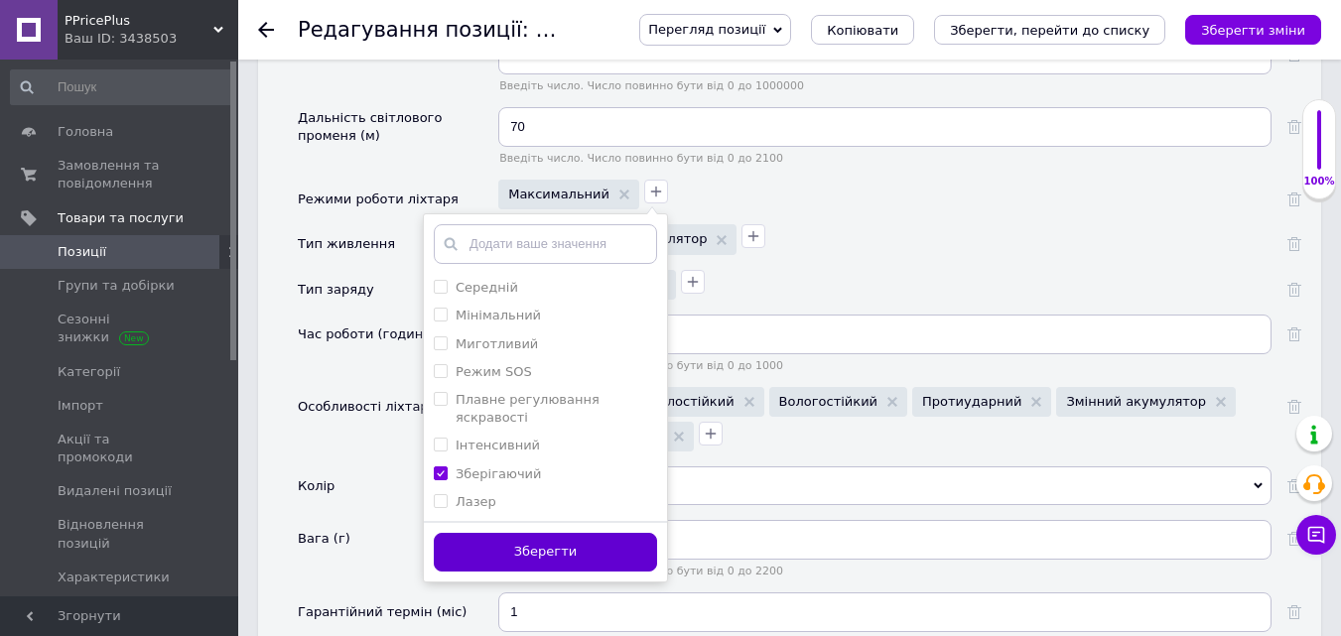
click at [505, 533] on button "Зберегти" at bounding box center [545, 552] width 223 height 39
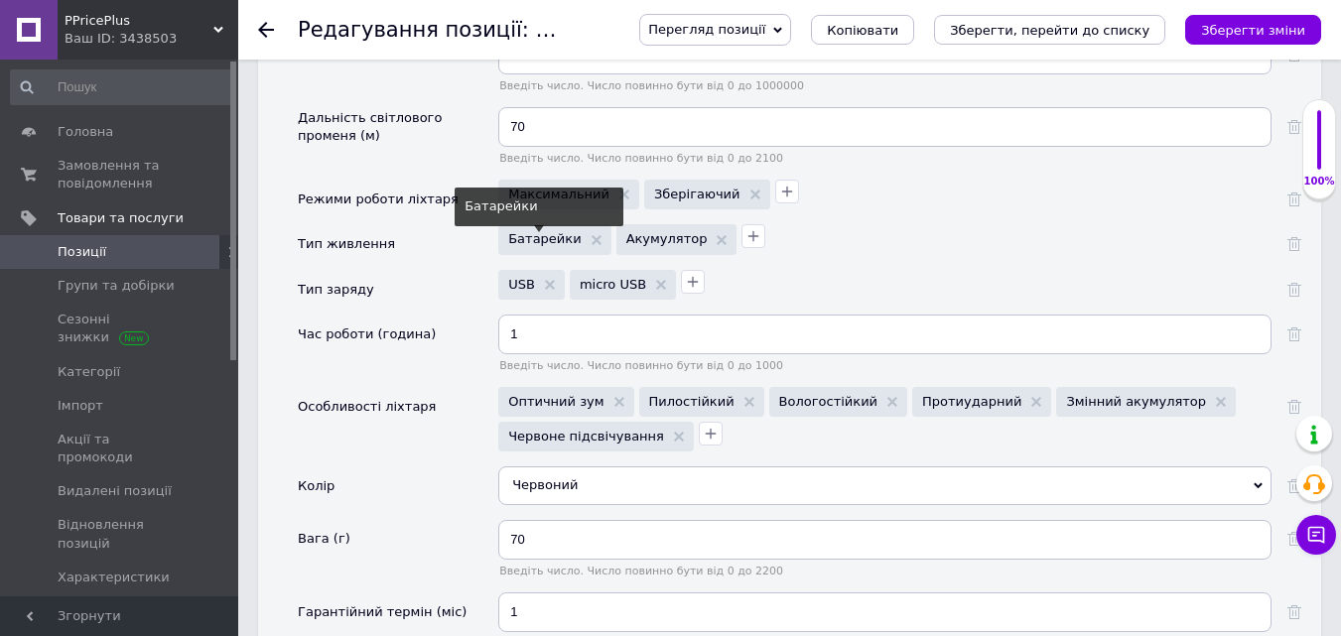
click at [577, 232] on span "Батарейки" at bounding box center [554, 238] width 92 height 13
click at [592, 235] on use at bounding box center [597, 240] width 10 height 10
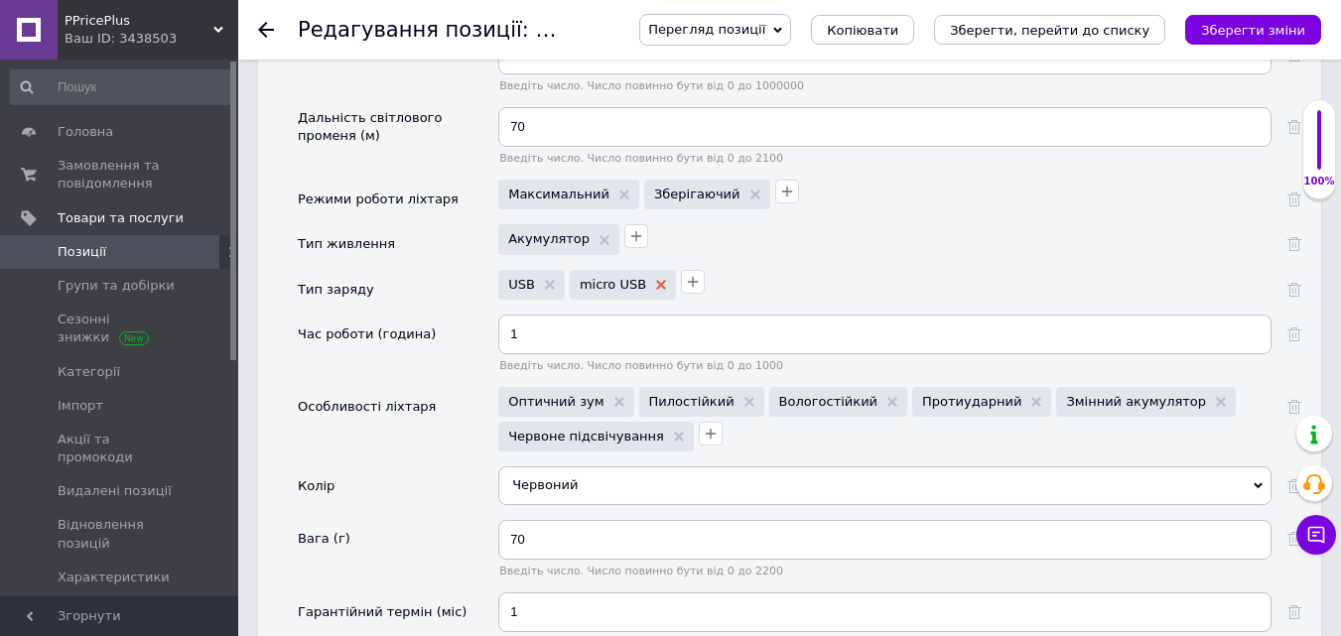
click at [656, 280] on icon at bounding box center [661, 285] width 10 height 10
click at [585, 274] on icon "button" at bounding box center [582, 282] width 16 height 16
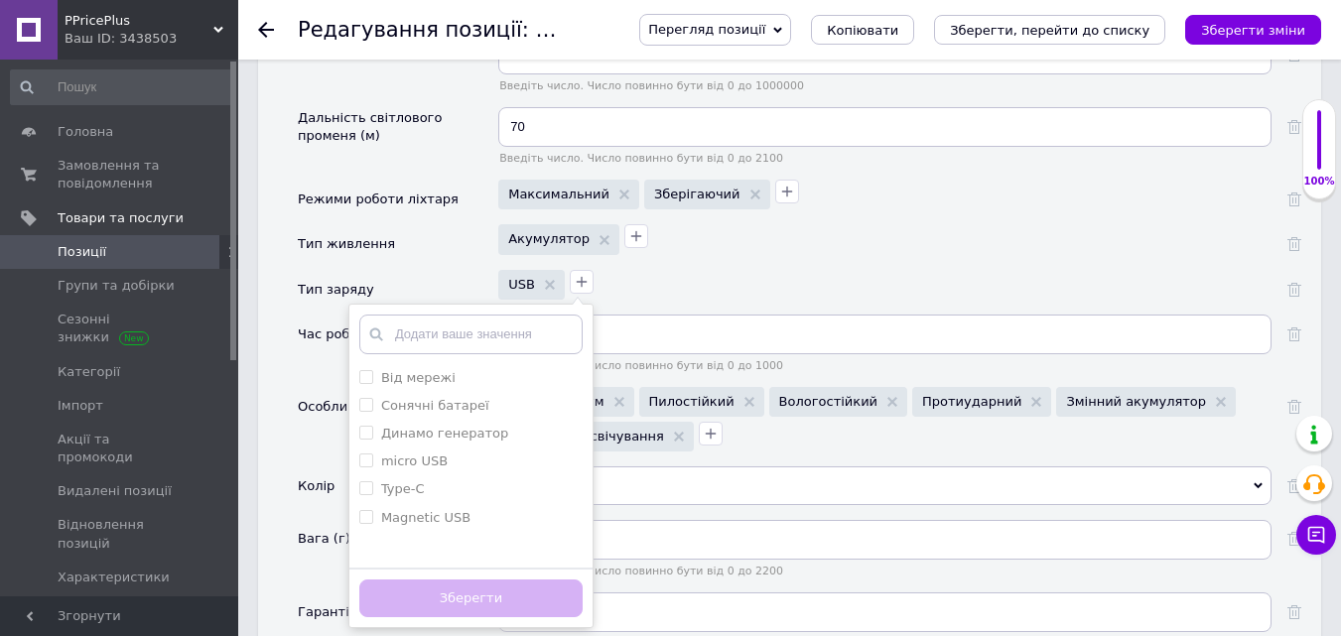
drag, startPoint x: 356, startPoint y: 470, endPoint x: 423, endPoint y: 557, distance: 109.8
click at [360, 482] on input "Type-C" at bounding box center [365, 488] width 13 height 13
checkbox input "true"
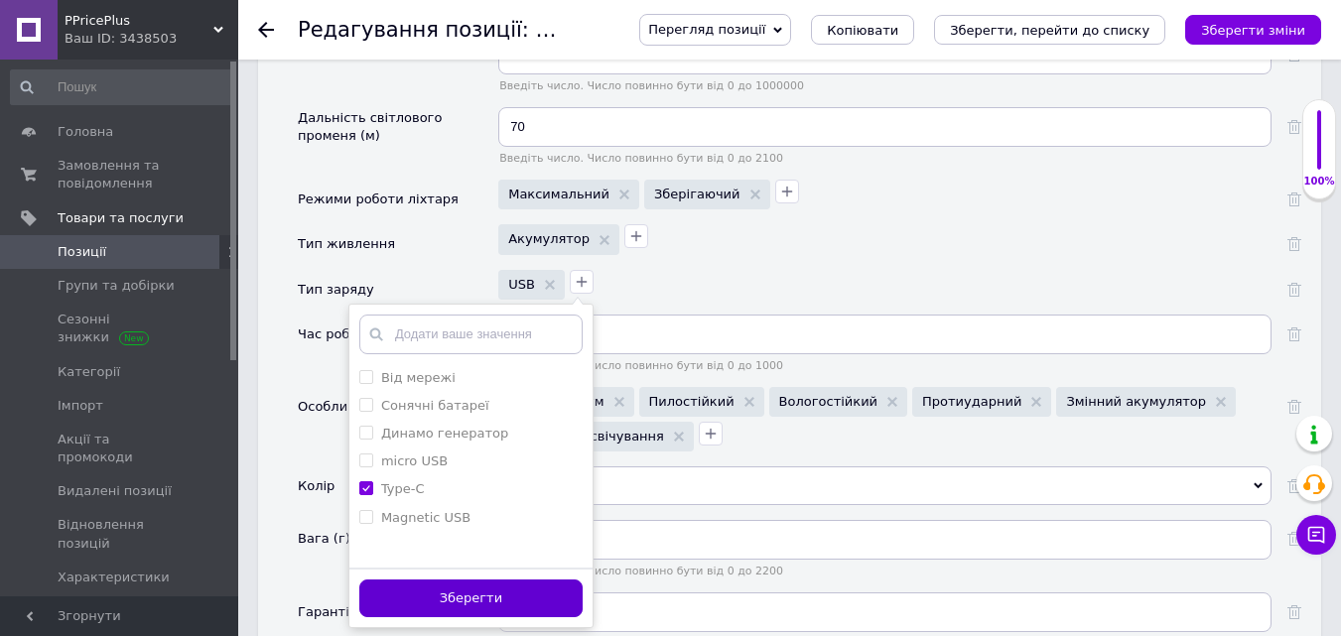
click at [485, 580] on button "Зберегти" at bounding box center [470, 599] width 223 height 39
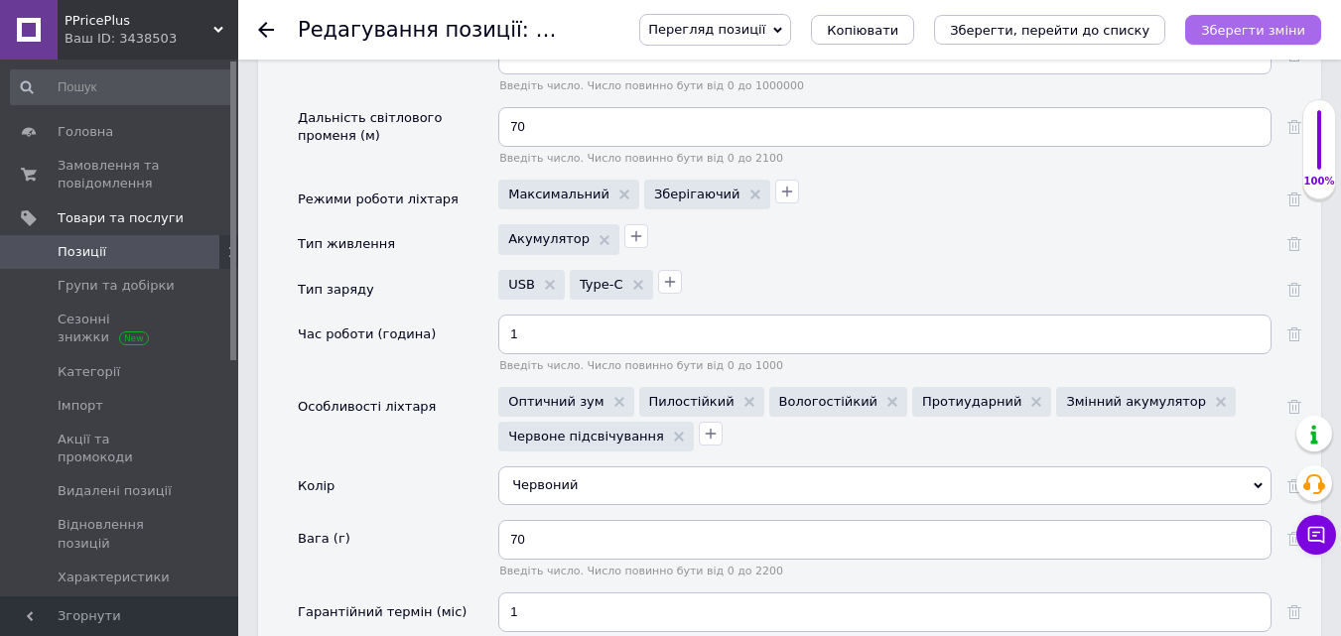
click at [1235, 27] on icon "Зберегти зміни" at bounding box center [1253, 30] width 104 height 15
click at [1216, 397] on use at bounding box center [1221, 402] width 10 height 10
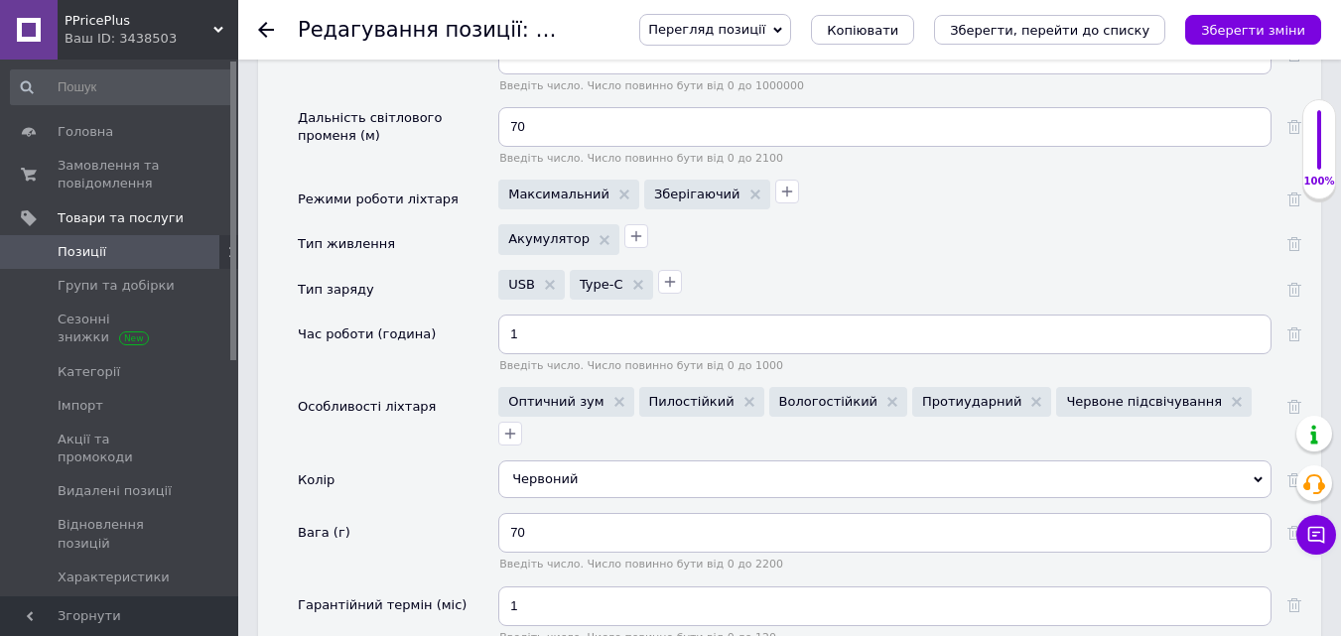
click at [1253, 461] on div "Червоний" at bounding box center [884, 480] width 773 height 38
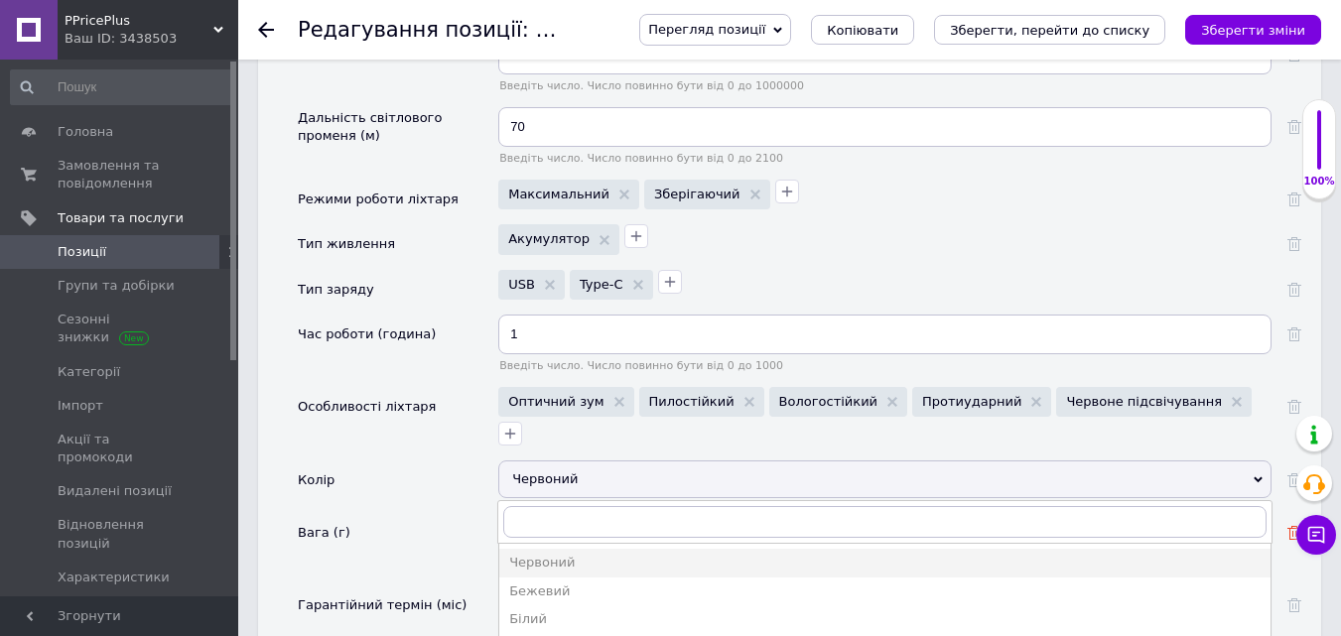
click at [1289, 526] on icon at bounding box center [1295, 533] width 14 height 14
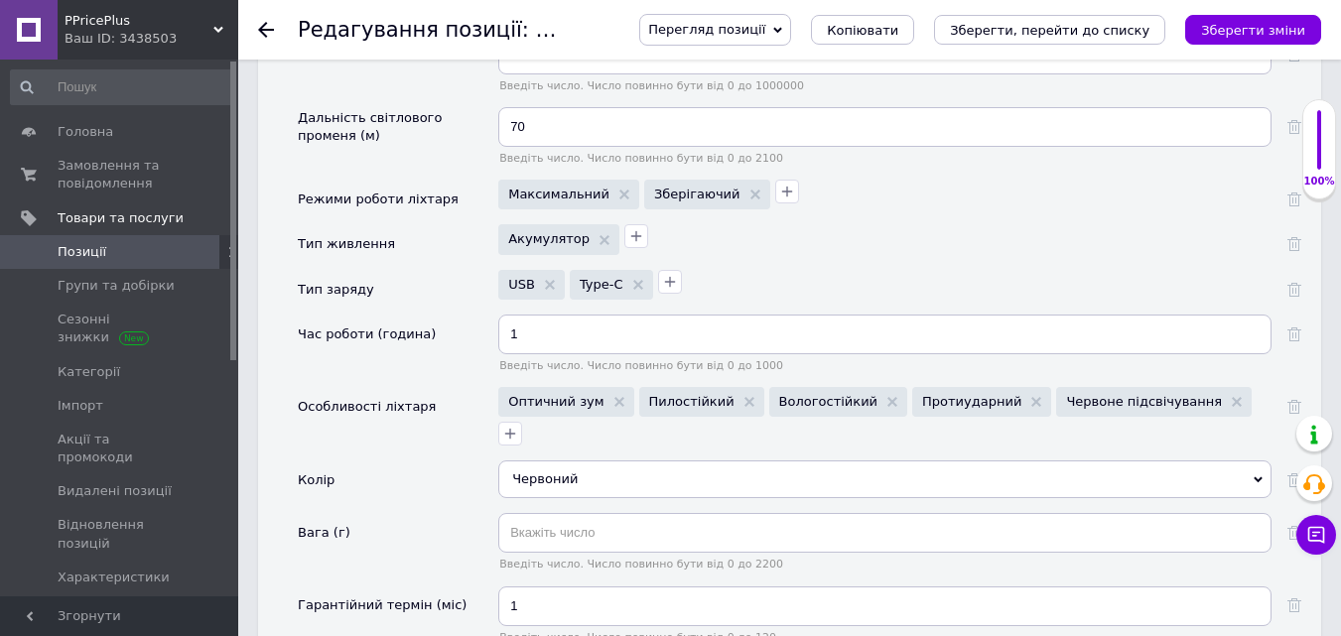
click at [1258, 476] on icon at bounding box center [1258, 480] width 9 height 9
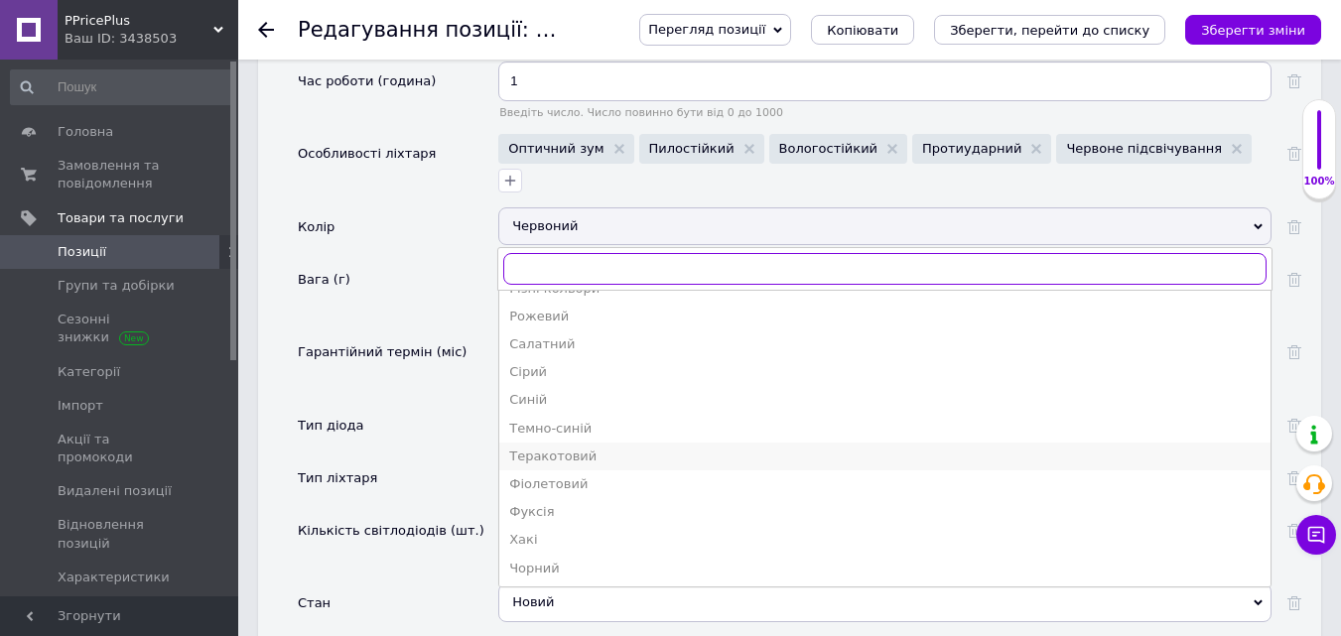
scroll to position [2978, 0]
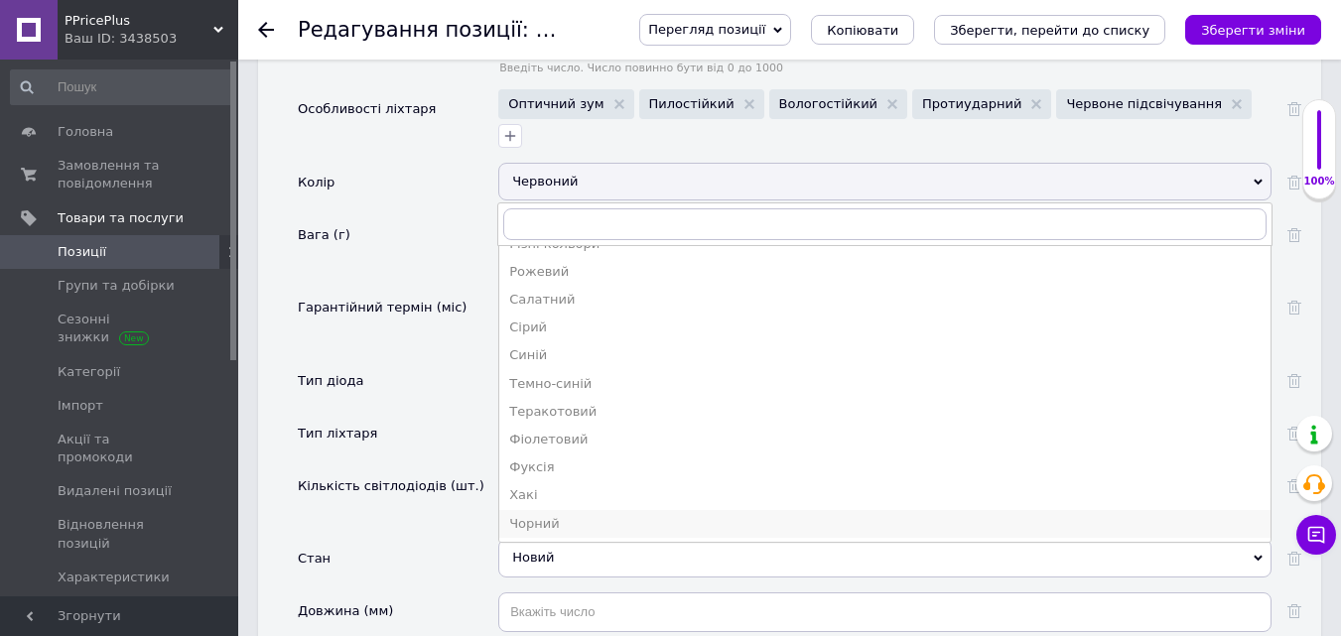
click at [572, 515] on div "Чорний" at bounding box center [885, 524] width 752 height 18
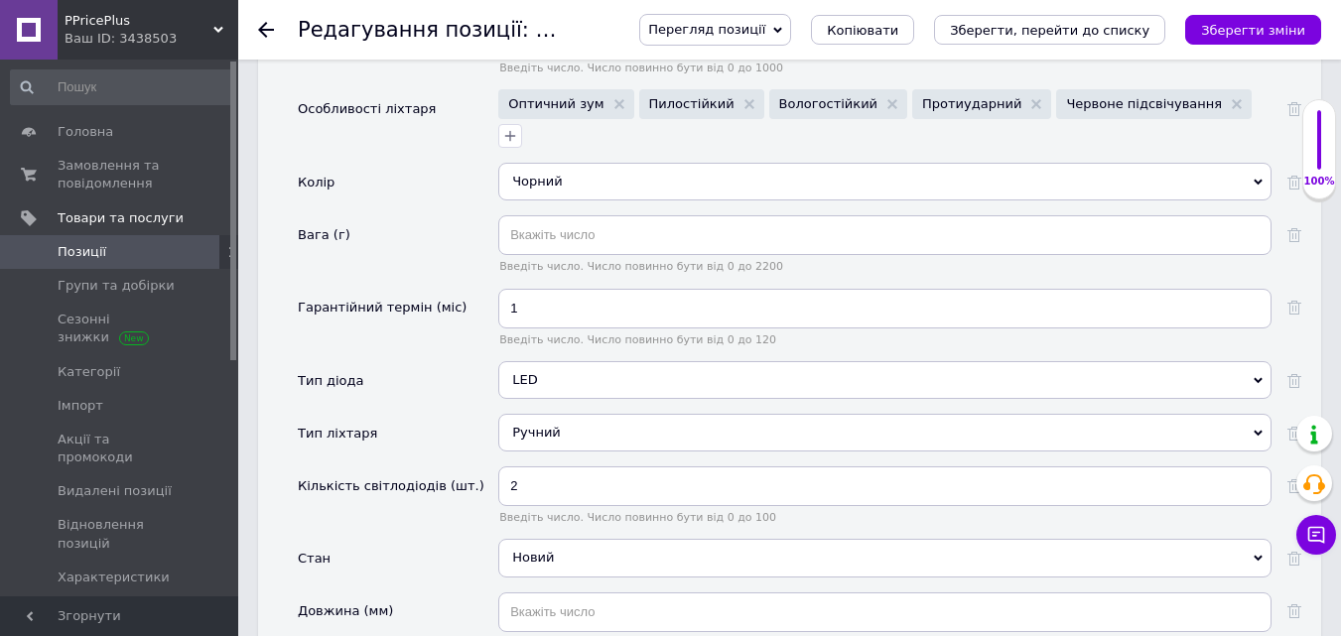
click at [397, 215] on div "Вага (г)" at bounding box center [398, 251] width 201 height 72
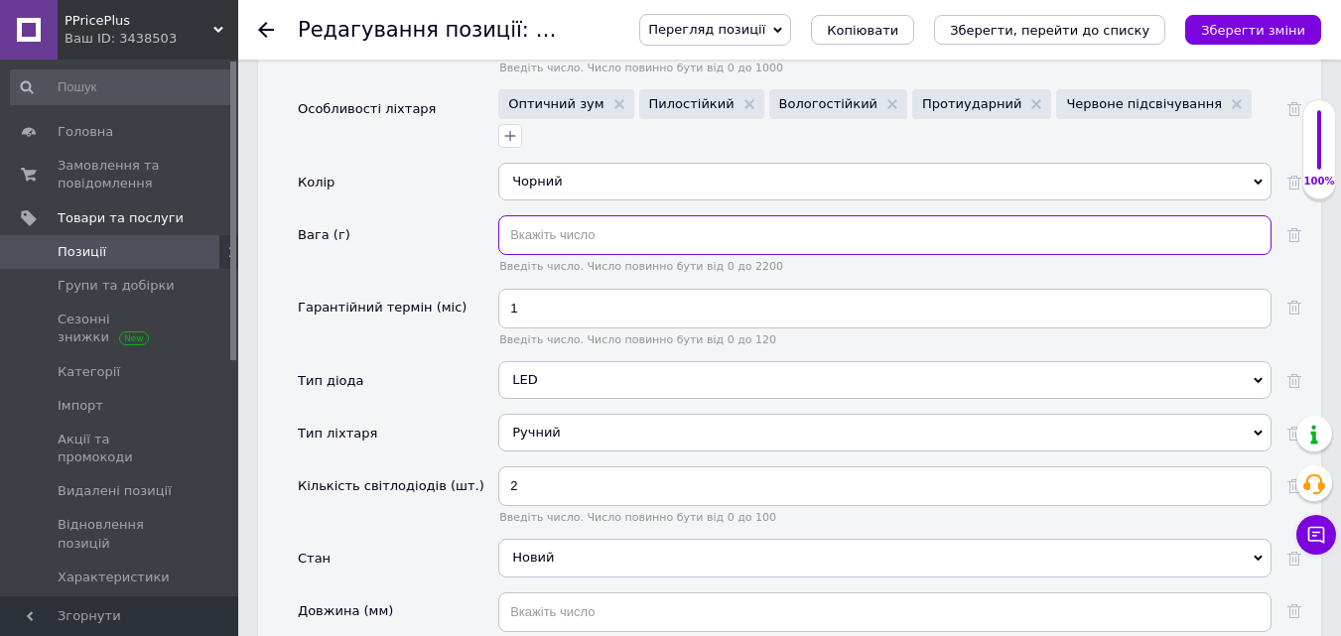
click at [552, 215] on input "text" at bounding box center [884, 235] width 773 height 40
type input "115"
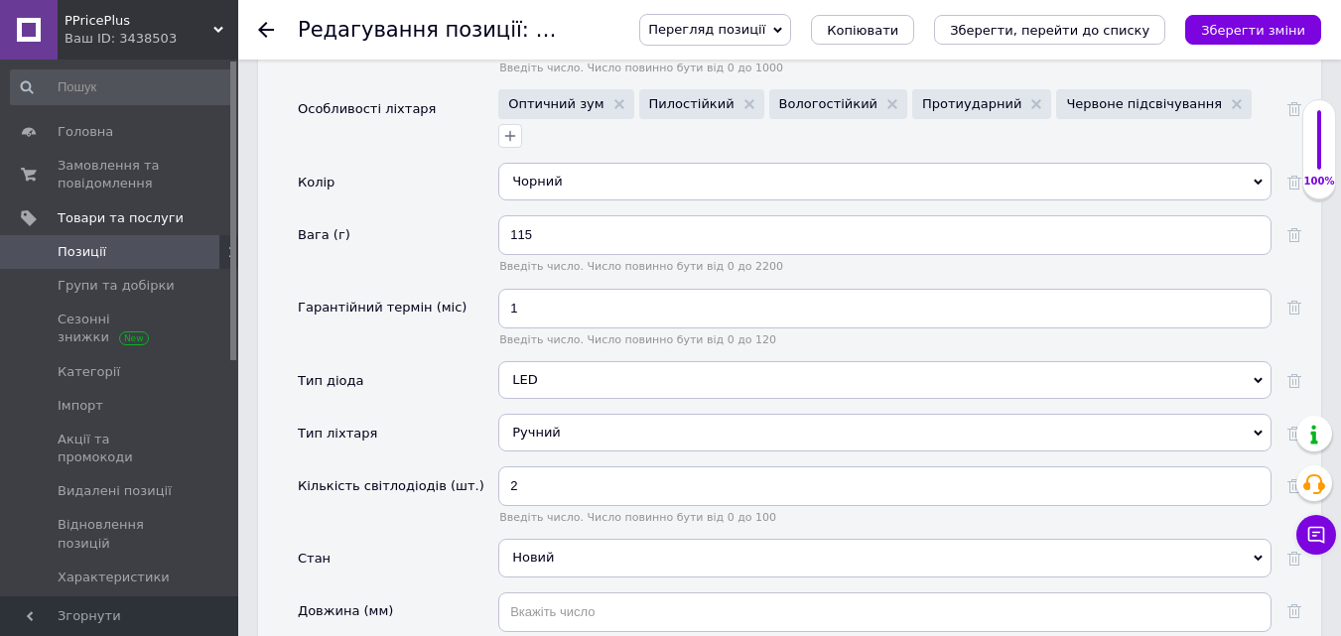
click at [428, 224] on div "Вага (г)" at bounding box center [398, 251] width 201 height 72
click at [1243, 30] on icon "Зберегти зміни" at bounding box center [1253, 30] width 104 height 15
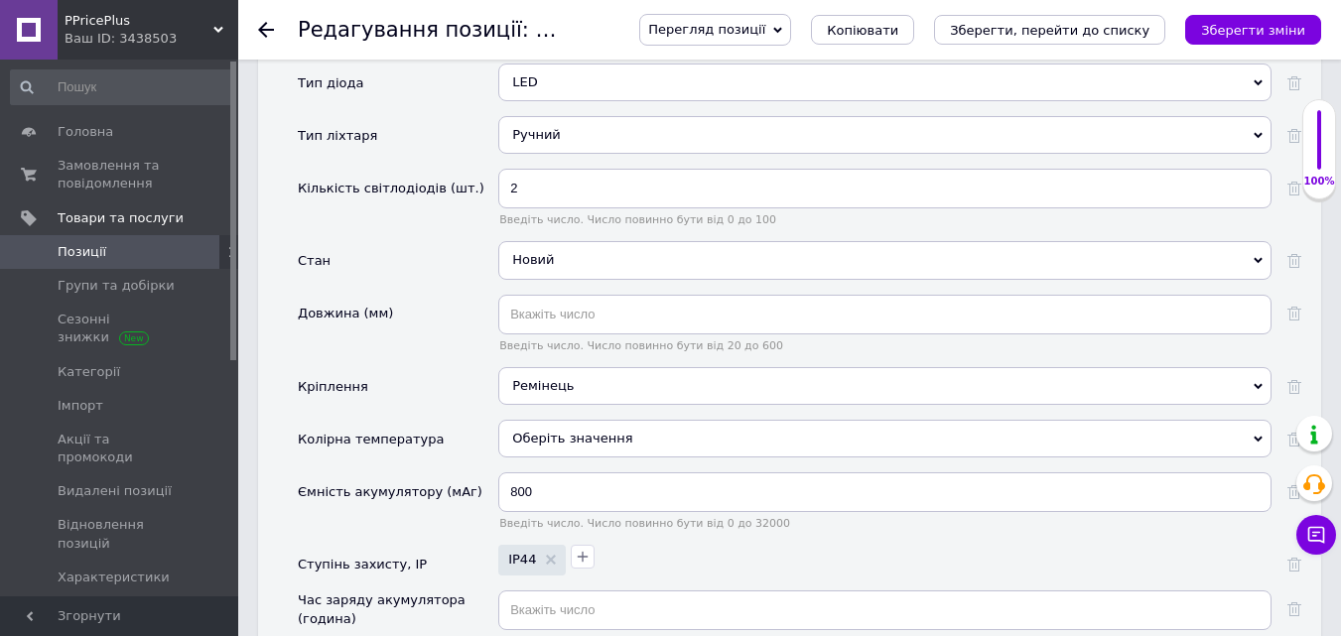
scroll to position [3376, 0]
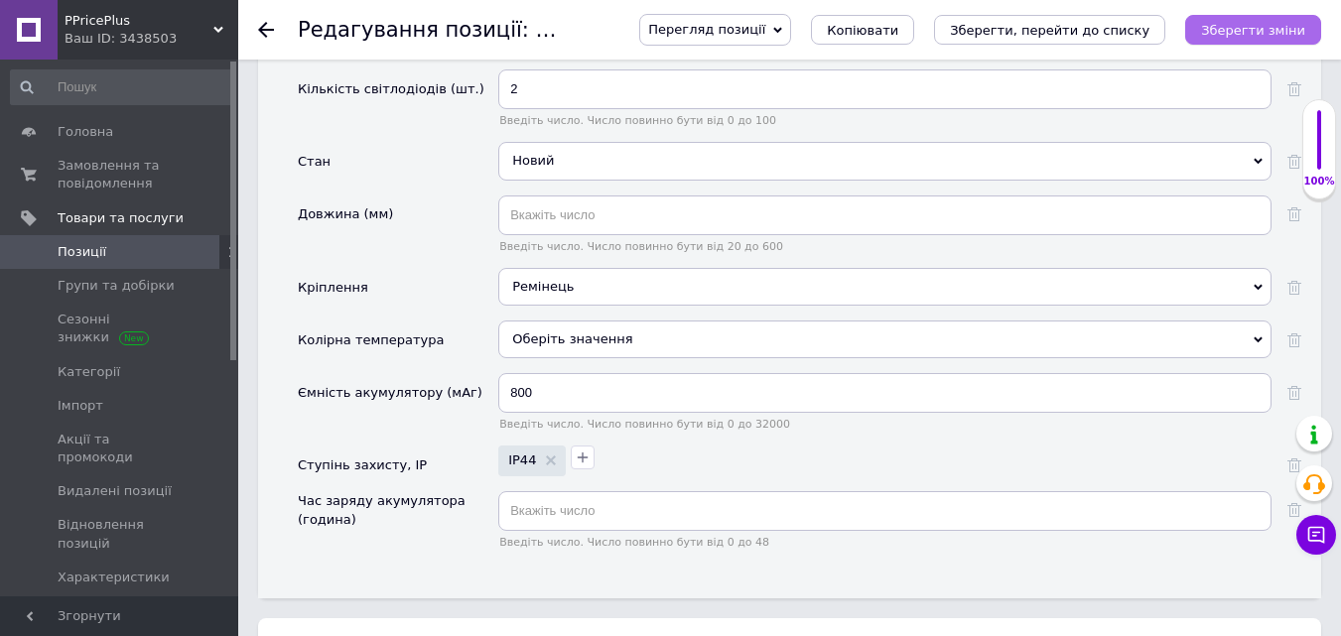
click at [1236, 28] on icon "Зберегти зміни" at bounding box center [1253, 30] width 104 height 15
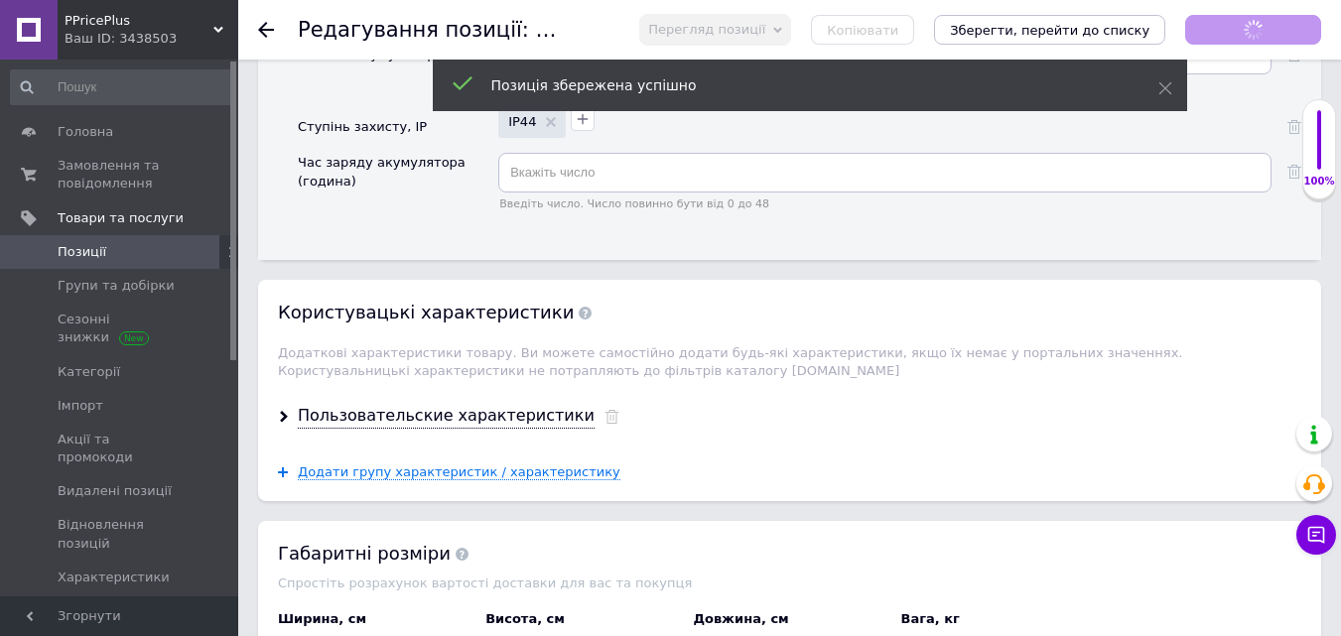
scroll to position [3773, 0]
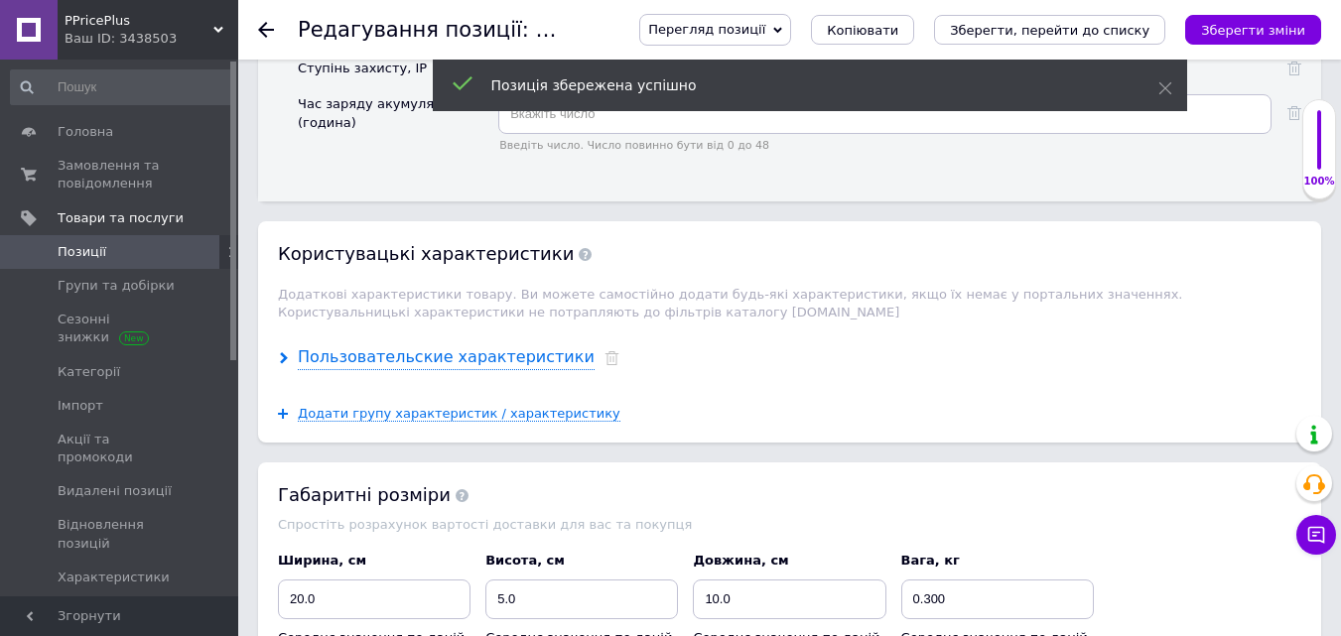
click at [372, 346] on div "Пользовательские характеристики" at bounding box center [446, 357] width 297 height 23
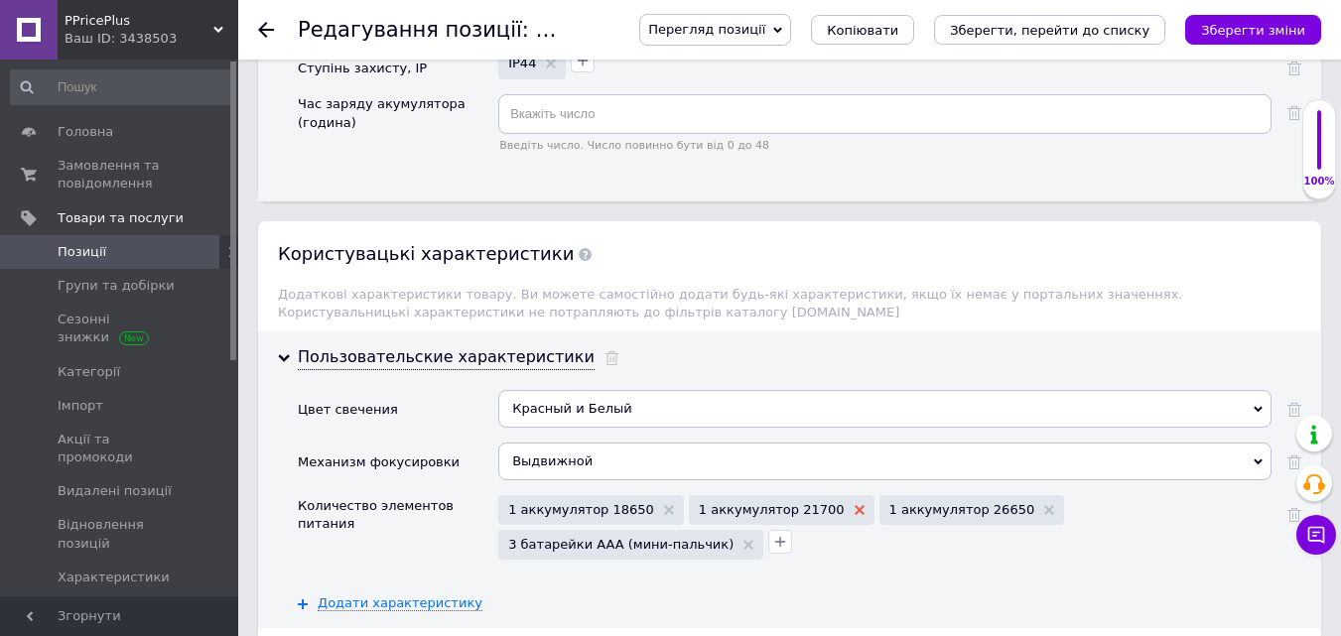
click at [855, 505] on icon at bounding box center [860, 510] width 10 height 10
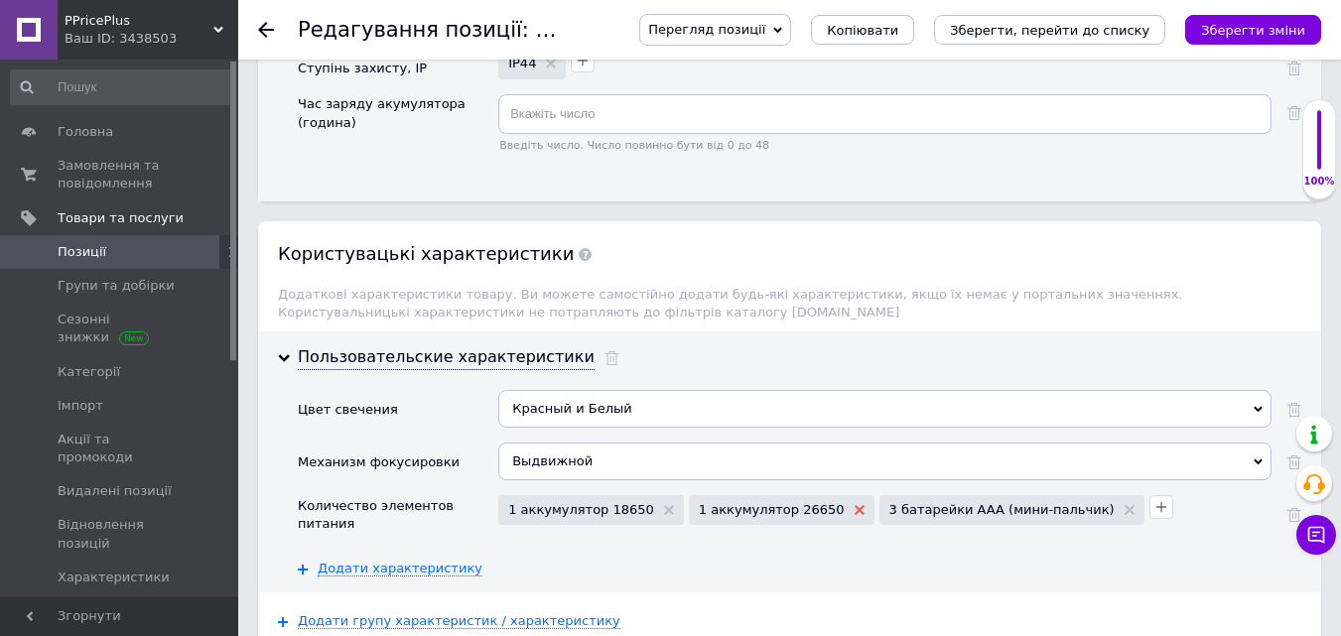
click at [855, 505] on icon at bounding box center [860, 510] width 10 height 10
click at [934, 505] on icon at bounding box center [939, 510] width 10 height 10
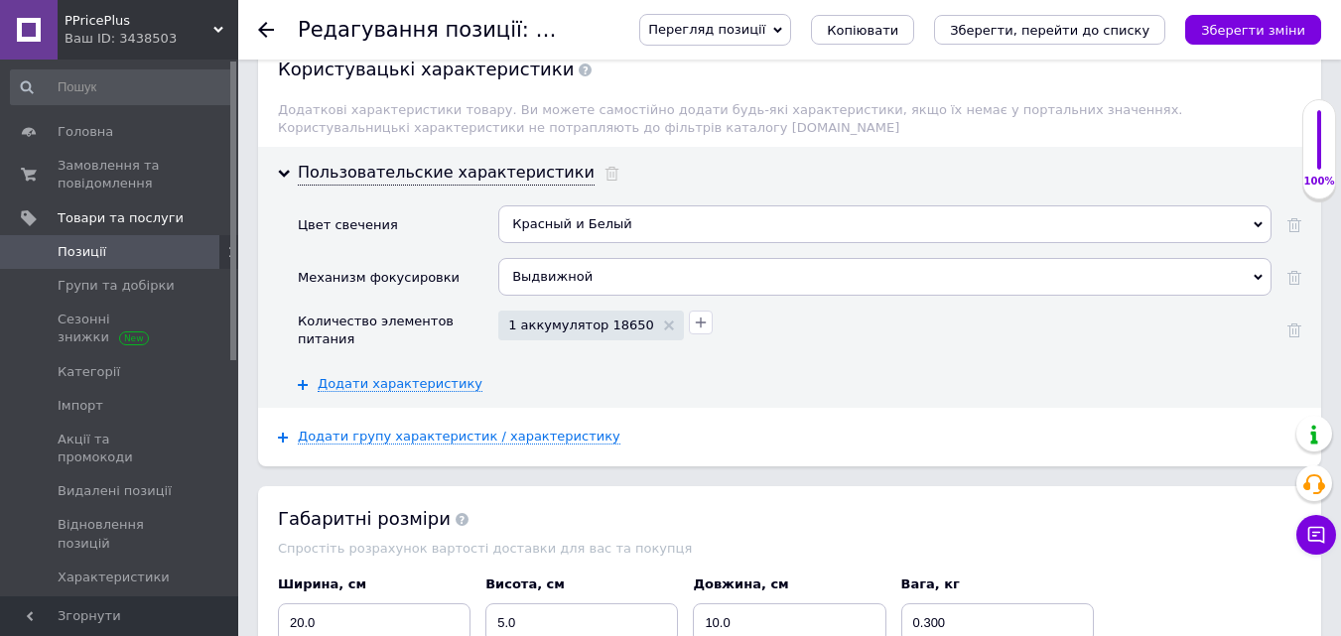
scroll to position [3971, 0]
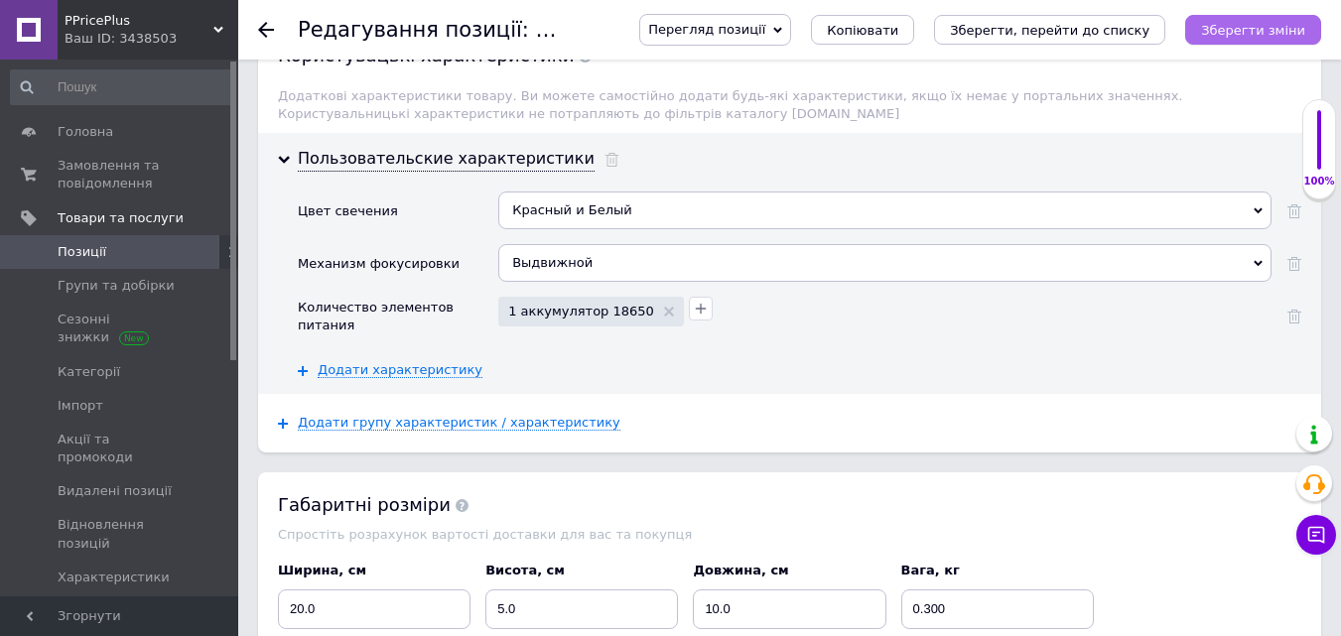
click at [1268, 23] on icon "Зберегти зміни" at bounding box center [1253, 30] width 104 height 15
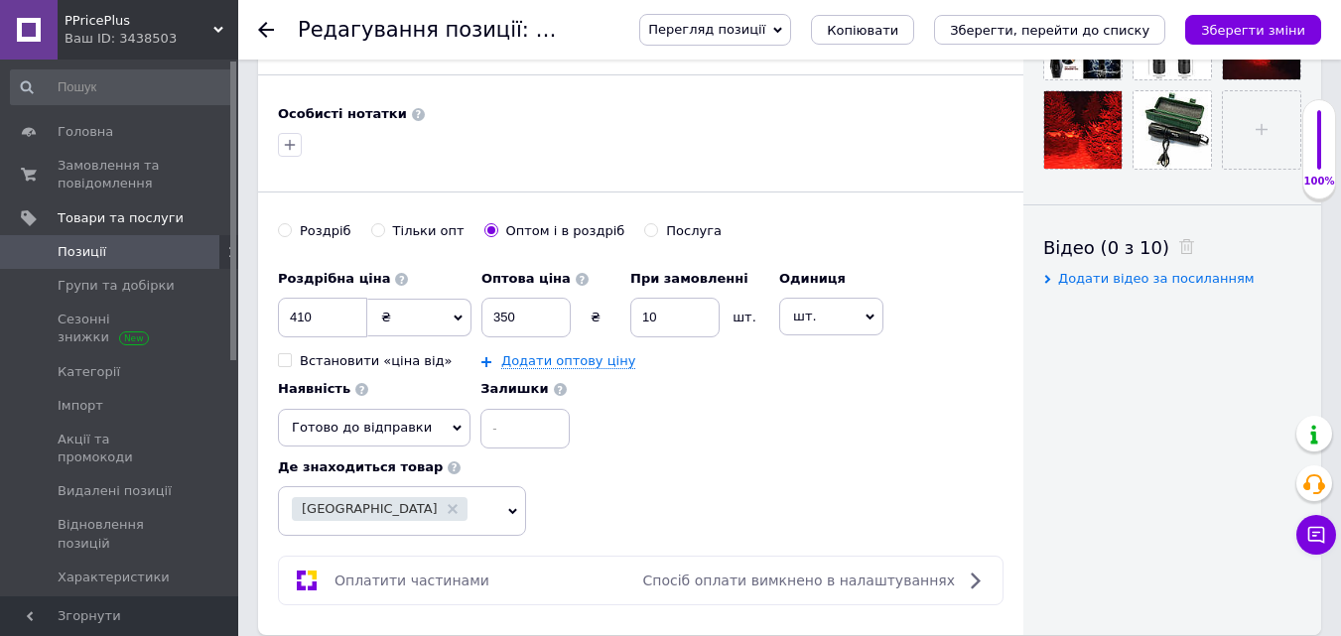
scroll to position [894, 0]
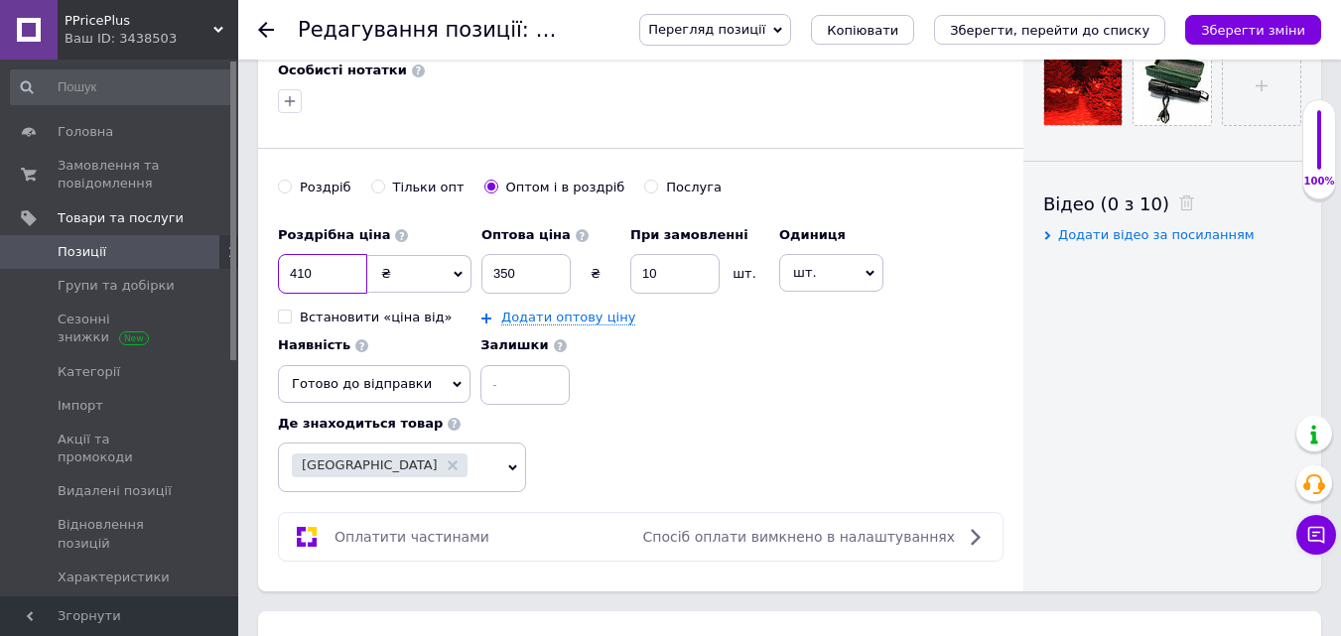
drag, startPoint x: 319, startPoint y: 267, endPoint x: 274, endPoint y: 283, distance: 47.4
type input "395"
click at [1255, 34] on icon "Зберегти зміни" at bounding box center [1253, 30] width 104 height 15
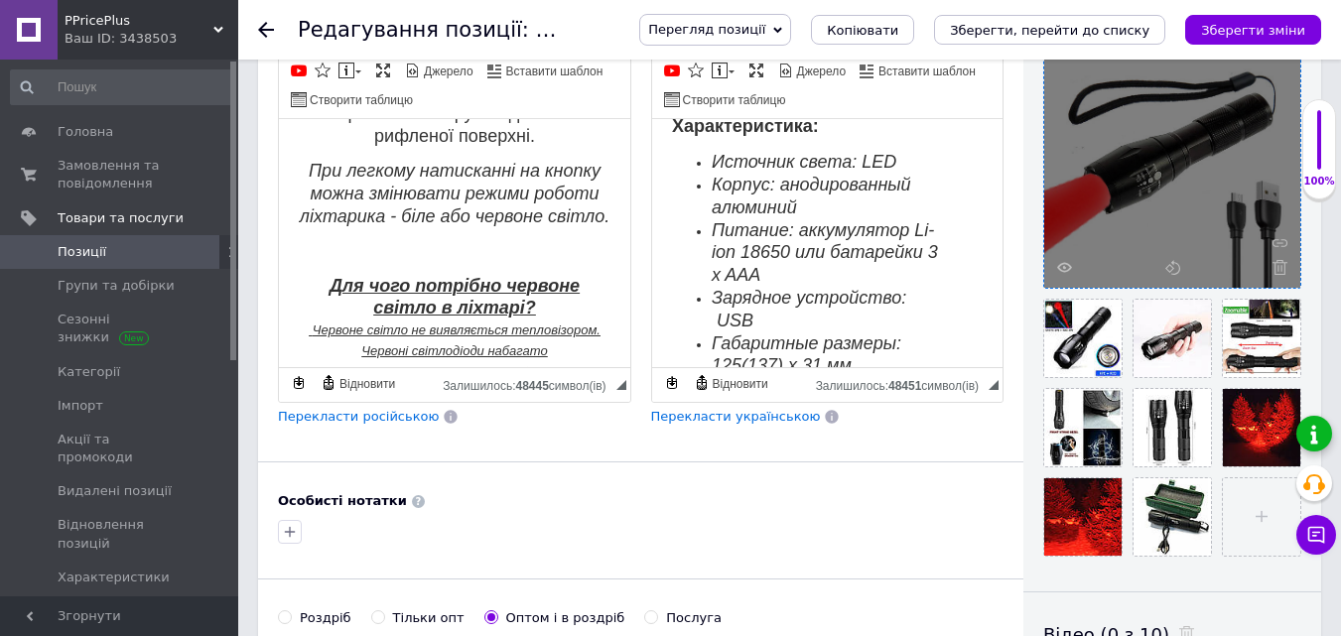
scroll to position [496, 0]
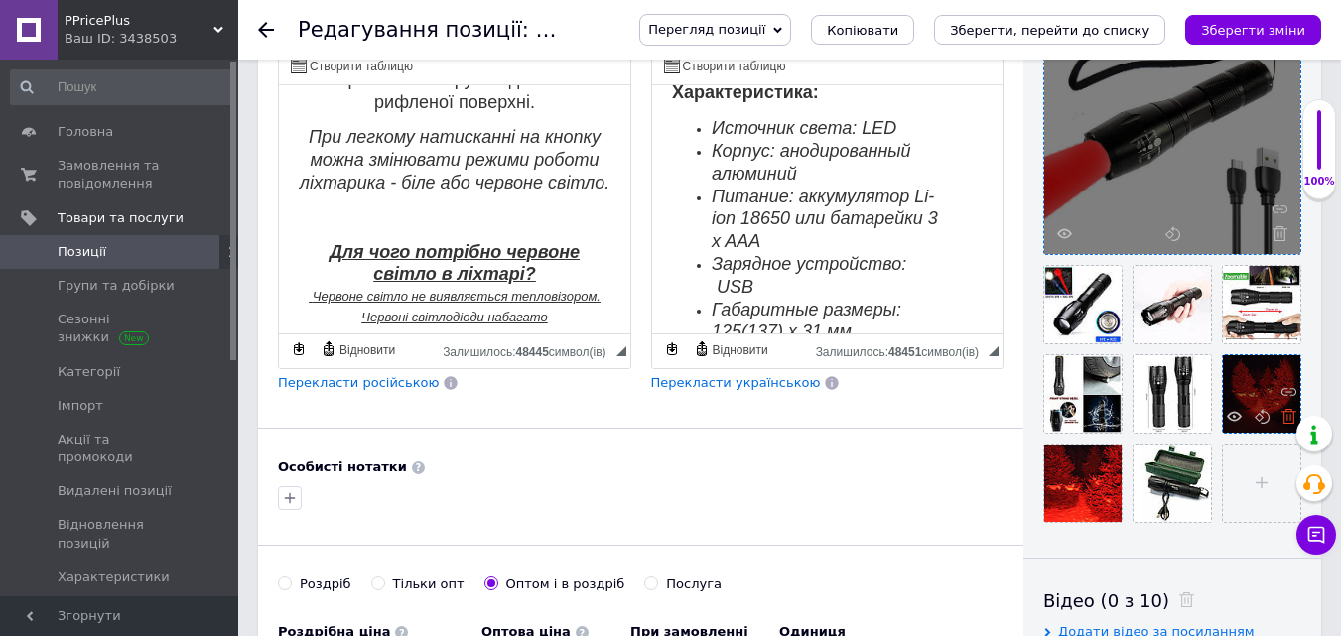
click at [1285, 420] on use at bounding box center [1289, 416] width 15 height 15
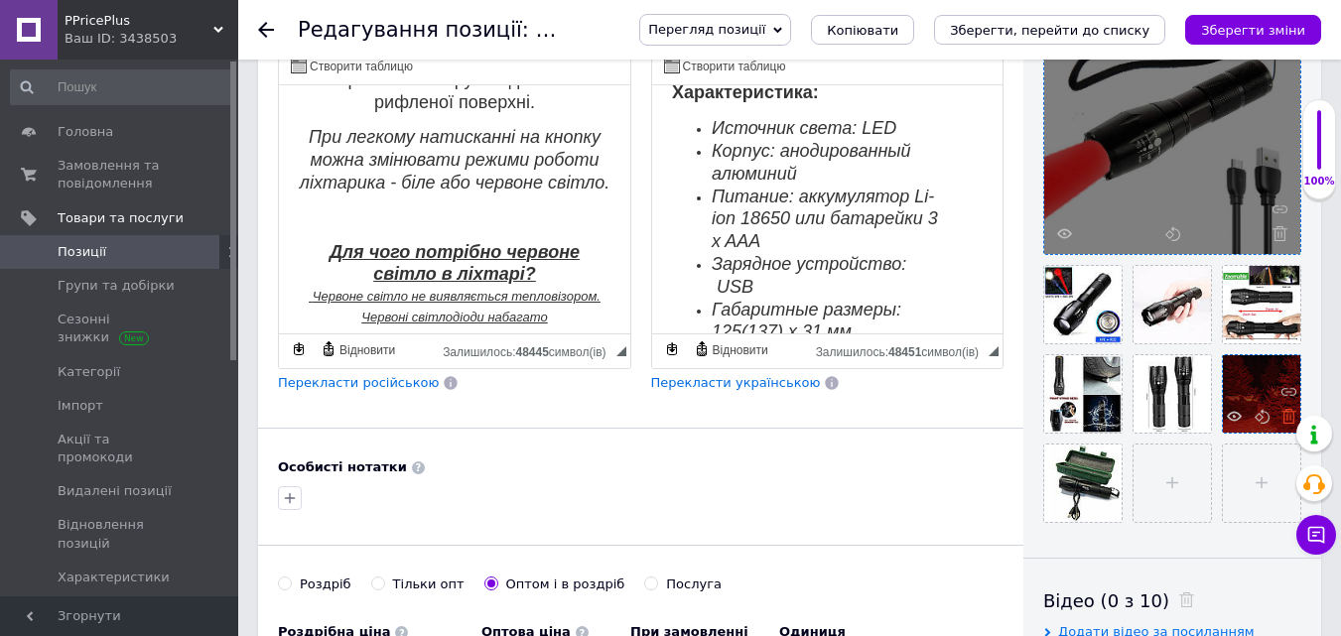
click at [1282, 412] on icon at bounding box center [1289, 416] width 15 height 15
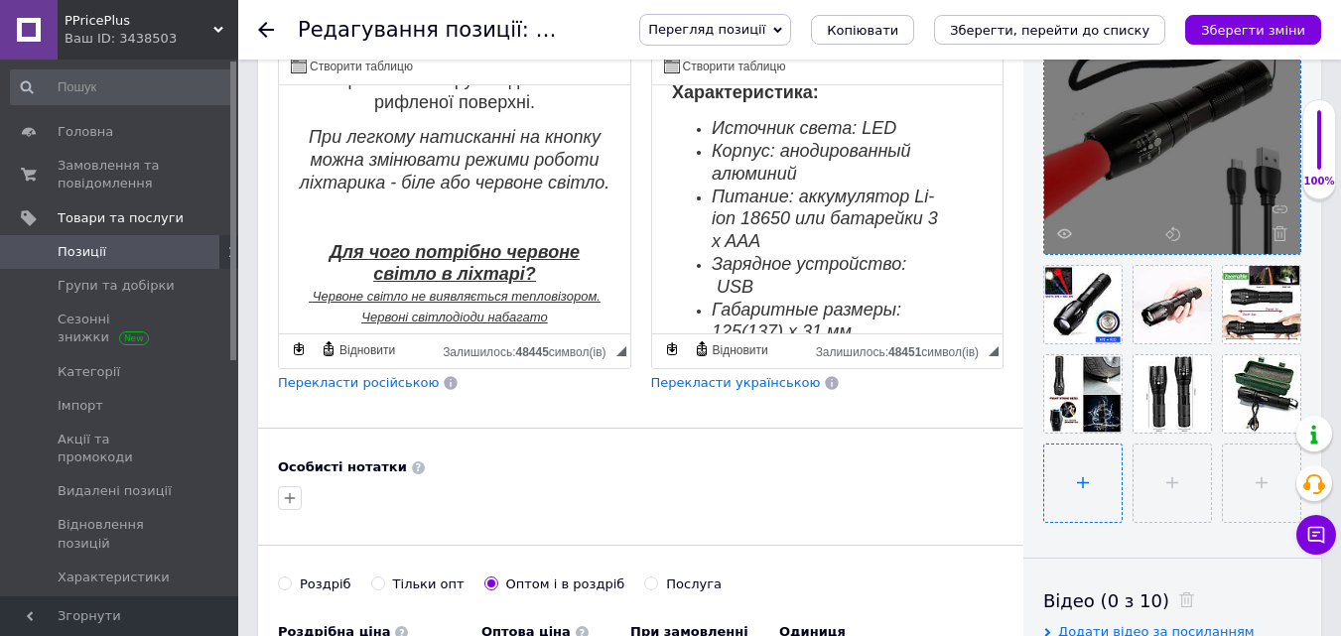
click at [1097, 483] on input "file" at bounding box center [1082, 483] width 77 height 77
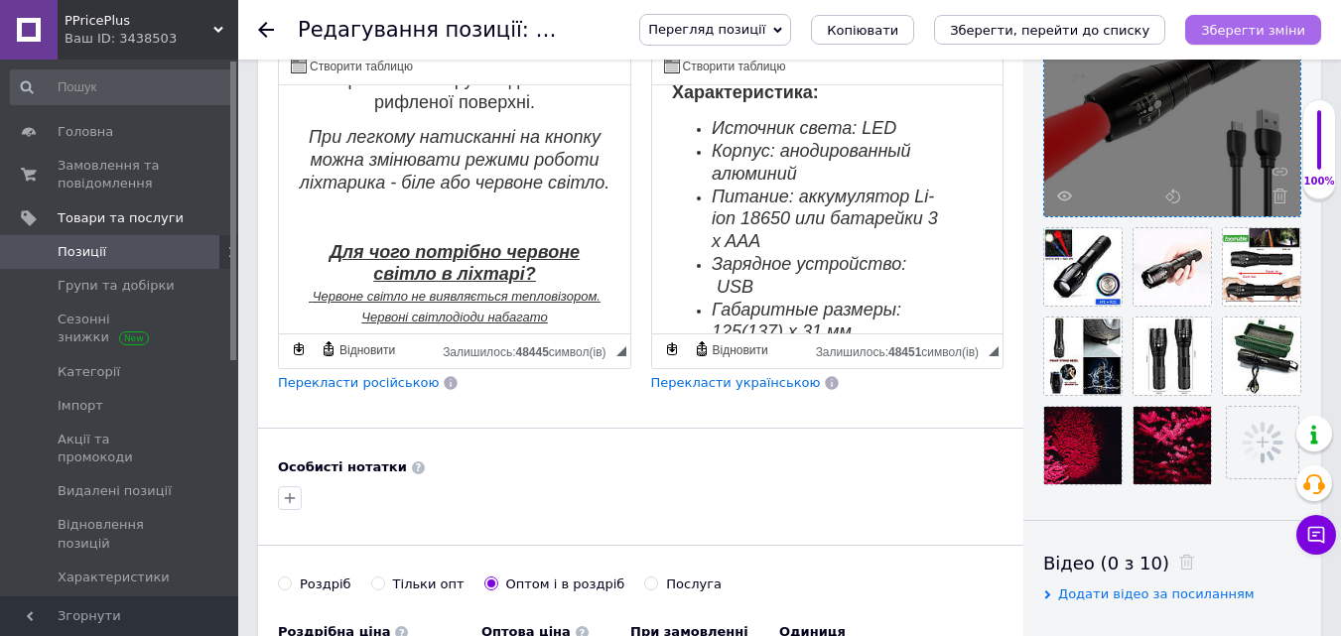
click at [1248, 32] on icon "Зберегти зміни" at bounding box center [1253, 30] width 104 height 15
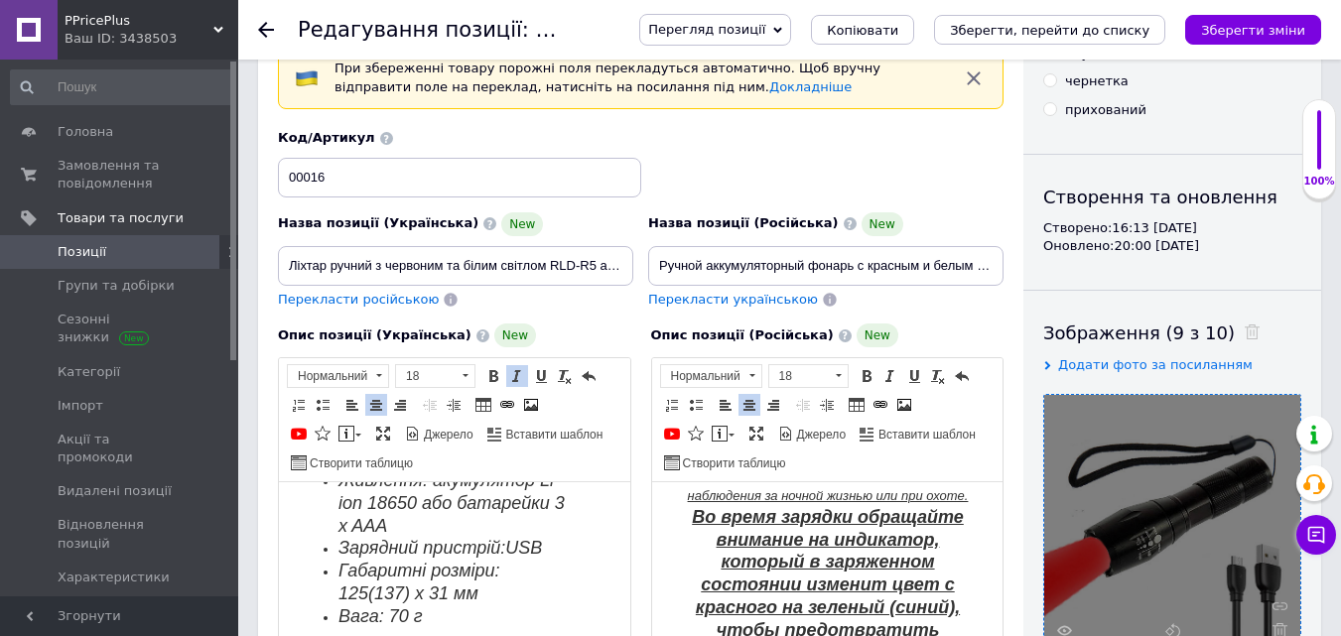
scroll to position [1092, 0]
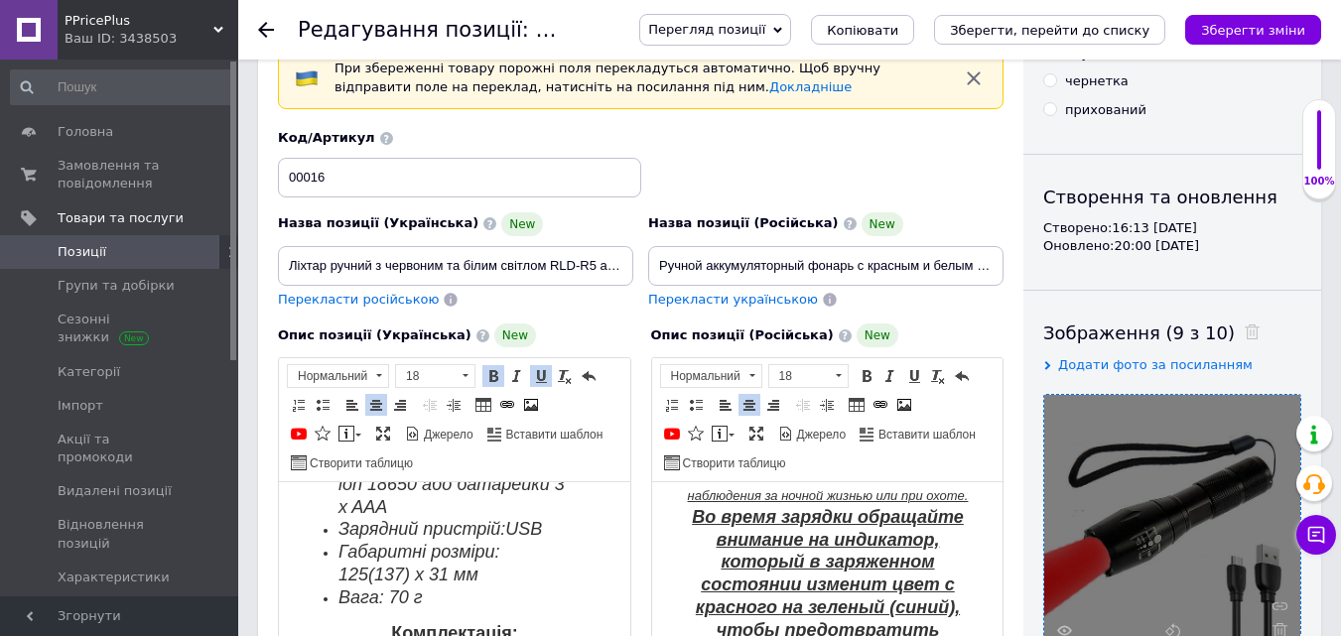
click at [547, 519] on li "Живлення: акумулятор Li-ion 18650 або батарейки 3 x AAA" at bounding box center [455, 486] width 232 height 68
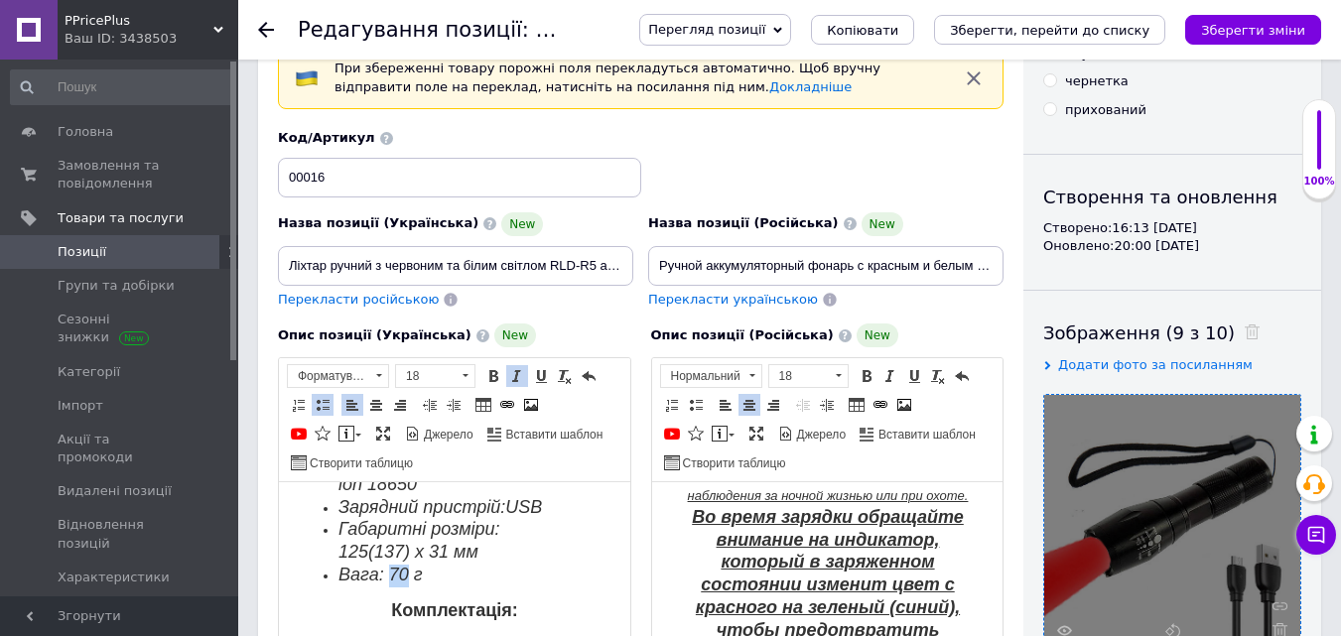
drag, startPoint x: 410, startPoint y: 611, endPoint x: 391, endPoint y: 621, distance: 21.3
click at [391, 585] on span "Вага: 70 г" at bounding box center [381, 575] width 84 height 20
click at [1260, 28] on icon "Зберегти зміни" at bounding box center [1253, 30] width 104 height 15
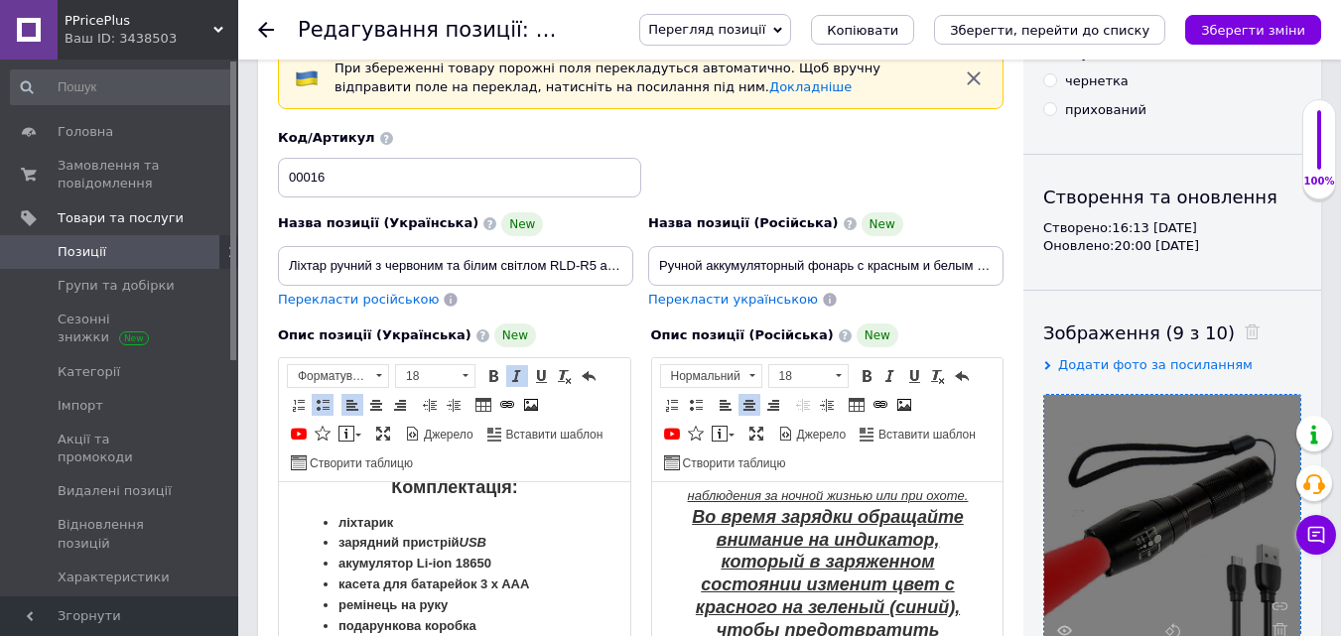
scroll to position [1291, 0]
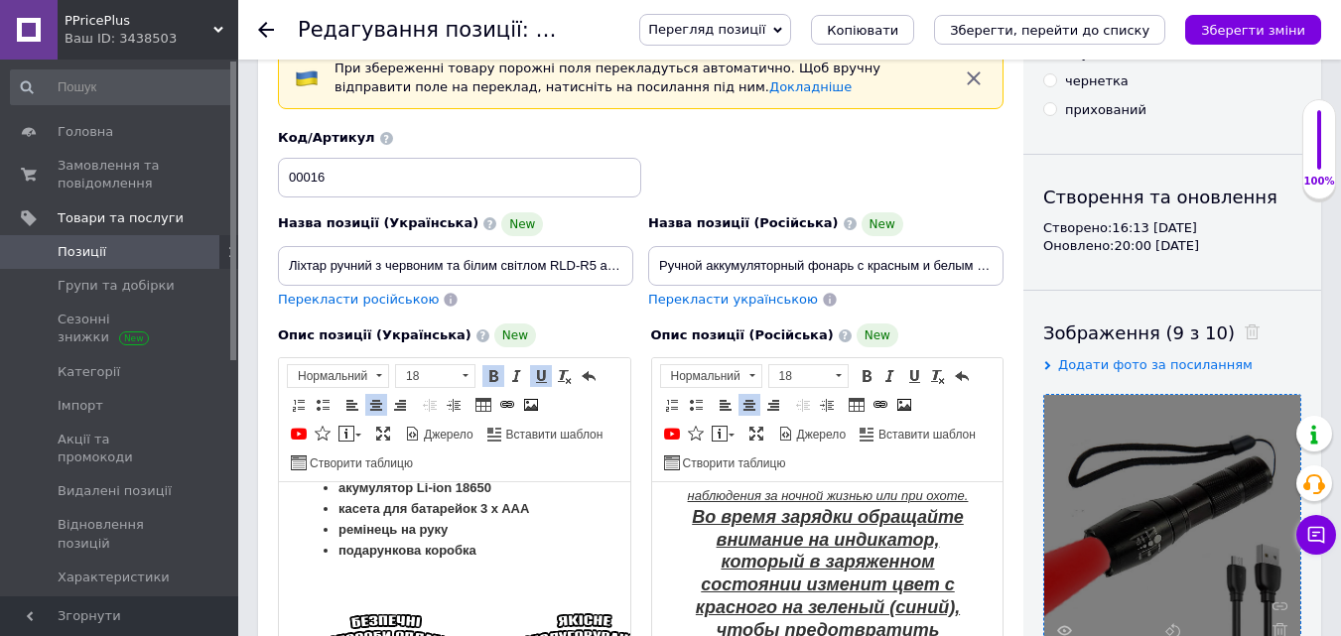
drag, startPoint x: 497, startPoint y: 510, endPoint x: 340, endPoint y: 517, distance: 158.0
click at [340, 479] on li "зарядний пристрій USB" at bounding box center [455, 468] width 232 height 21
drag, startPoint x: 517, startPoint y: 525, endPoint x: 290, endPoint y: 540, distance: 227.8
click at [290, 540] on html "Багатофункціональний, практичний і компактний ручний ліхтари - Це відмінний виб…" at bounding box center [454, 62] width 351 height 1740
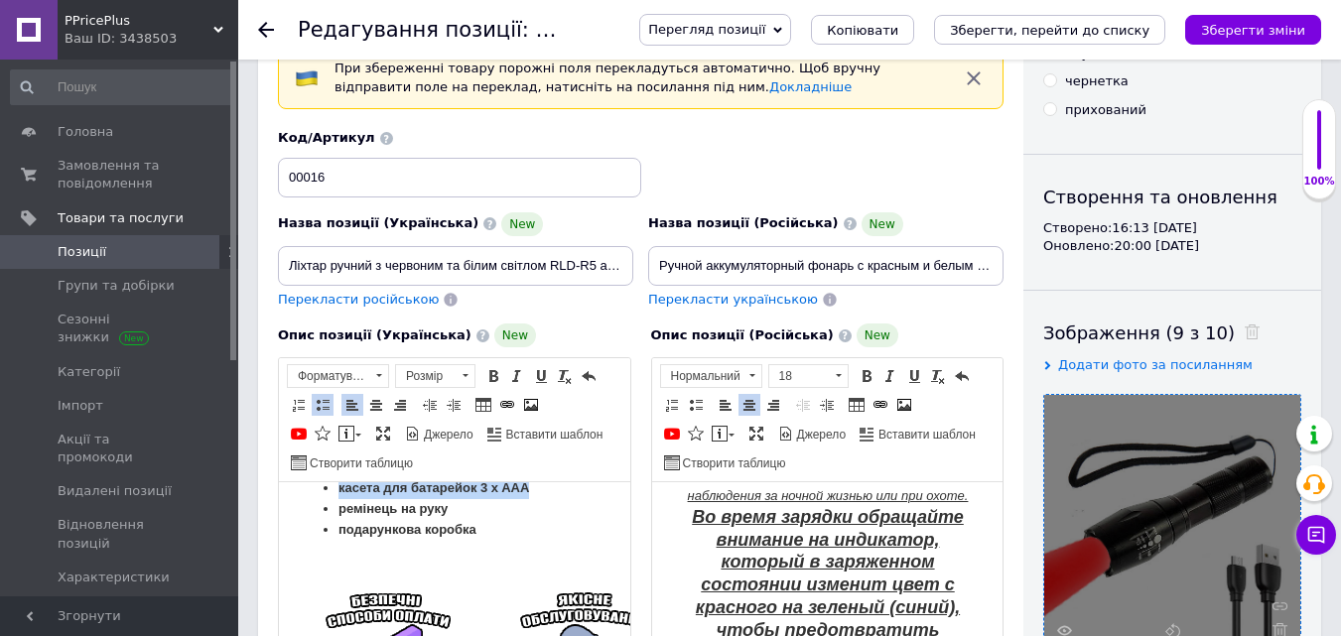
drag, startPoint x: 542, startPoint y: 523, endPoint x: 291, endPoint y: 525, distance: 251.2
click at [293, 525] on html "Багатофункціональний, практичний і компактний ручний ліхтари - Це відмінний виб…" at bounding box center [454, 52] width 351 height 1720
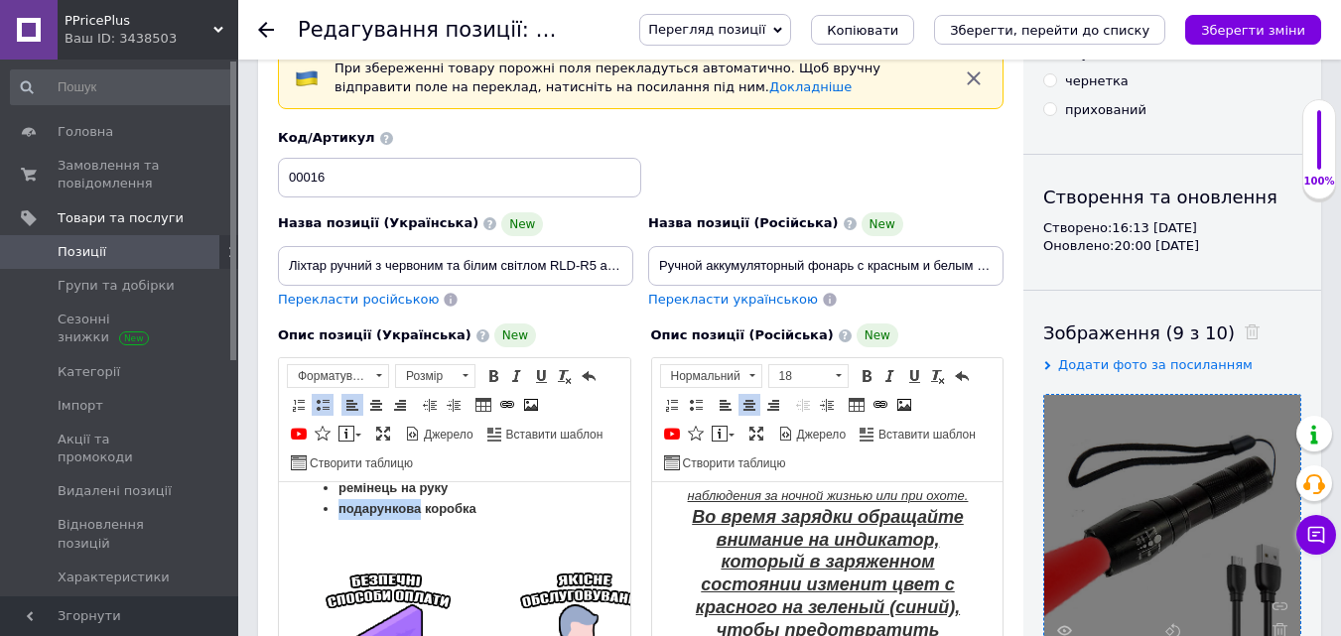
drag, startPoint x: 421, startPoint y: 550, endPoint x: 333, endPoint y: 554, distance: 88.5
click at [333, 520] on ul "ліхтарик кабель для зарядки ​​​​​​​ ремінець на руку подарункова коробка" at bounding box center [455, 479] width 312 height 82
click at [1256, 30] on icon "Зберегти зміни" at bounding box center [1253, 30] width 104 height 15
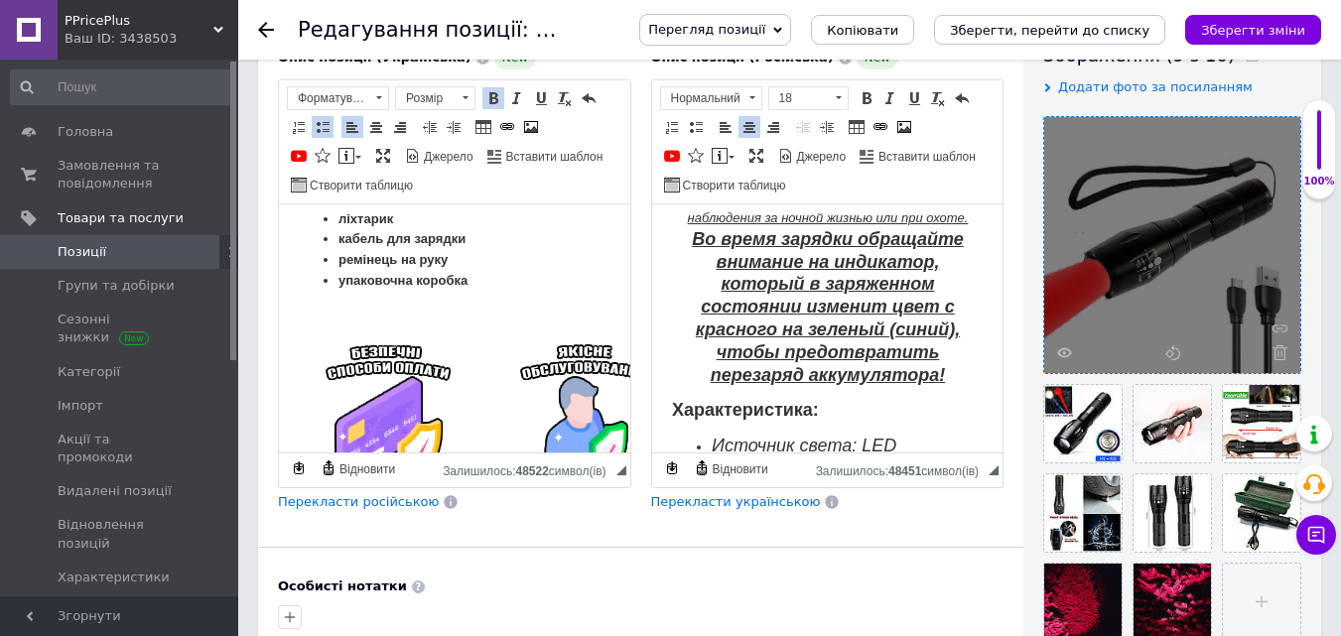
scroll to position [496, 0]
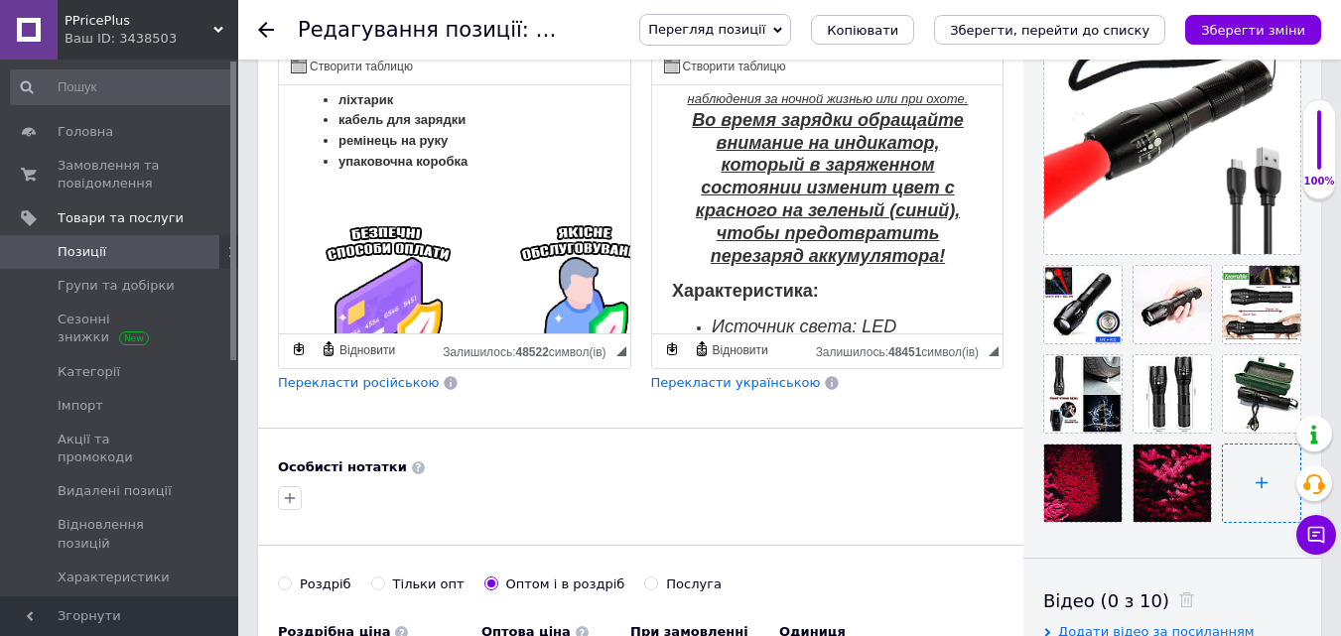
click at [1267, 479] on input "file" at bounding box center [1261, 483] width 77 height 77
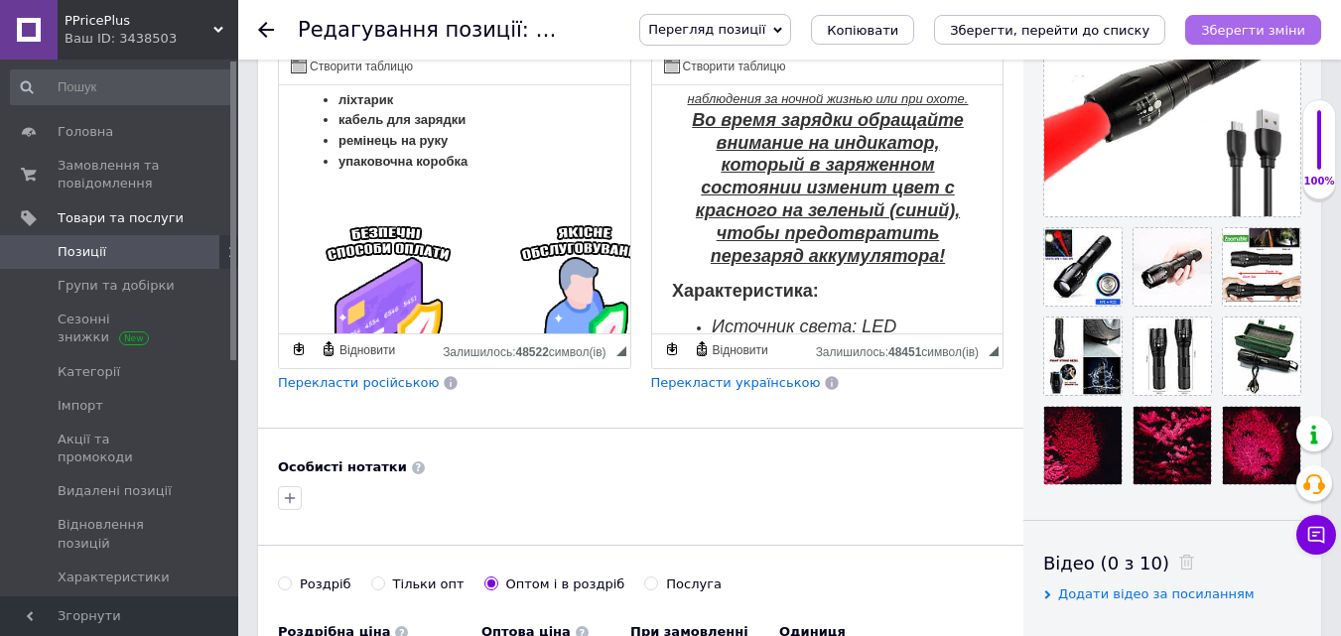
click at [1232, 18] on button "Зберегти зміни" at bounding box center [1253, 30] width 136 height 30
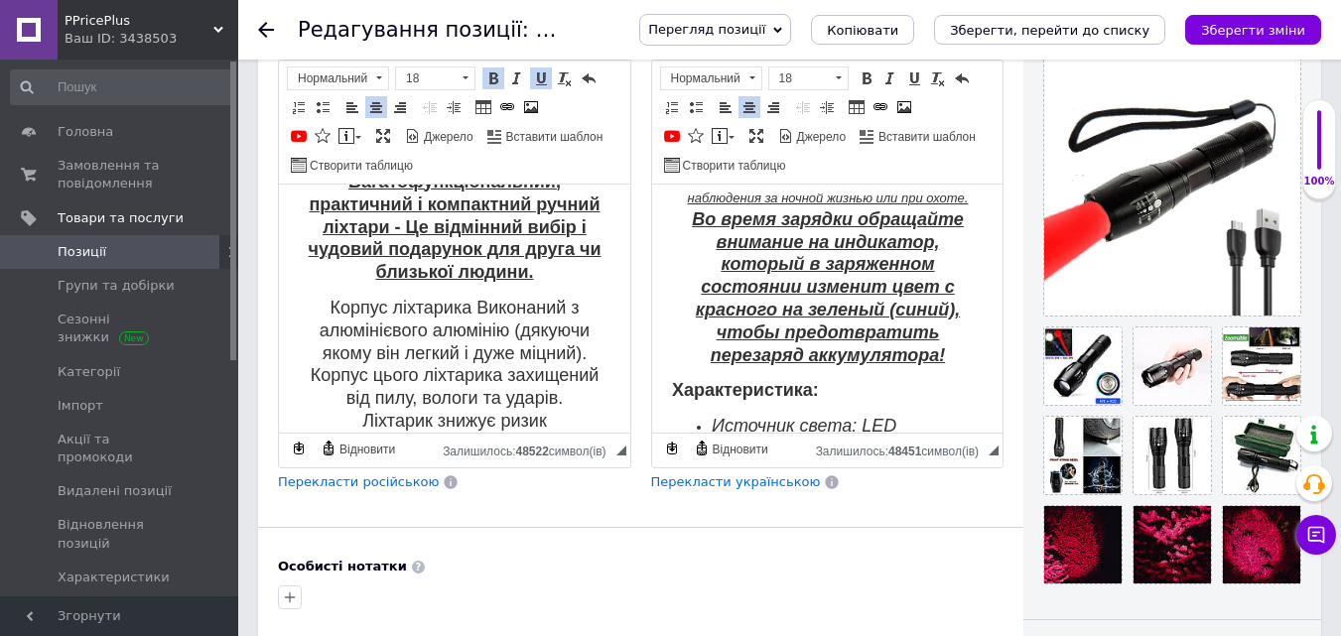
scroll to position [0, 0]
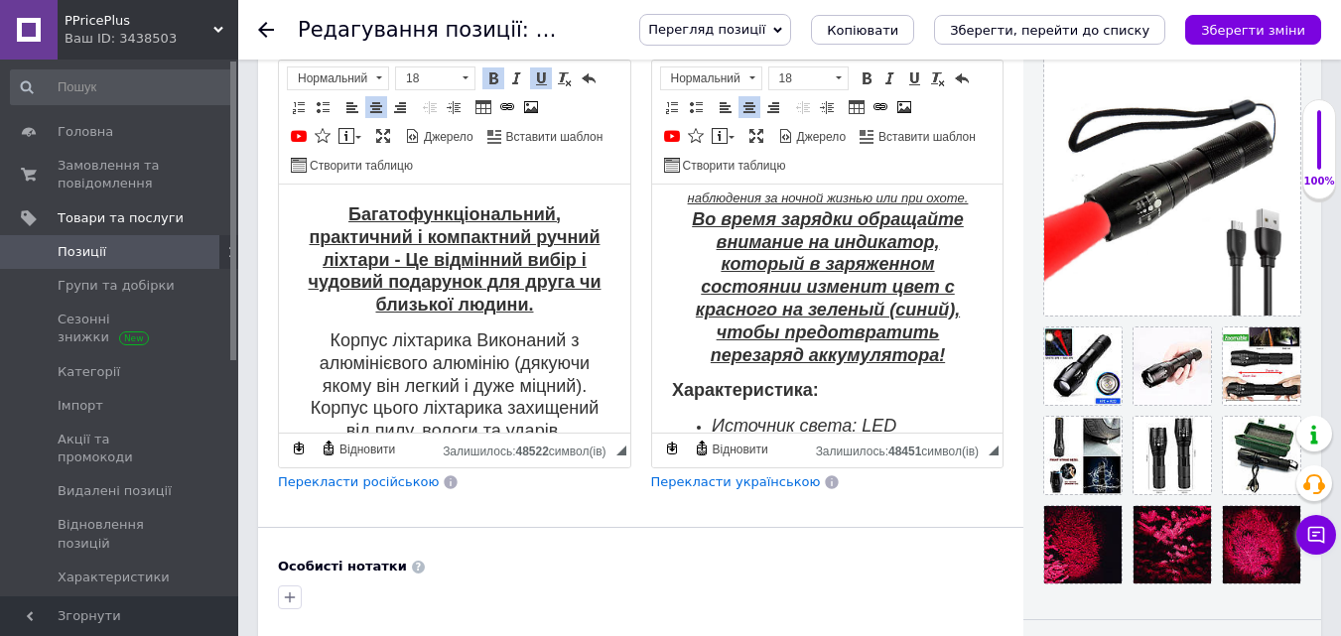
click at [383, 263] on span "Багатофункціональний, практичний і компактний ручний ліхтари - Це відмінний виб…" at bounding box center [455, 260] width 293 height 110
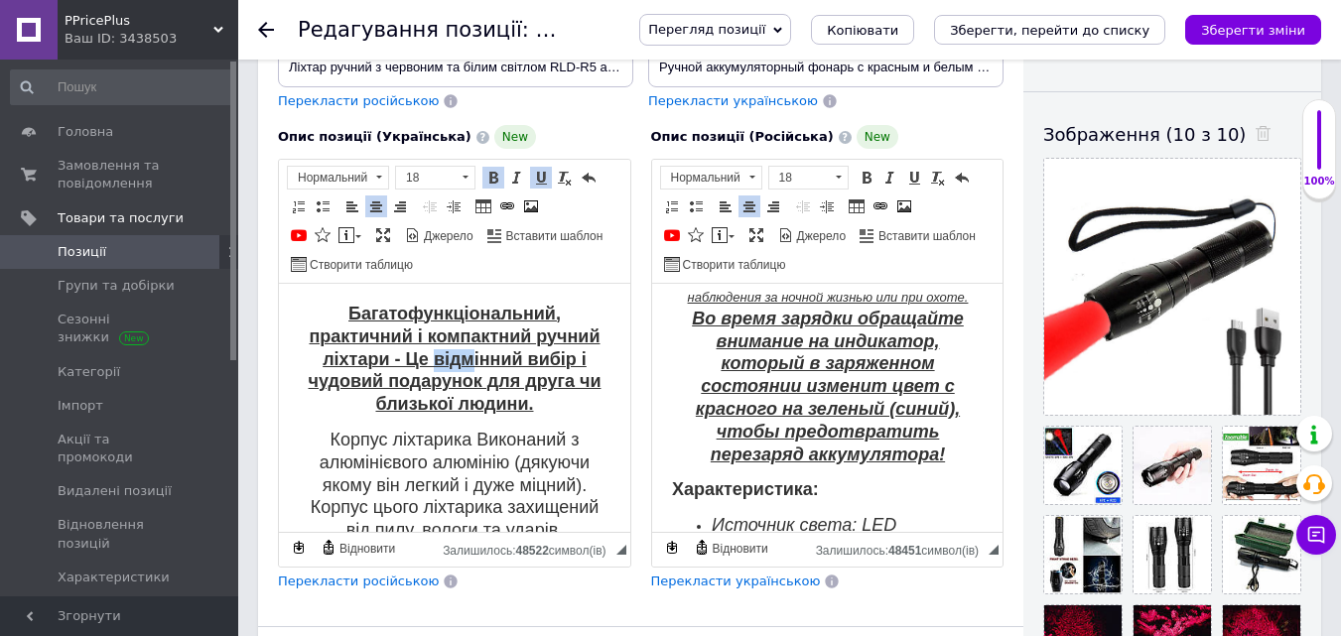
drag, startPoint x: 429, startPoint y: 358, endPoint x: 392, endPoint y: 359, distance: 36.7
click at [392, 359] on span "Багатофункціональний, практичний і компактний ручний ліхтари - Це відмінний виб…" at bounding box center [455, 359] width 293 height 110
click at [399, 361] on span "Багатофункціональний, практичний і компактний ручний ліхтари -відмінний вибір і…" at bounding box center [455, 359] width 311 height 110
drag, startPoint x: 418, startPoint y: 359, endPoint x: 406, endPoint y: 362, distance: 12.3
click at [406, 362] on span "Багатофункціональний, практичний і компактний ручний ліхтарик -відмінний вибір …" at bounding box center [455, 359] width 293 height 110
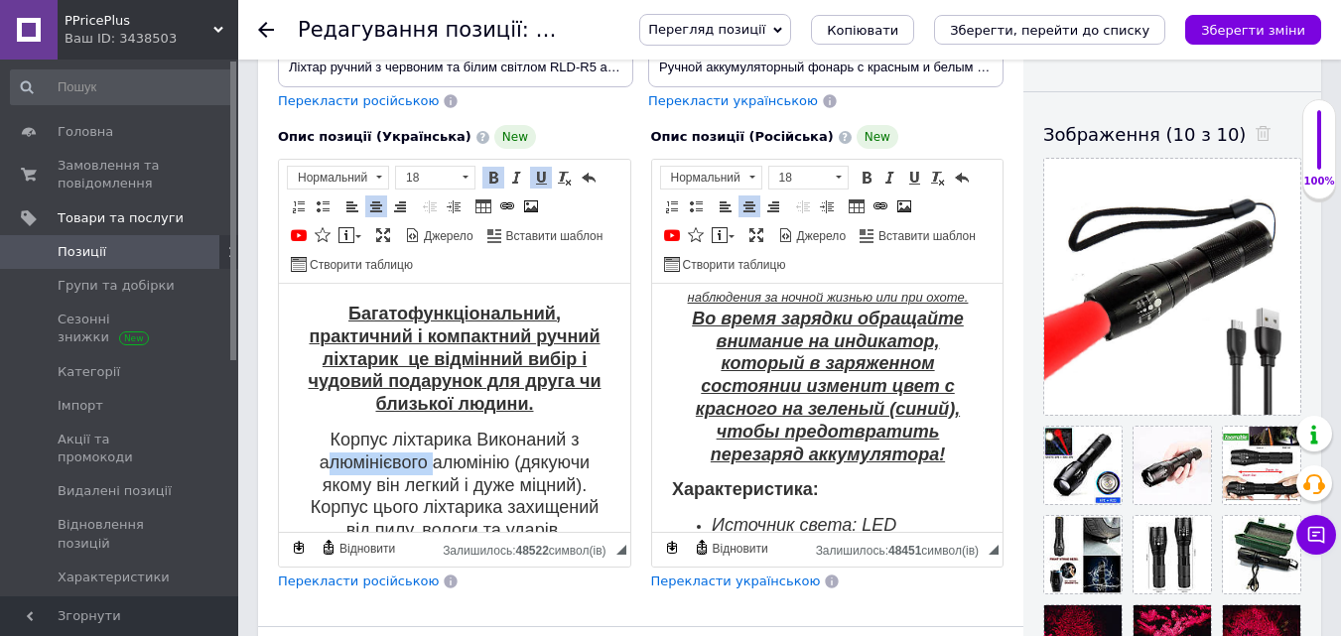
drag, startPoint x: 424, startPoint y: 464, endPoint x: 321, endPoint y: 460, distance: 103.3
click at [321, 460] on span "Корпус ліхтарика Виконаний з алюмінієвого алюмінію (дякуючи якому він легкий і …" at bounding box center [455, 519] width 292 height 179
drag, startPoint x: 585, startPoint y: 454, endPoint x: 511, endPoint y: 467, distance: 74.6
click at [511, 467] on p "Корпус ліхтарика Виконаний з анадованого алюмінію (дякуючи якому він легкий і д…" at bounding box center [455, 520] width 312 height 181
drag, startPoint x: 362, startPoint y: 480, endPoint x: 305, endPoint y: 488, distance: 58.3
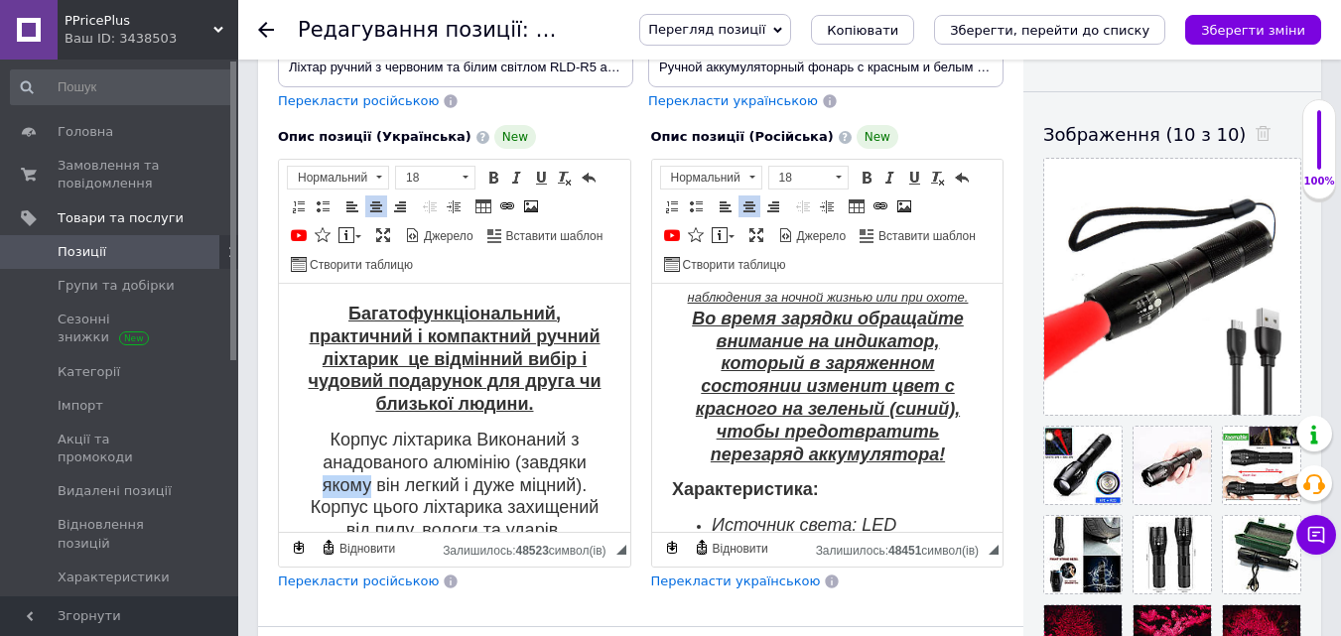
click at [305, 488] on p "Корпус ліхтарика Виконаний з анадованого алюмінію (завдяки якому він легкий і д…" at bounding box center [455, 520] width 312 height 181
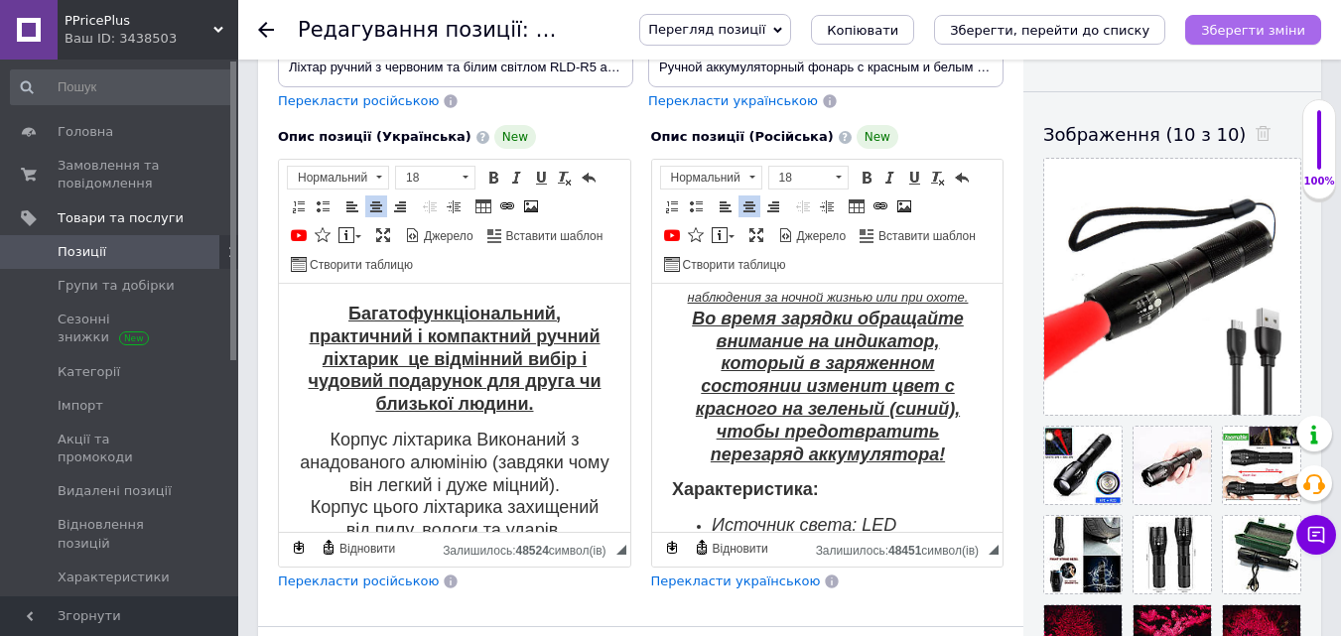
click at [1279, 27] on icon "Зберегти зміни" at bounding box center [1253, 30] width 104 height 15
click at [1271, 32] on icon "Зберегти зміни" at bounding box center [1253, 30] width 104 height 15
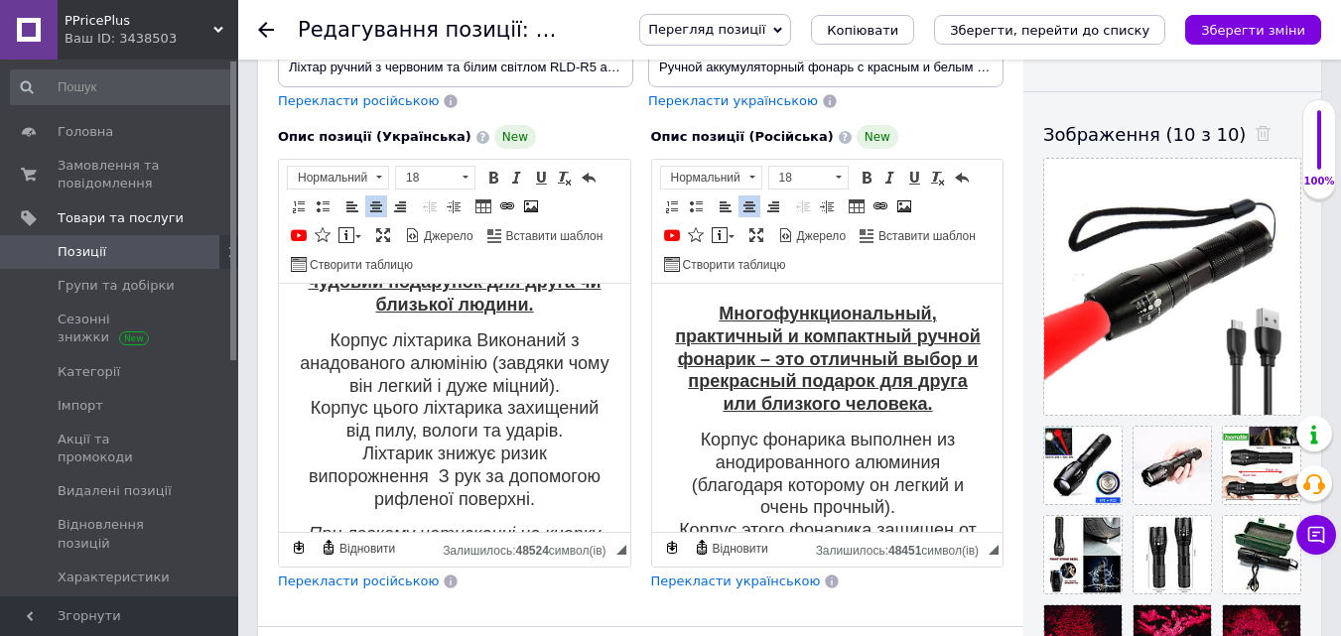
scroll to position [0, 0]
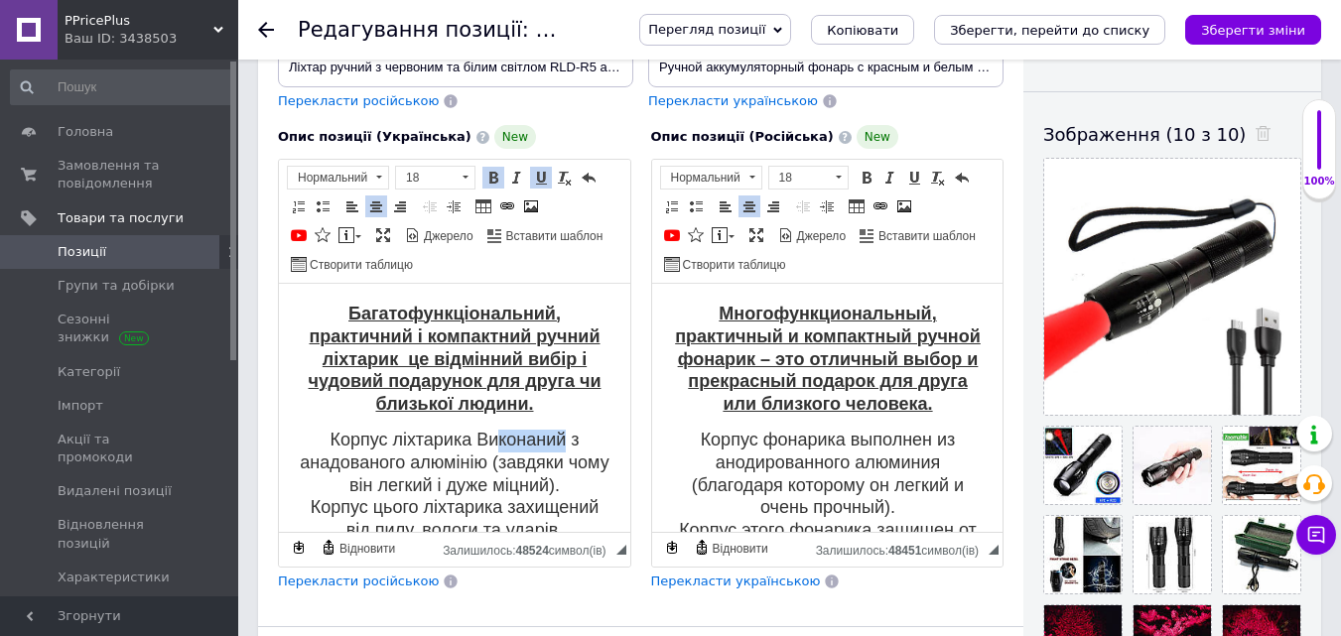
drag, startPoint x: 556, startPoint y: 439, endPoint x: 491, endPoint y: 433, distance: 64.8
click at [491, 433] on span "Корпус ліхтарика Виконаний з анадованого алюмінію (завдяки чому він легкий і ду…" at bounding box center [454, 519] width 309 height 179
drag, startPoint x: 467, startPoint y: 427, endPoint x: 455, endPoint y: 453, distance: 28.4
click at [457, 437] on span "Корпус ліхтарика Виготовлений з анадованого алюмінію (завдяки чому він легкий і…" at bounding box center [454, 519] width 309 height 179
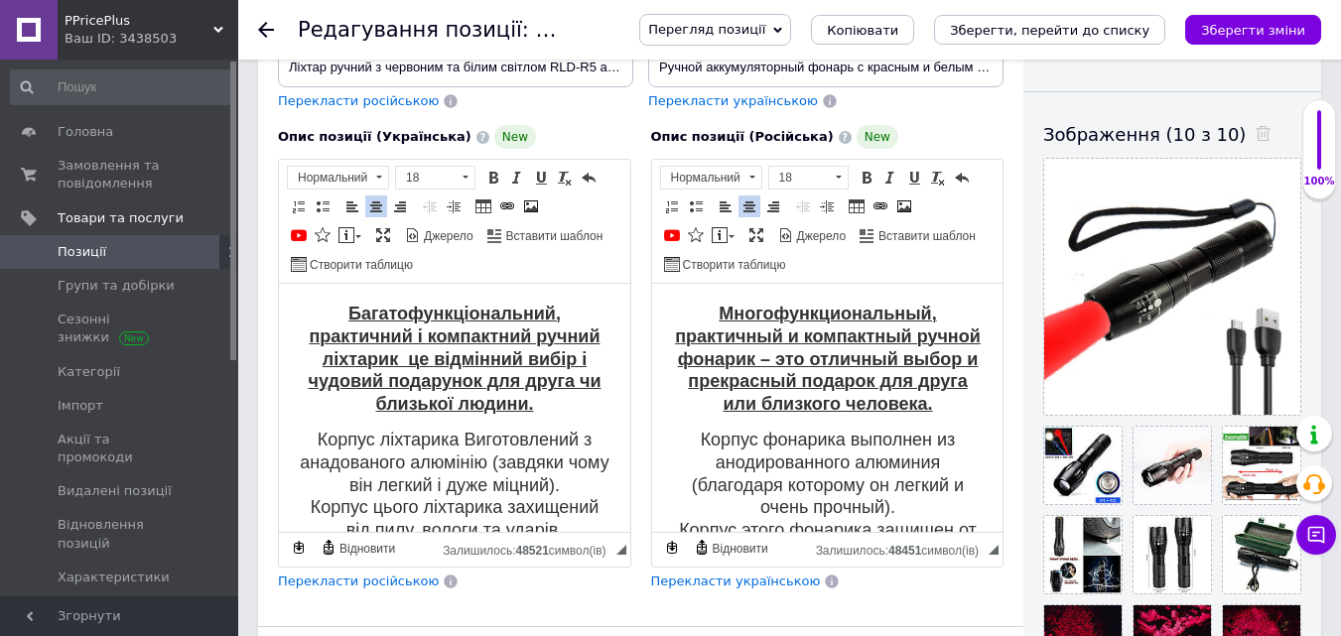
click at [471, 434] on span "Корпус ліхтарика Виготовлений з анадованого алюмінію (завдяки чому він легкий і…" at bounding box center [454, 519] width 309 height 179
click at [1225, 28] on icon "Зберегти зміни" at bounding box center [1253, 30] width 104 height 15
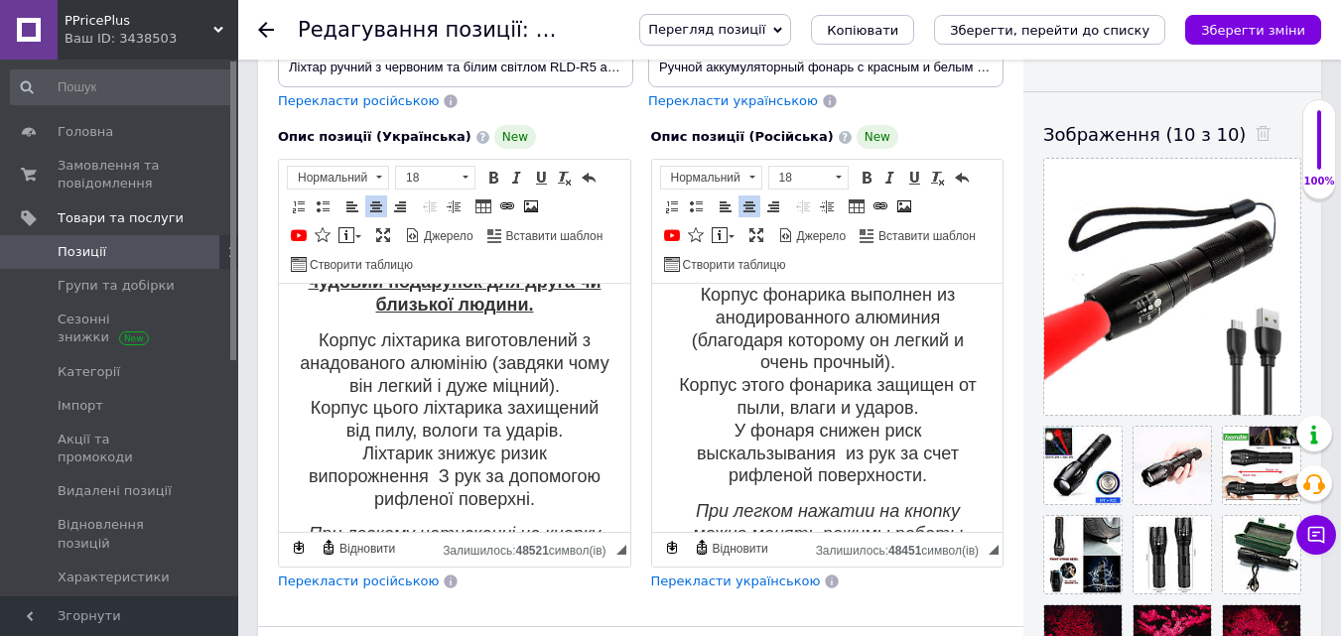
scroll to position [99, 0]
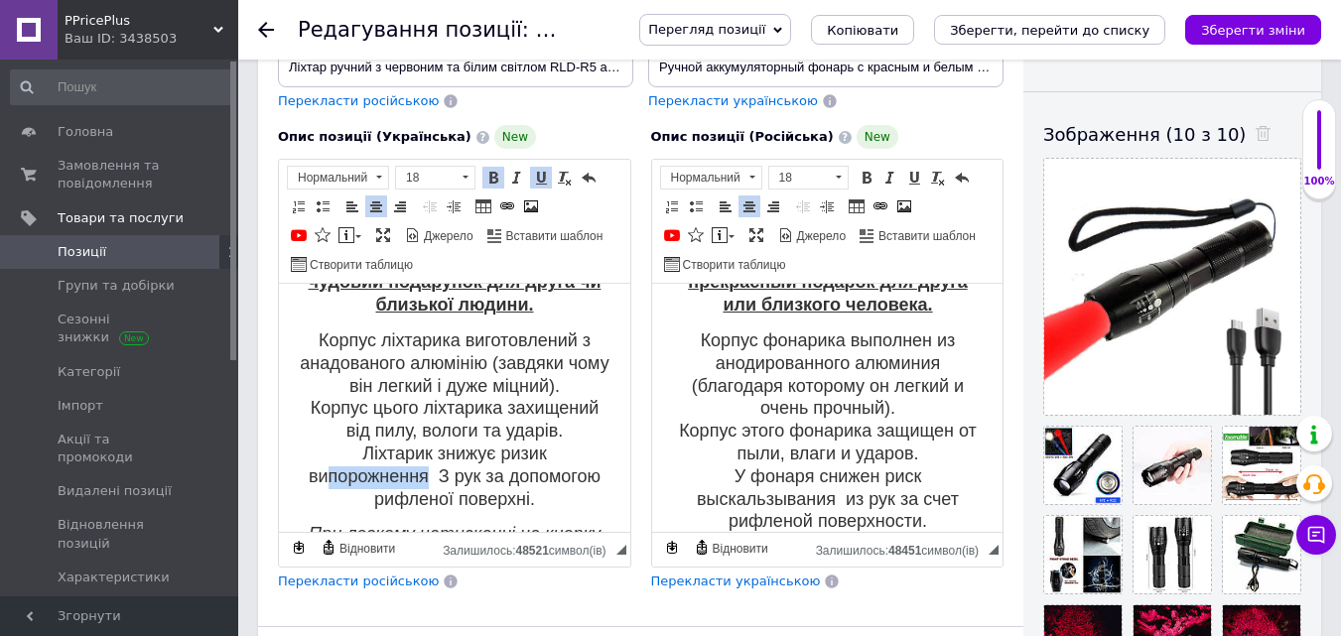
drag, startPoint x: 422, startPoint y: 483, endPoint x: 321, endPoint y: 479, distance: 101.3
click at [321, 479] on span "Корпус ліхтарика виготовлений з анадованого алюмінію (завдяки чому він легкий і…" at bounding box center [454, 420] width 309 height 179
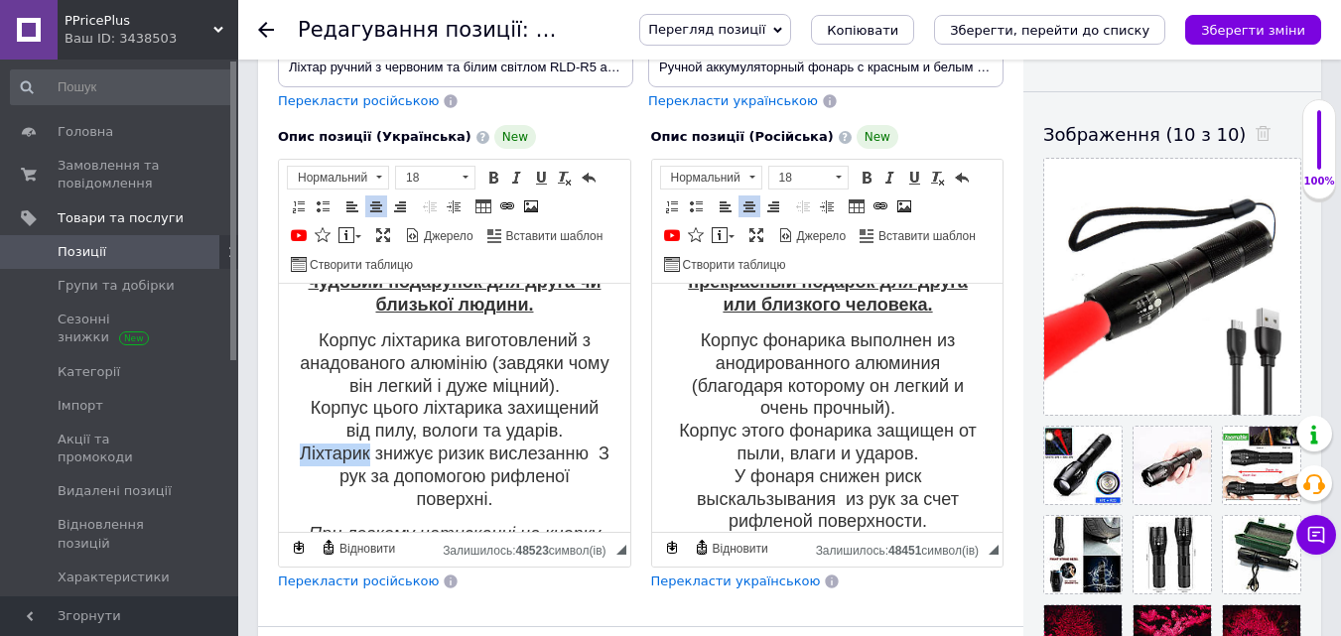
drag, startPoint x: 369, startPoint y: 450, endPoint x: 210, endPoint y: 459, distance: 159.1
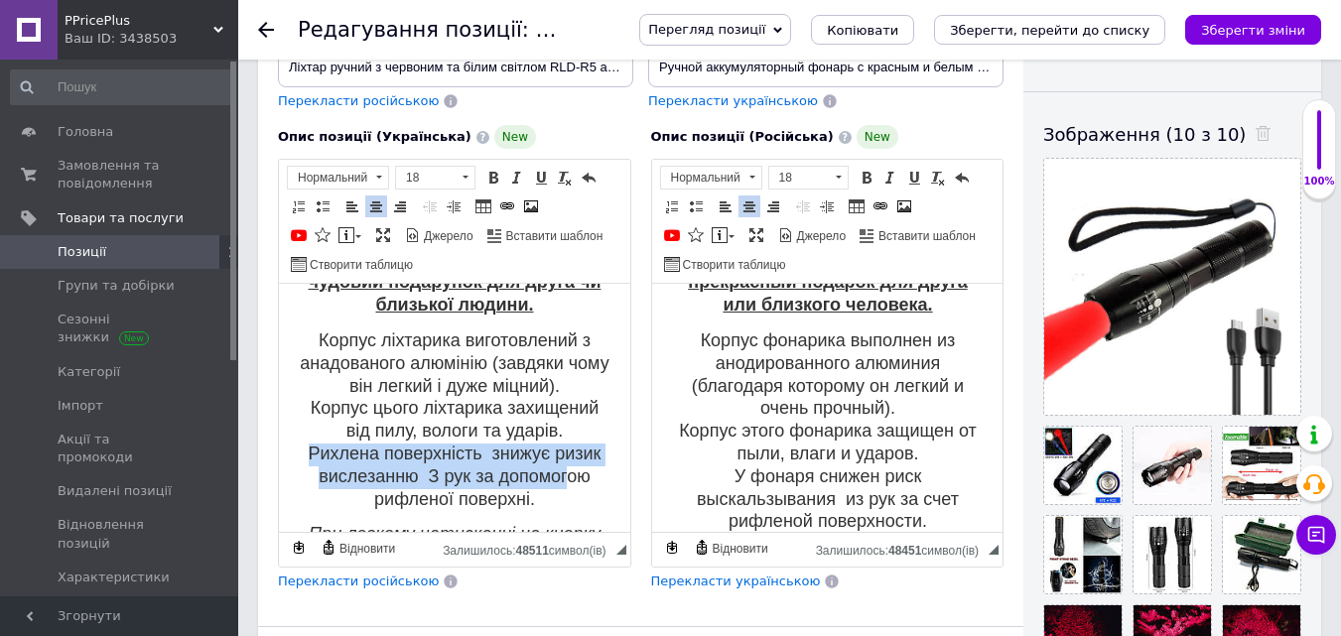
drag, startPoint x: 622, startPoint y: 481, endPoint x: 246, endPoint y: 460, distance: 375.9
click at [465, 443] on span "Корпус ліхтарика виготовлений з анадованого алюмінію (завдяки чому він легкий і…" at bounding box center [454, 420] width 309 height 179
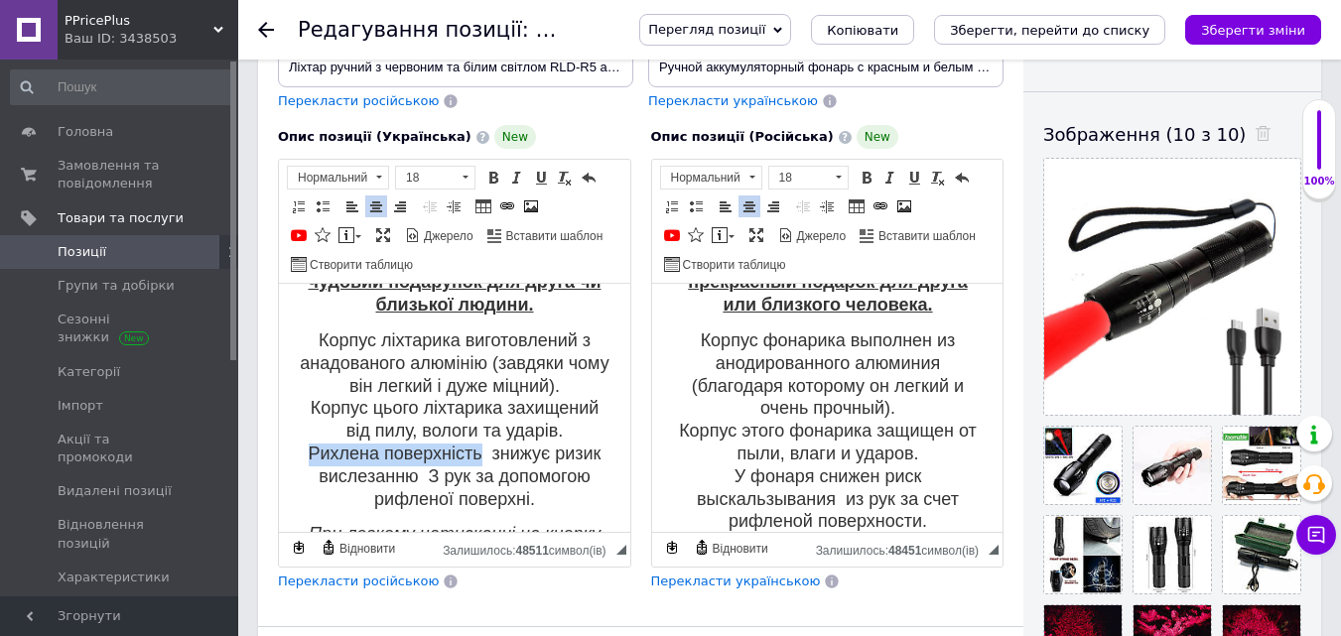
drag, startPoint x: 475, startPoint y: 454, endPoint x: 277, endPoint y: 454, distance: 197.6
drag, startPoint x: 434, startPoint y: 471, endPoint x: 415, endPoint y: 480, distance: 20.9
click at [415, 480] on span "Корпус ліхтарика виготовлений з анадованого алюмінію (завдяки чому він легкий і…" at bounding box center [454, 420] width 309 height 179
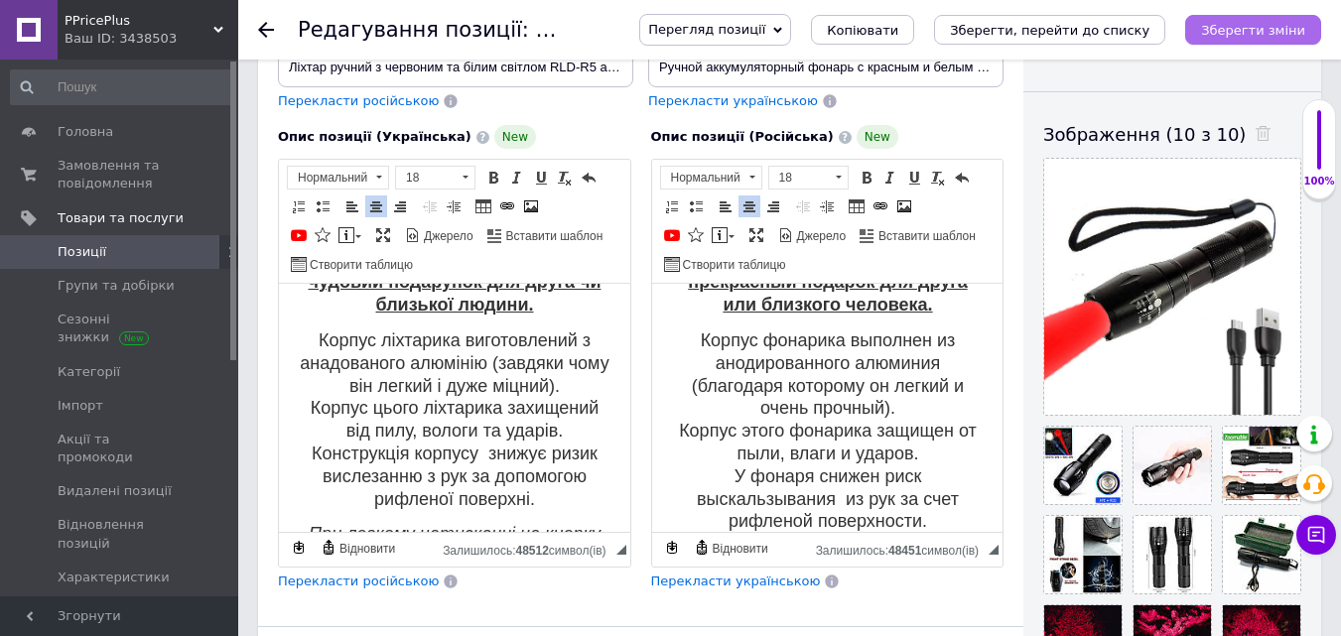
click at [1221, 30] on icon "Зберегти зміни" at bounding box center [1253, 30] width 104 height 15
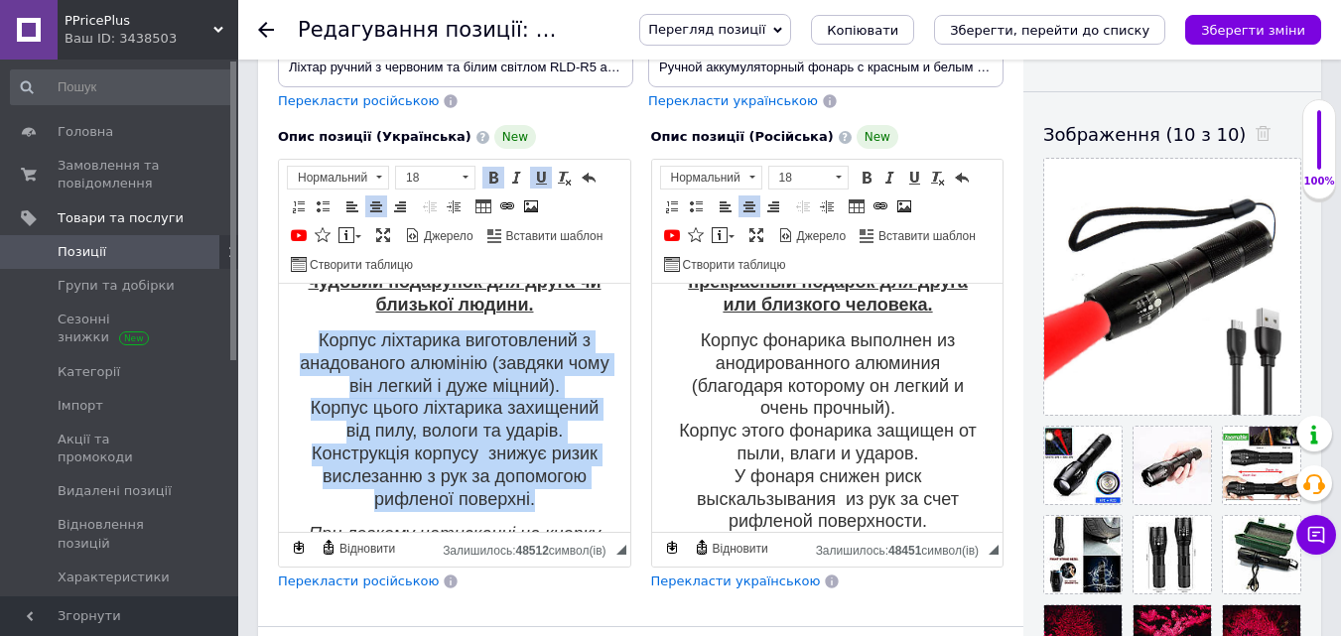
drag, startPoint x: 544, startPoint y: 496, endPoint x: 301, endPoint y: 334, distance: 292.7
click at [301, 334] on p "Корпус ліхтарика виготовлений з анадованого алюмінію (завдяки чому він легкий і…" at bounding box center [455, 421] width 312 height 181
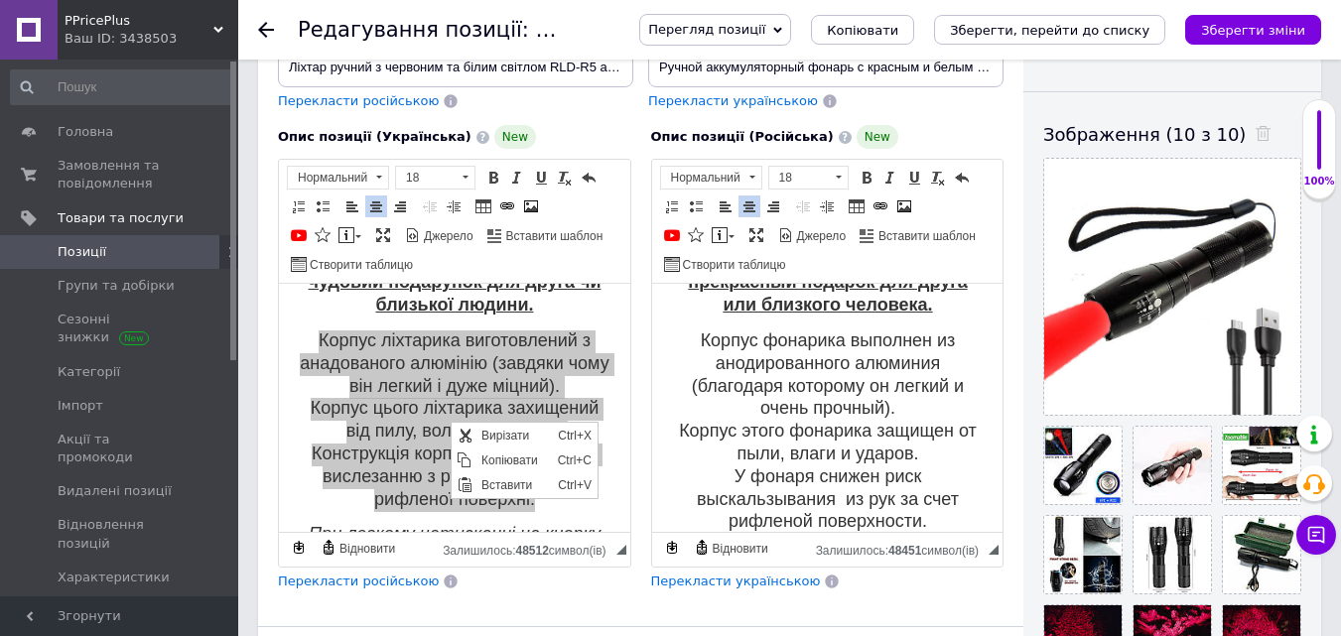
scroll to position [0, 0]
click at [523, 457] on span "Копіювати" at bounding box center [515, 461] width 76 height 24
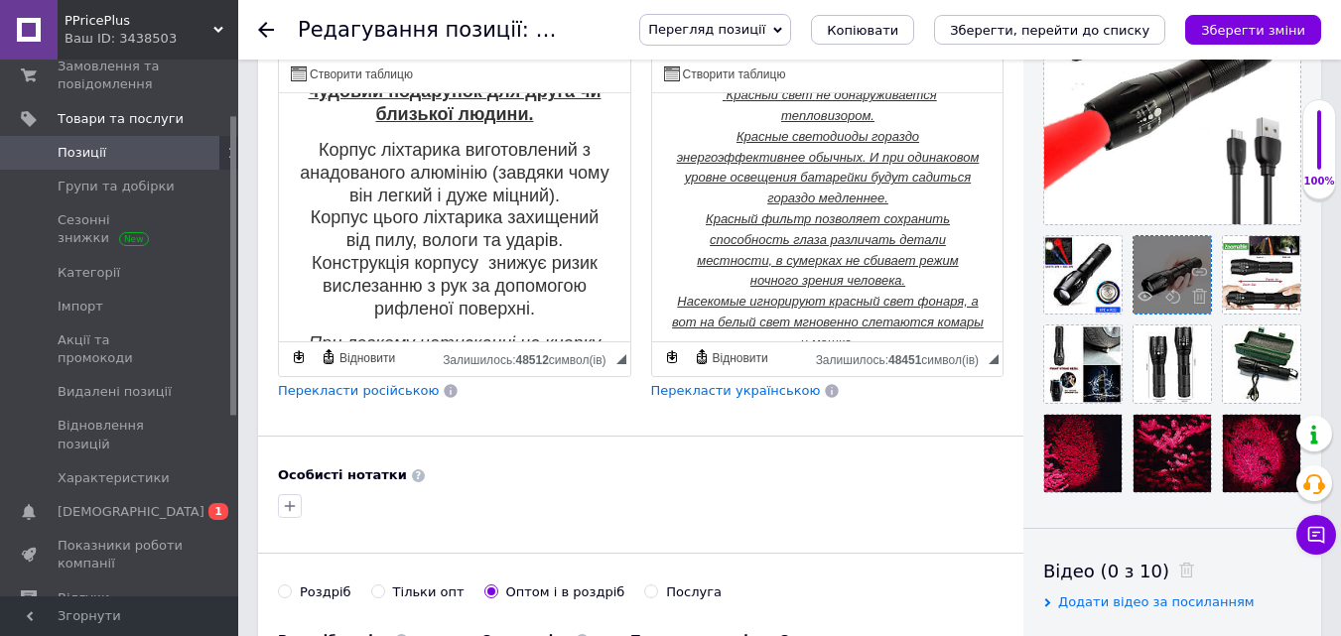
scroll to position [496, 0]
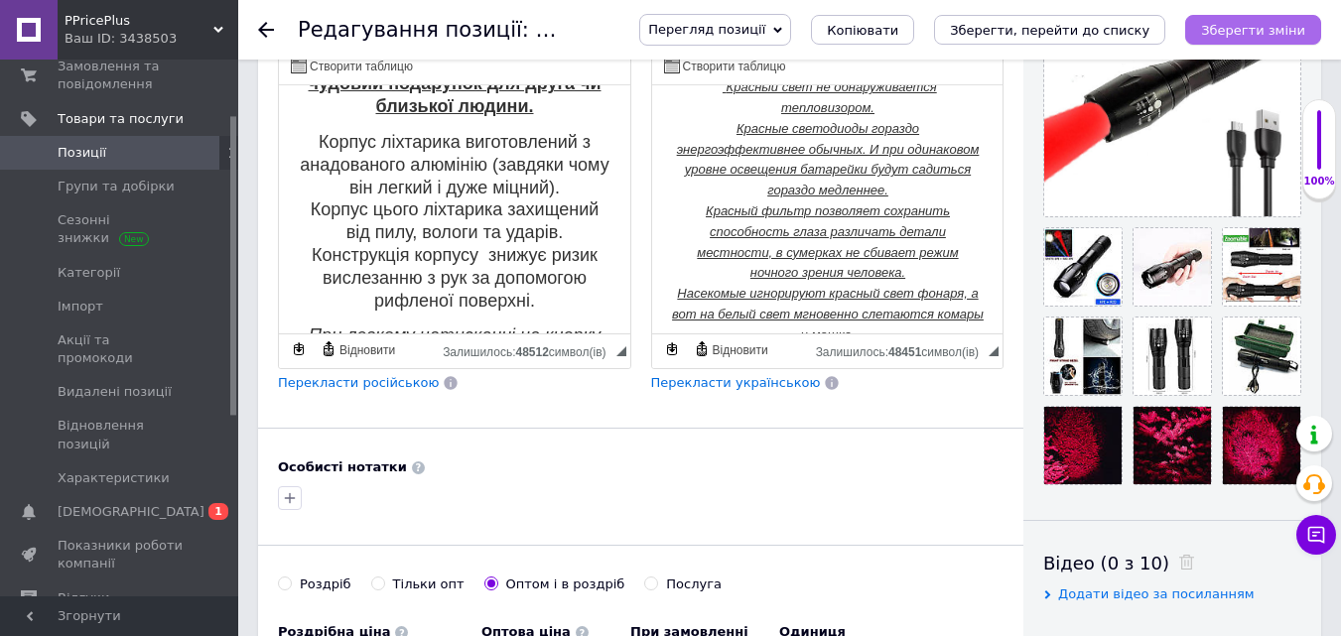
click at [1248, 27] on icon "Зберегти зміни" at bounding box center [1253, 30] width 104 height 15
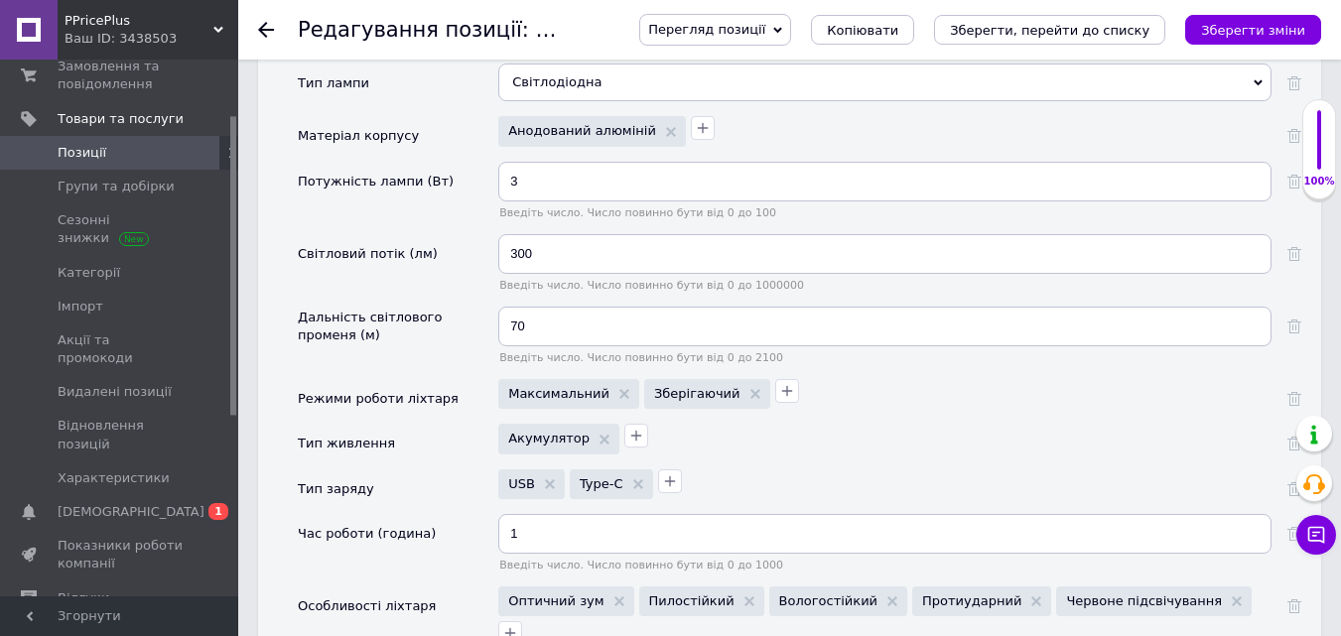
scroll to position [2482, 0]
click at [1262, 34] on icon "Зберегти зміни" at bounding box center [1253, 30] width 104 height 15
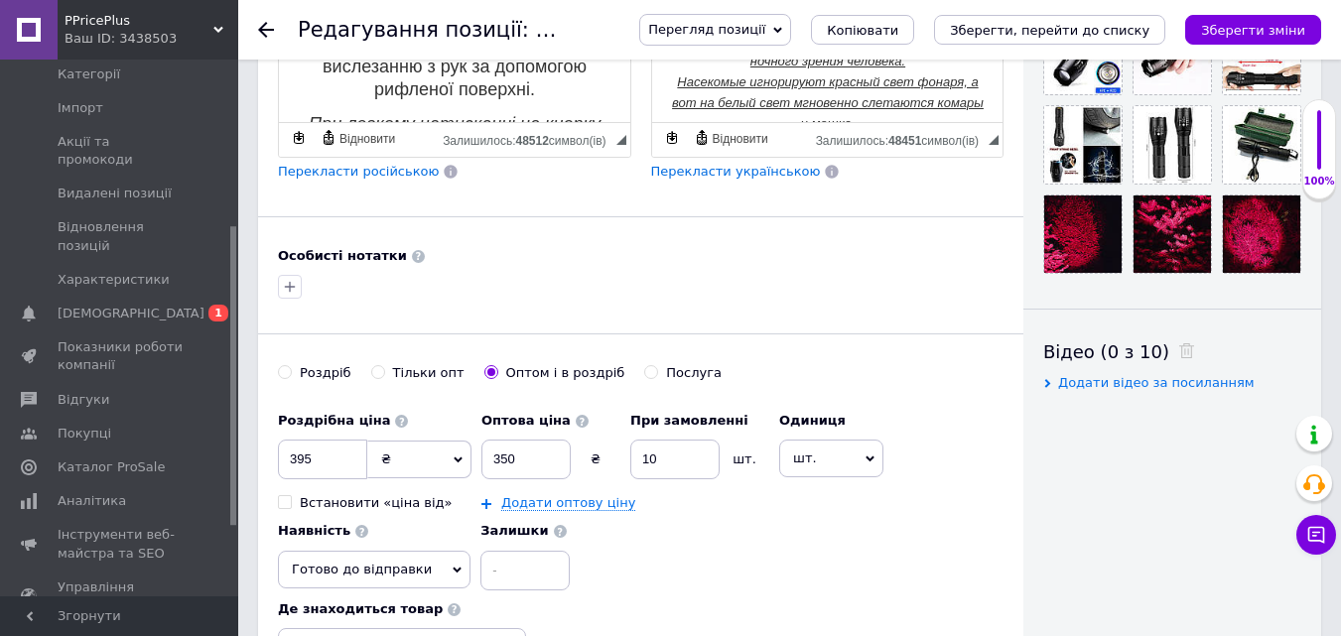
scroll to position [496, 0]
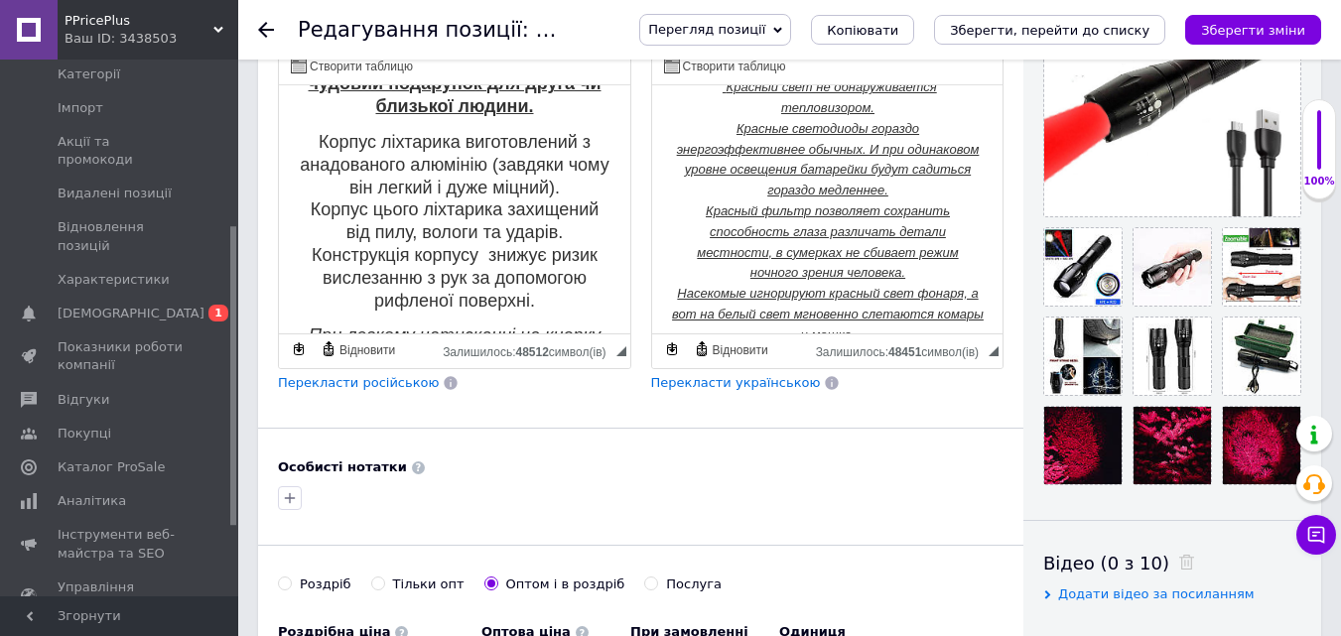
click at [765, 29] on span "Перегляд позиції" at bounding box center [706, 29] width 117 height 15
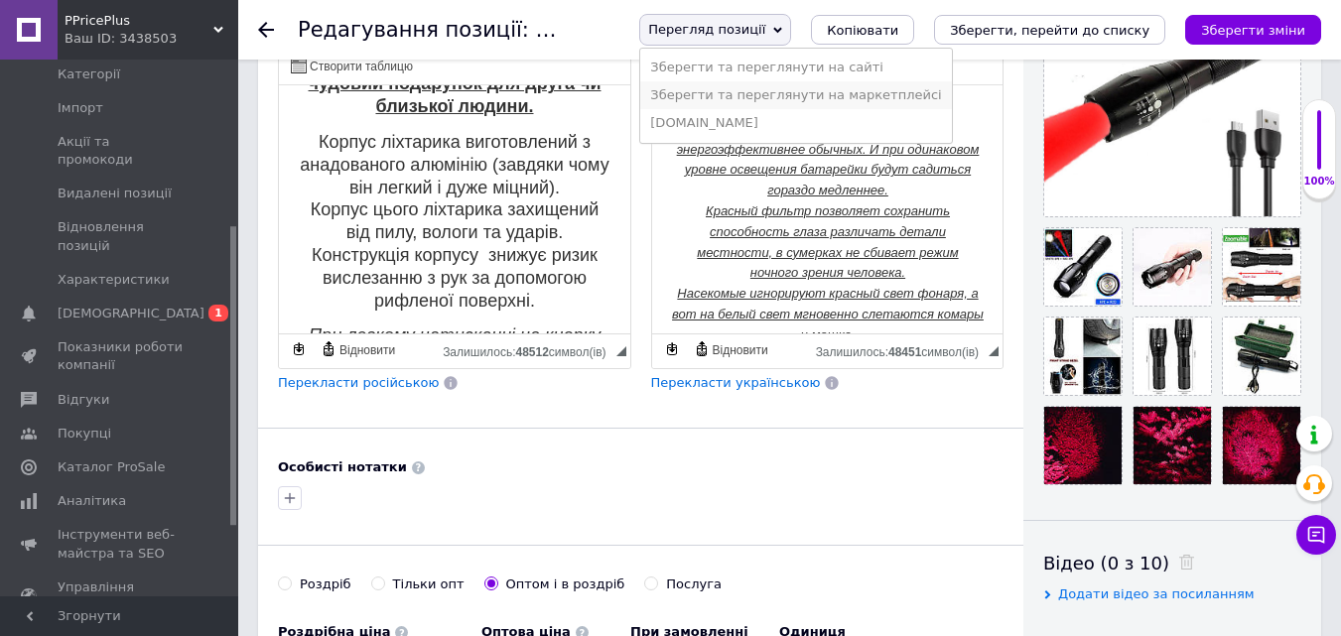
click at [810, 91] on li "Зберегти та переглянути на маркетплейсі" at bounding box center [795, 95] width 311 height 28
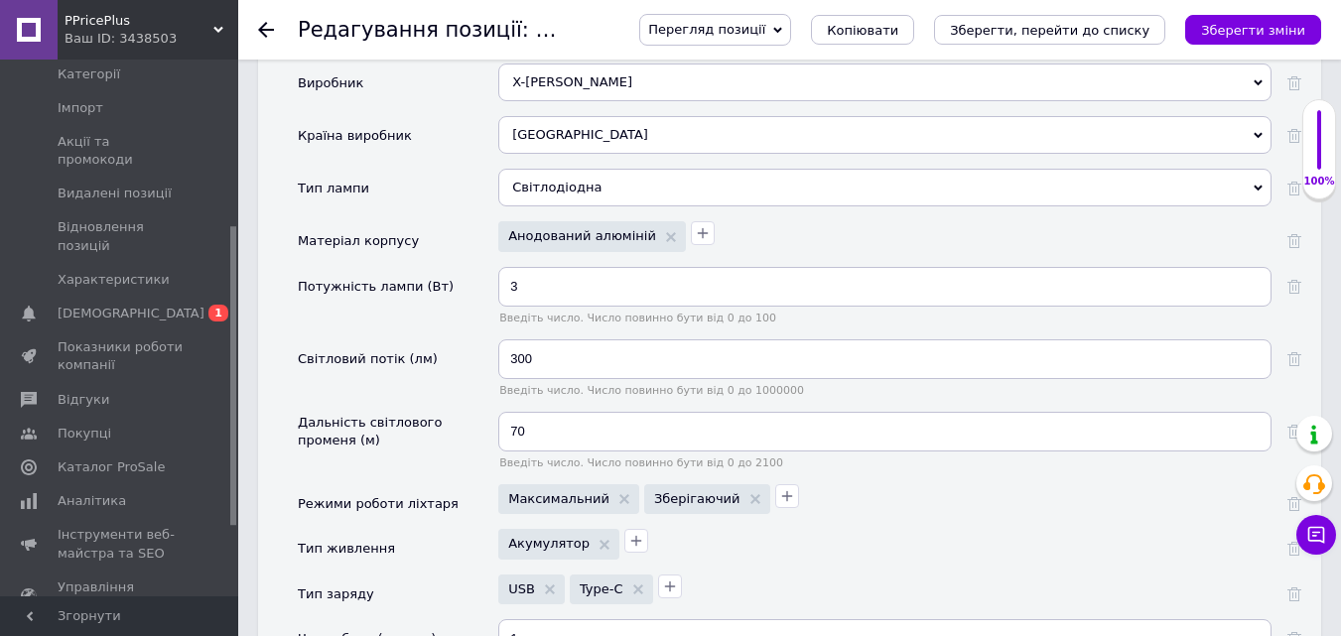
scroll to position [2383, 0]
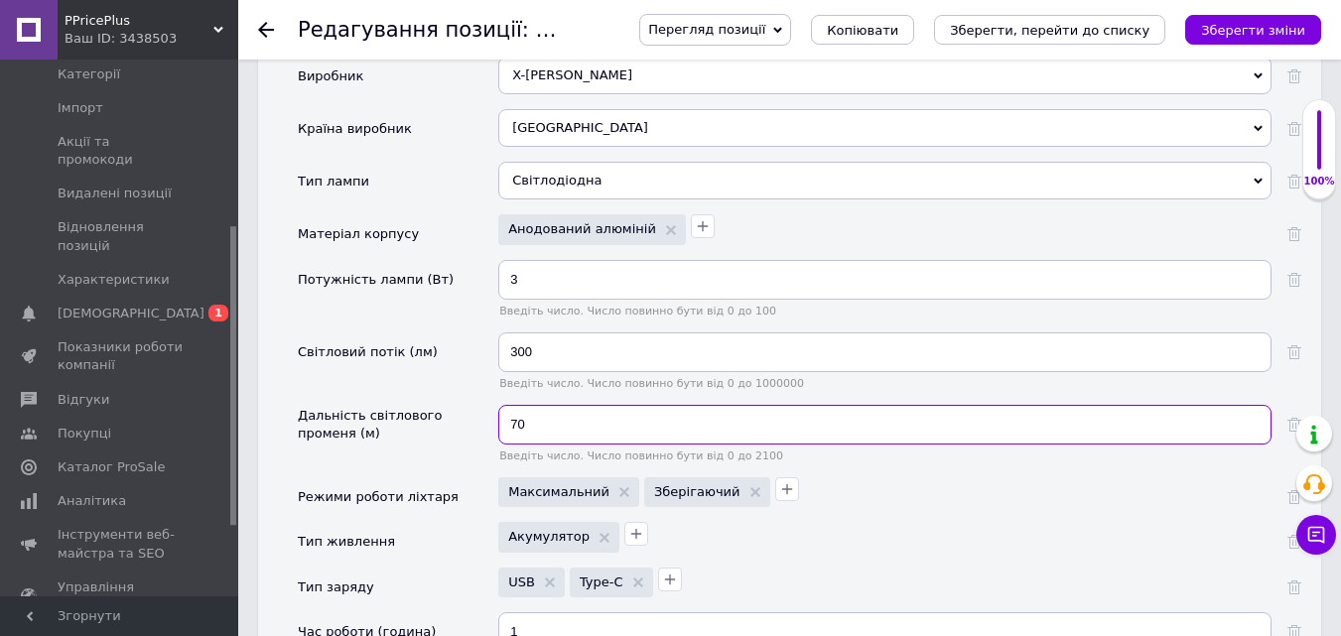
drag, startPoint x: 517, startPoint y: 406, endPoint x: 482, endPoint y: 434, distance: 45.3
click at [485, 427] on div "Дальність світлового променя (м) 70 Введіть число. Число повинно бути від 0 до …" at bounding box center [800, 441] width 1004 height 72
type input "50"
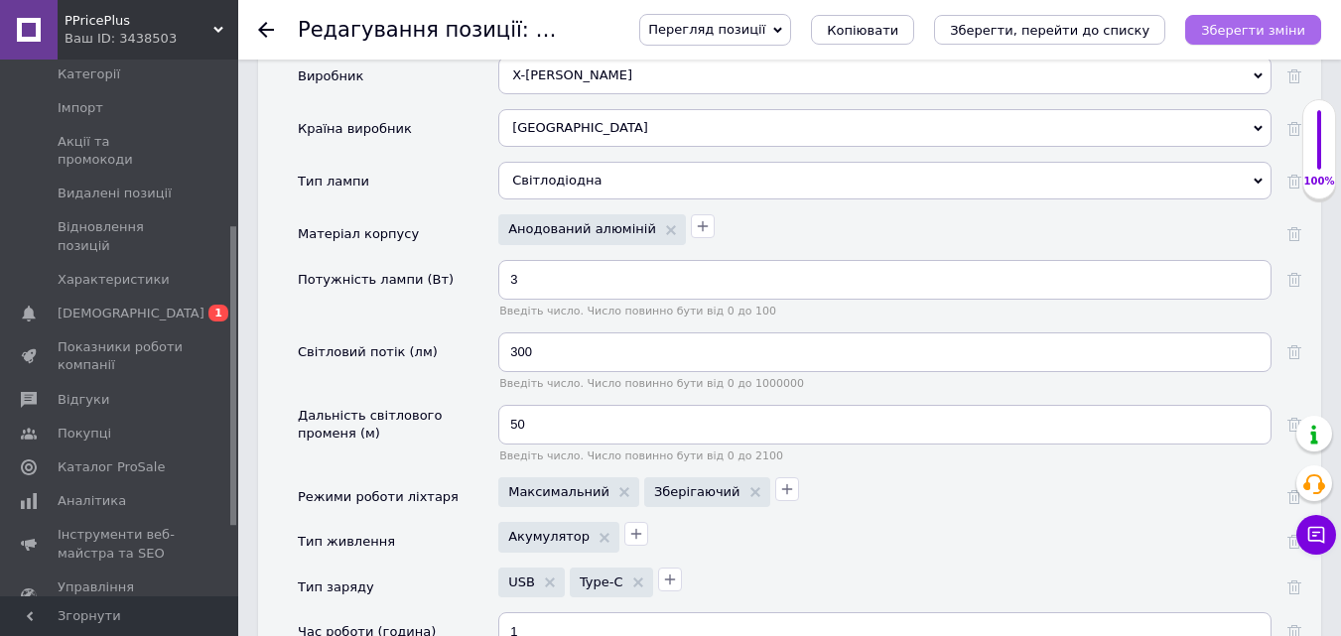
click at [1261, 31] on icon "Зберегти зміни" at bounding box center [1253, 30] width 104 height 15
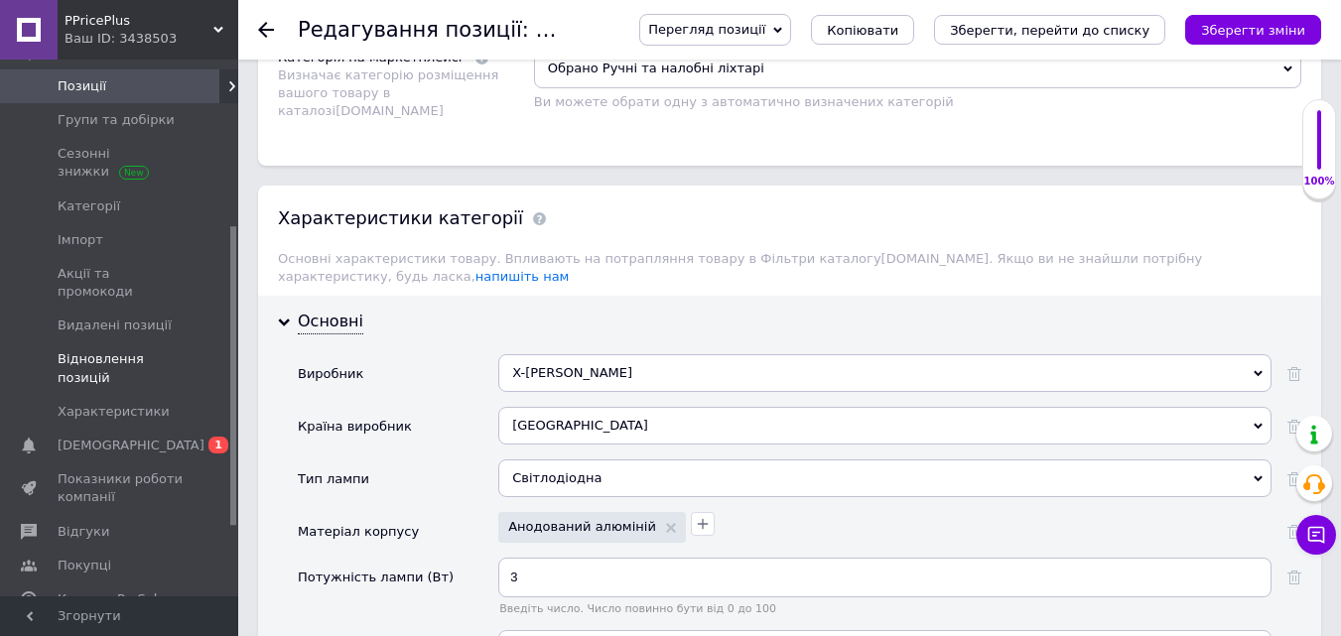
scroll to position [0, 0]
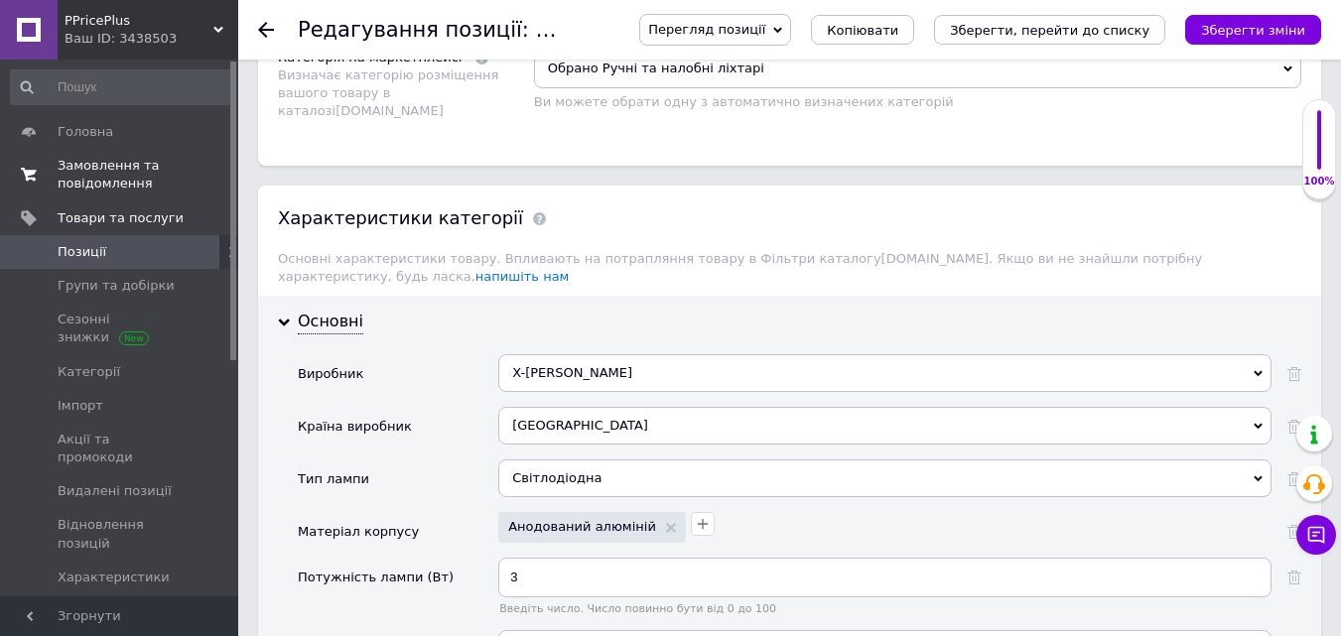
click at [86, 162] on span "Замовлення та повідомлення" at bounding box center [121, 175] width 126 height 36
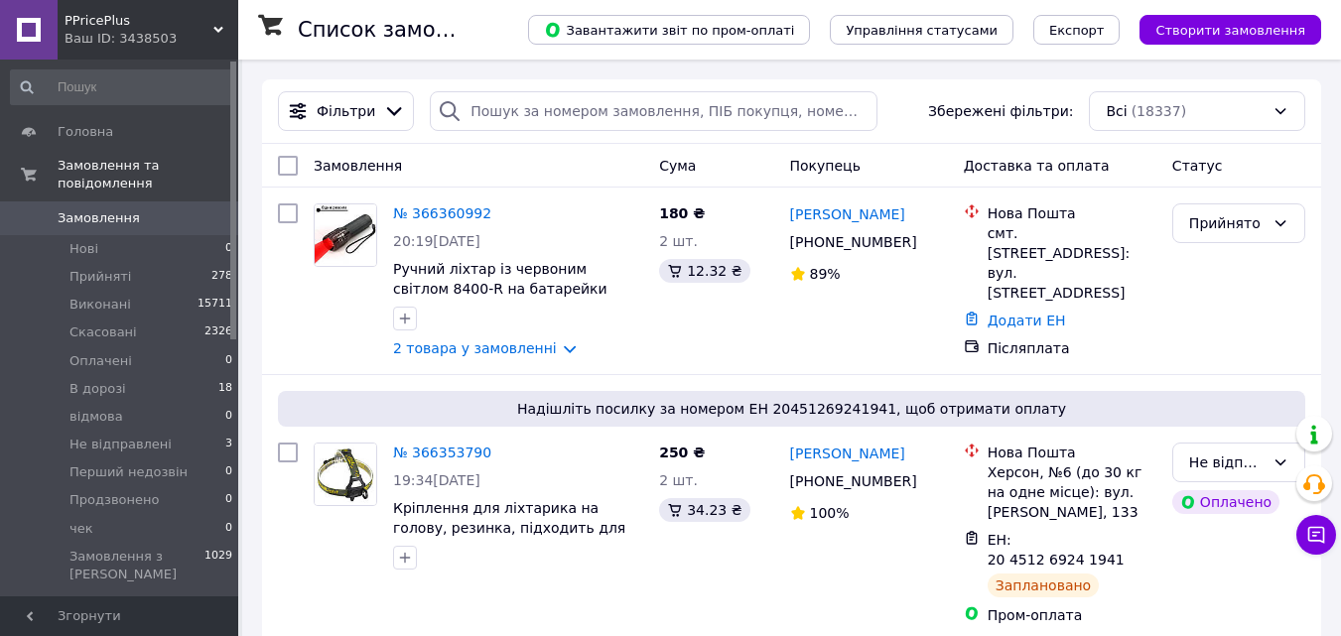
click at [213, 26] on icon at bounding box center [218, 30] width 10 height 10
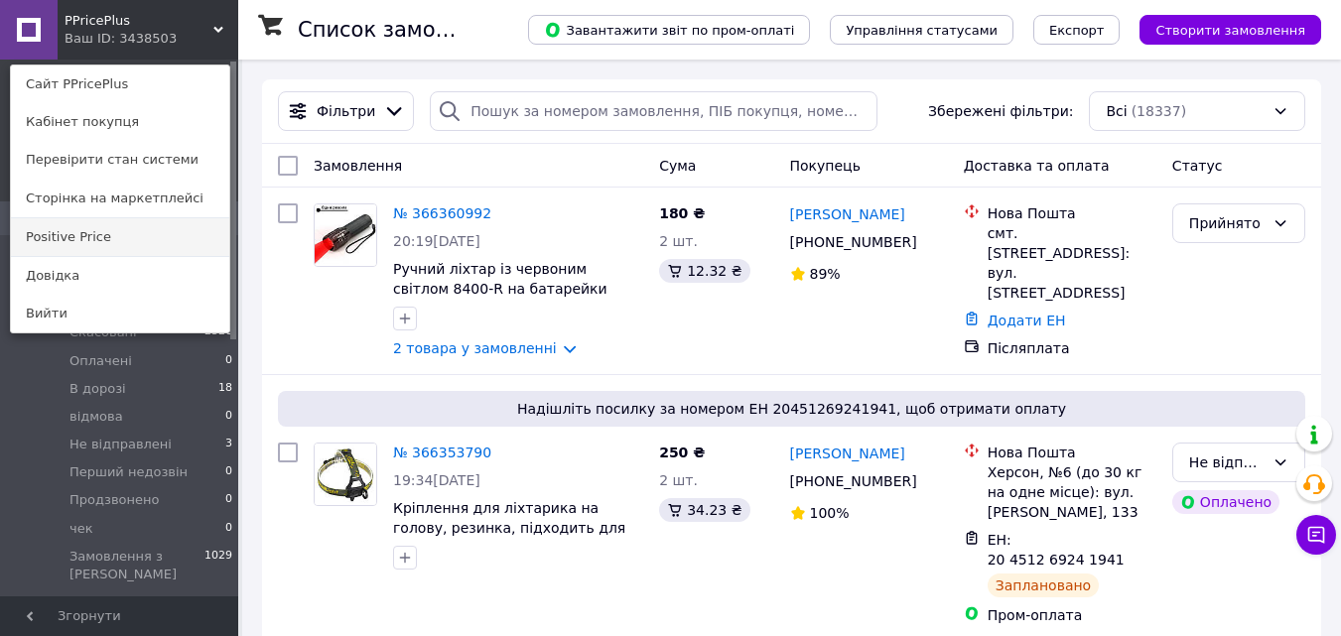
click at [84, 235] on link "Positive Price" at bounding box center [120, 237] width 218 height 38
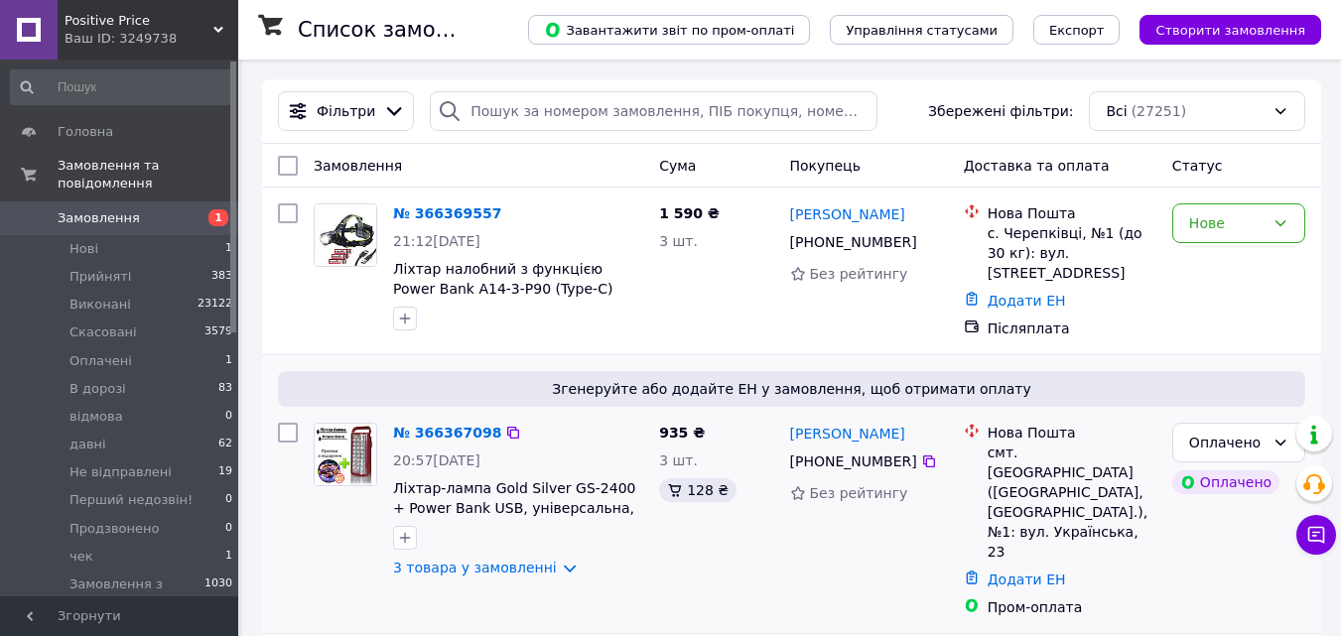
click at [367, 439] on img at bounding box center [346, 455] width 62 height 62
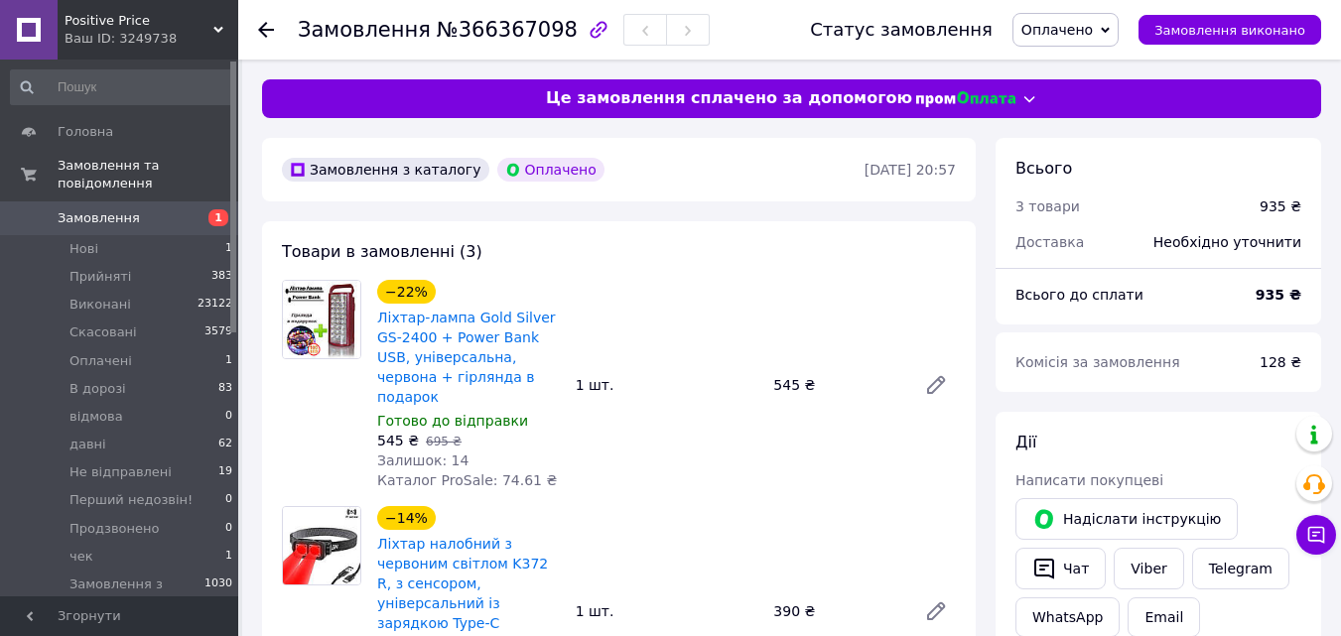
click at [132, 29] on span "Positive Price" at bounding box center [139, 21] width 149 height 18
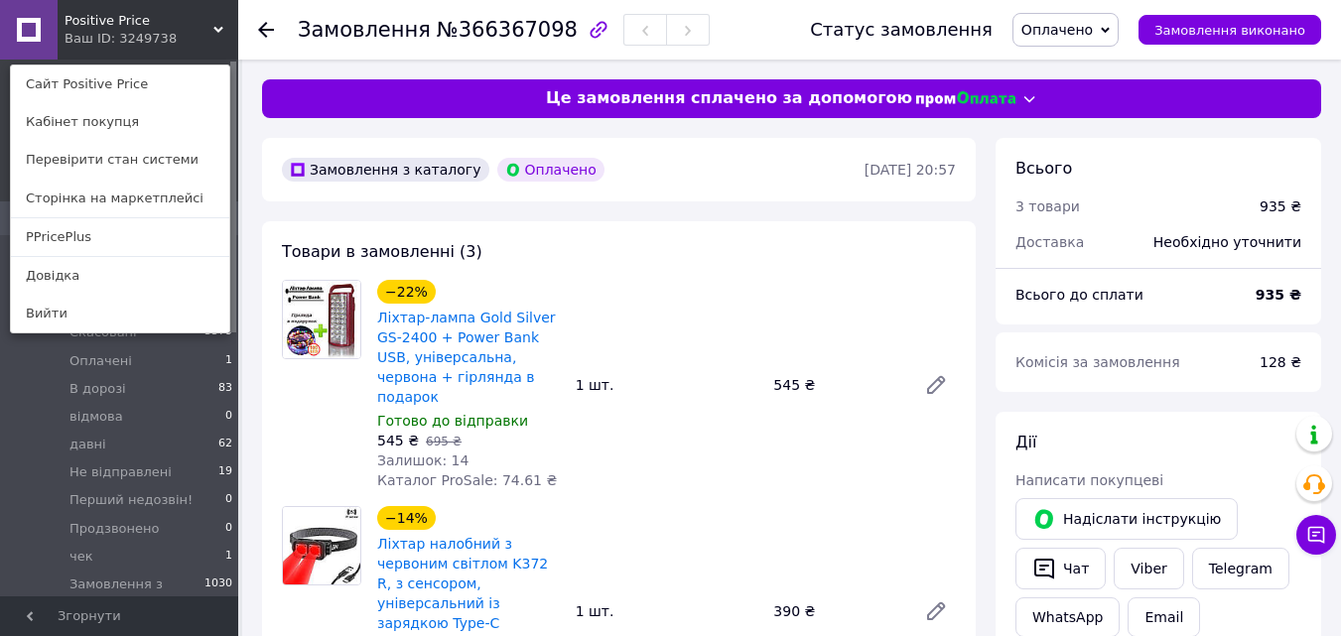
click at [265, 31] on use at bounding box center [266, 30] width 16 height 16
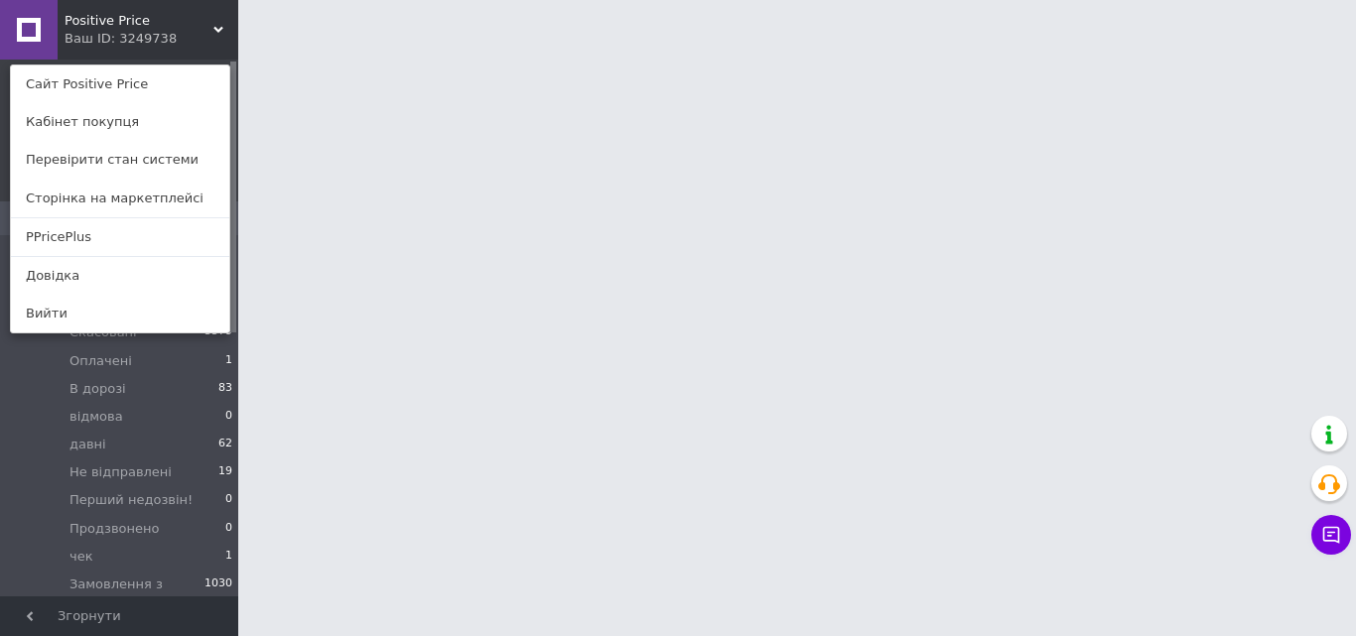
click at [141, 43] on div "Ваш ID: 3249738" at bounding box center [106, 39] width 83 height 18
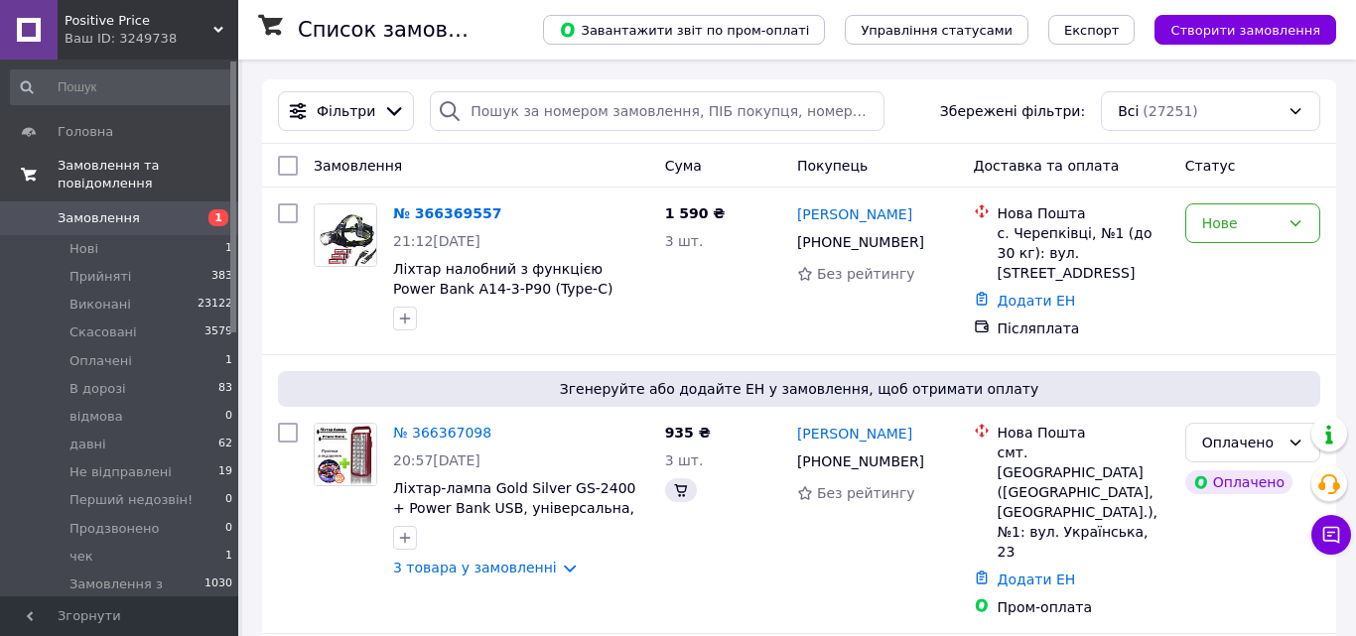
click at [140, 160] on span "Замовлення та повідомлення" at bounding box center [148, 175] width 181 height 36
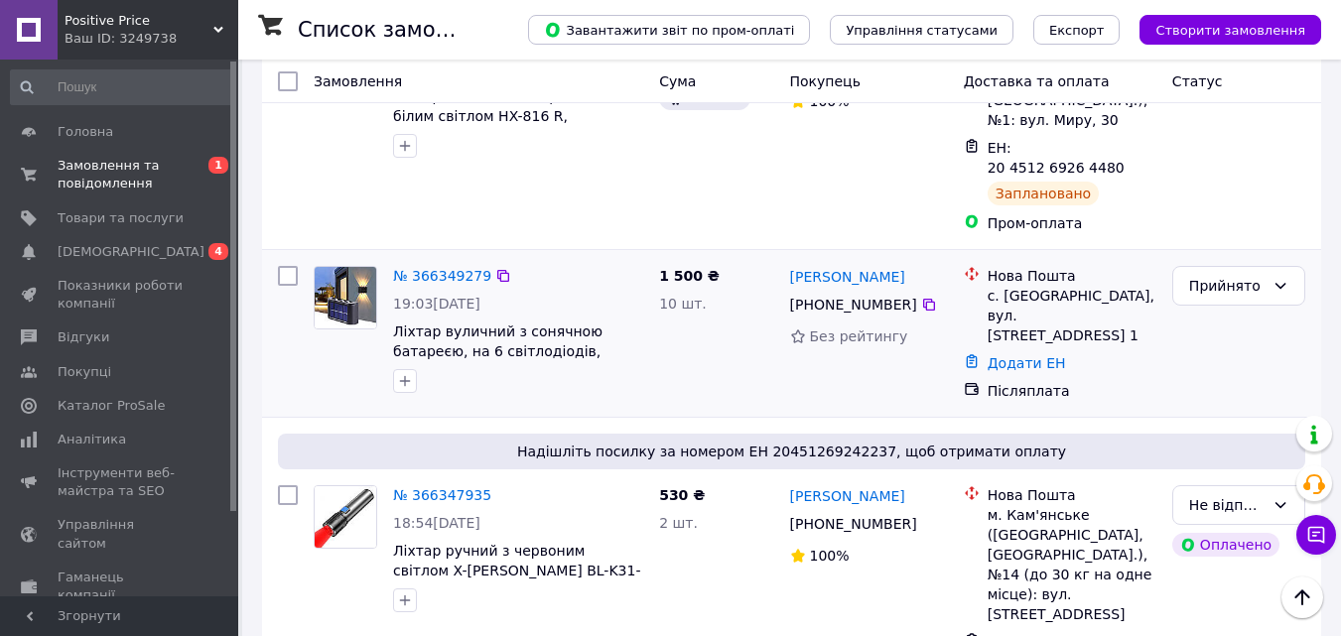
scroll to position [695, 0]
